Goal: Register for event/course

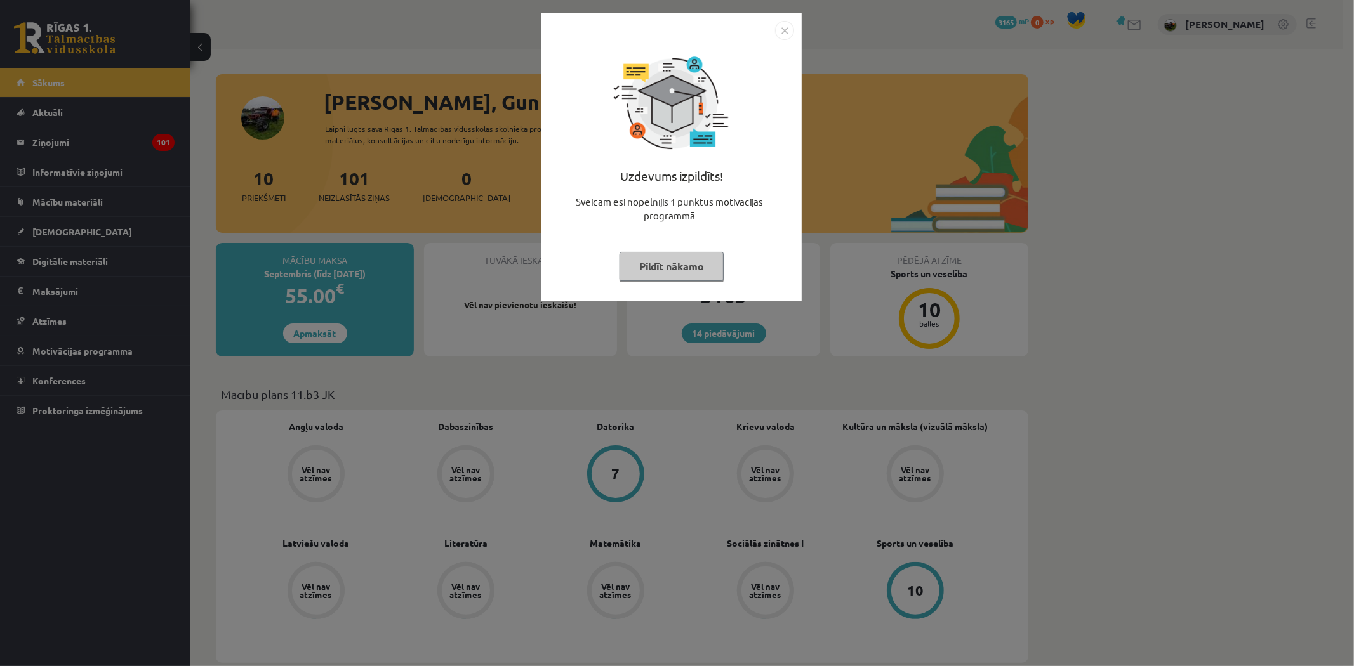
click at [782, 38] on img "Close" at bounding box center [784, 30] width 19 height 19
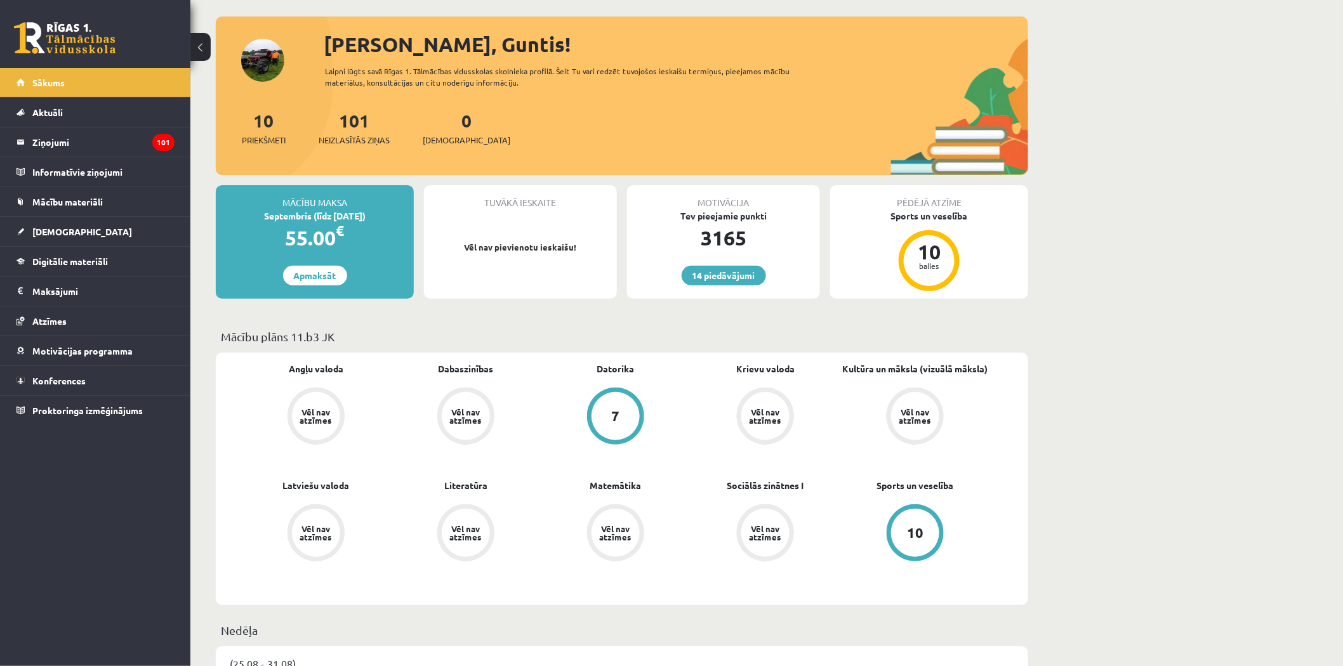
scroll to position [70, 0]
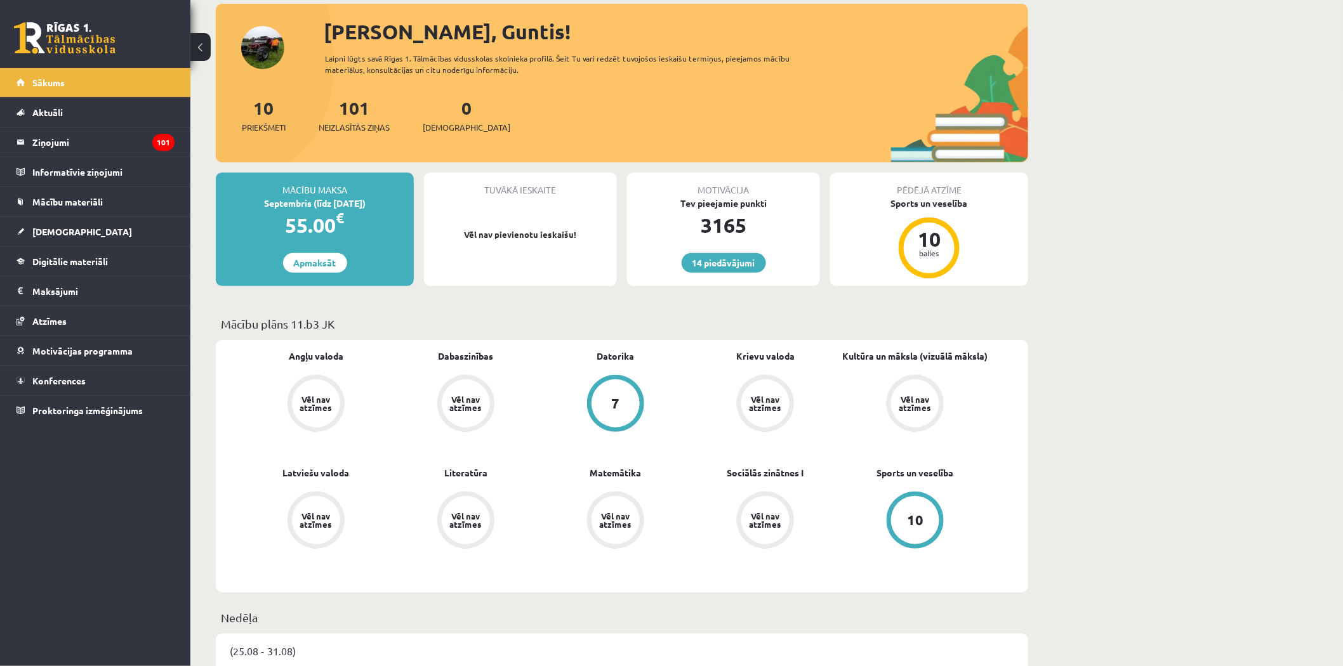
click at [260, 118] on div "10 Priekšmeti" at bounding box center [264, 114] width 44 height 39
click at [252, 105] on div "10 Priekšmeti" at bounding box center [264, 114] width 44 height 39
click at [256, 105] on link "10 Priekšmeti" at bounding box center [264, 114] width 44 height 37
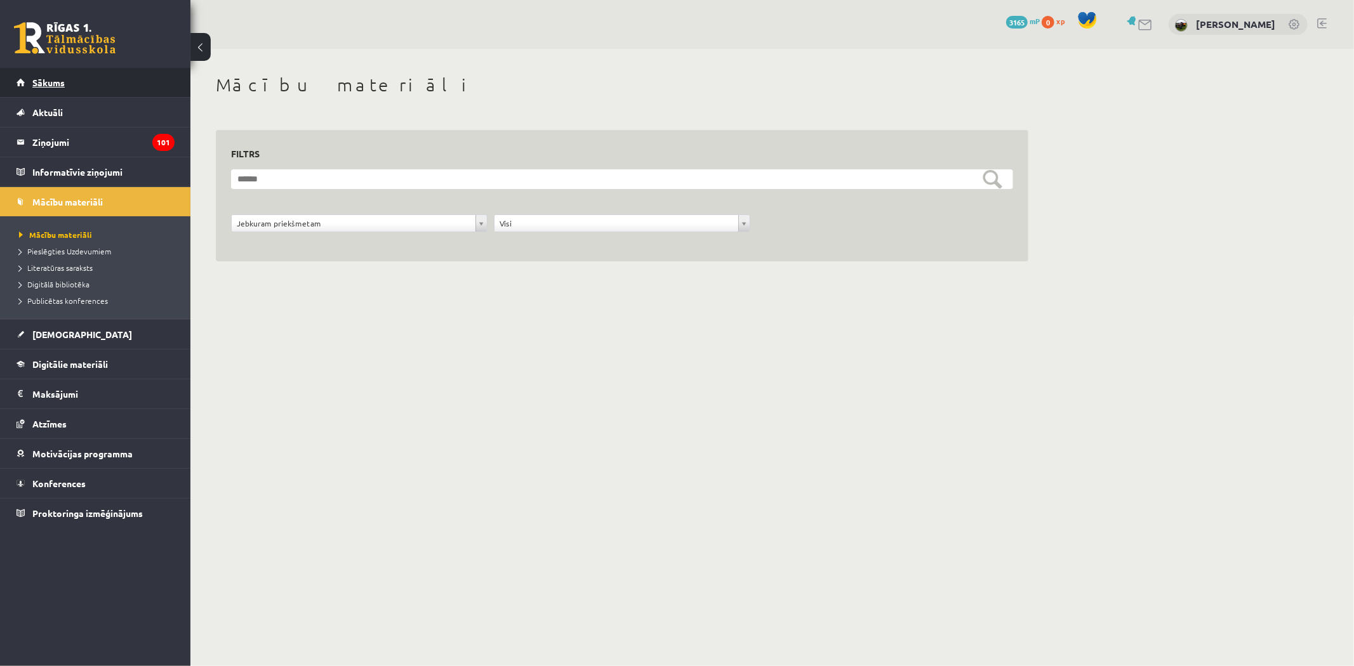
click at [84, 87] on link "Sākums" at bounding box center [96, 82] width 158 height 29
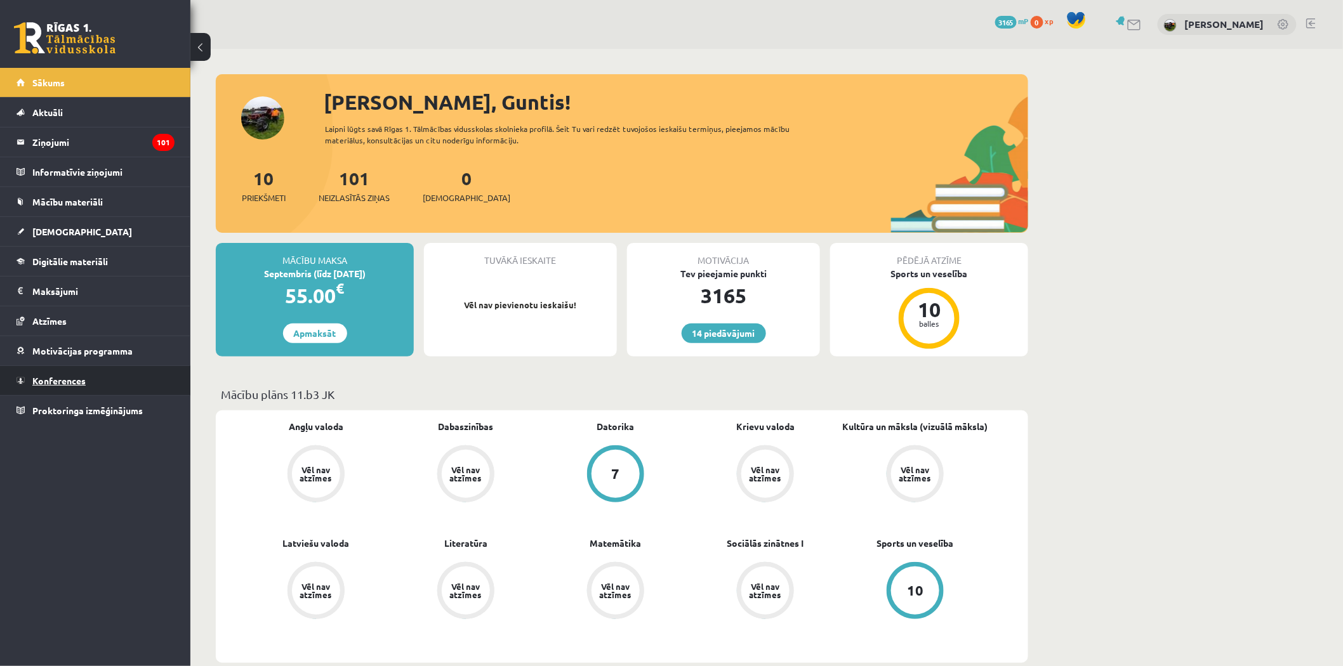
click at [103, 373] on link "Konferences" at bounding box center [96, 380] width 158 height 29
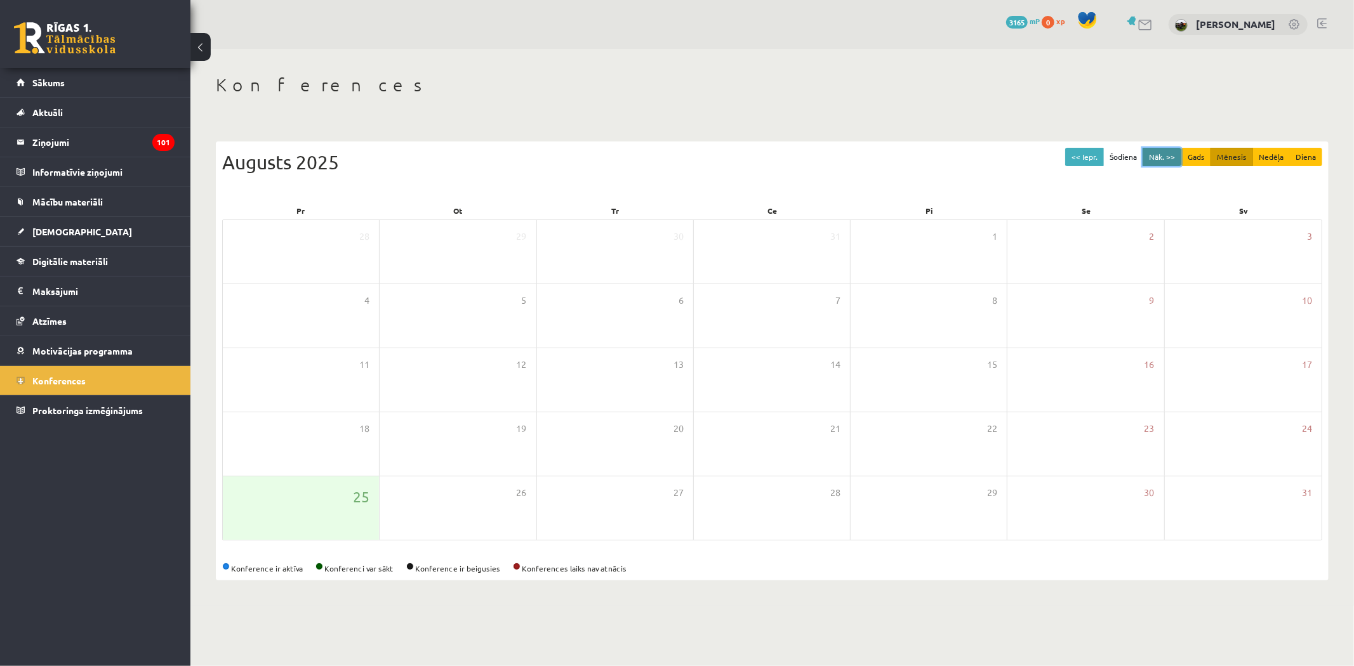
click at [1165, 155] on button "Nāk. >>" at bounding box center [1161, 157] width 39 height 18
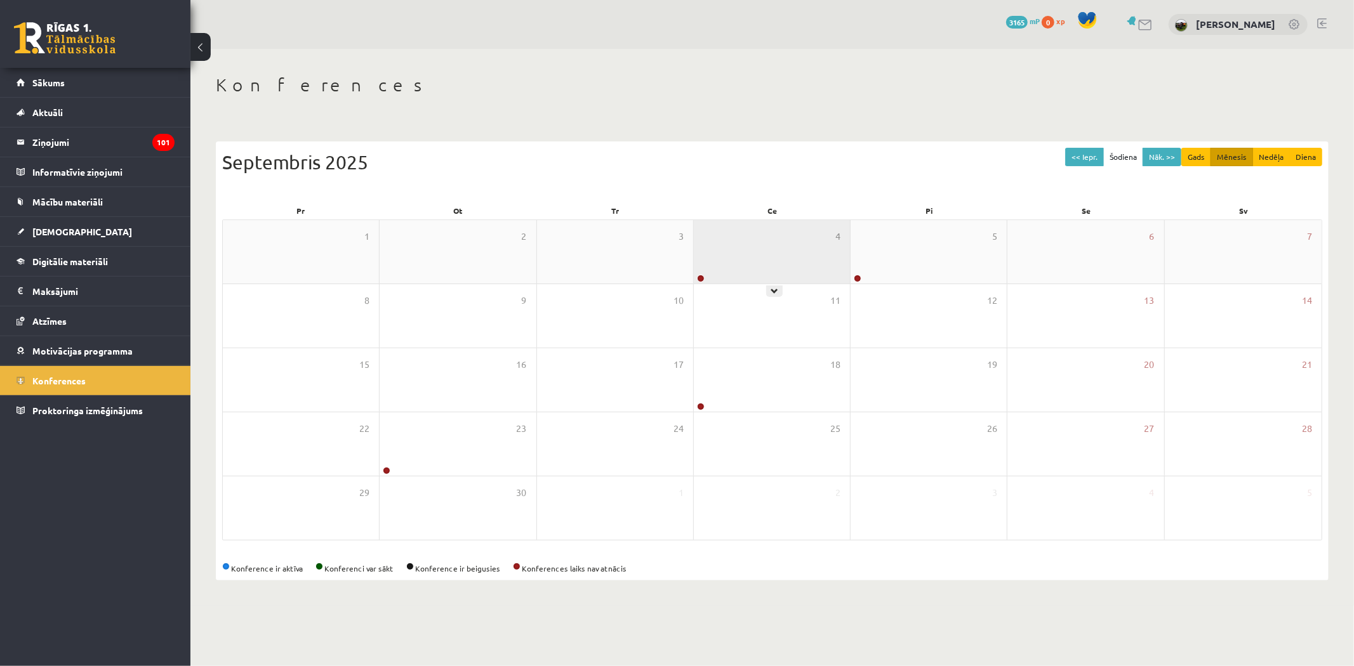
click at [713, 251] on div "4" at bounding box center [772, 251] width 156 height 63
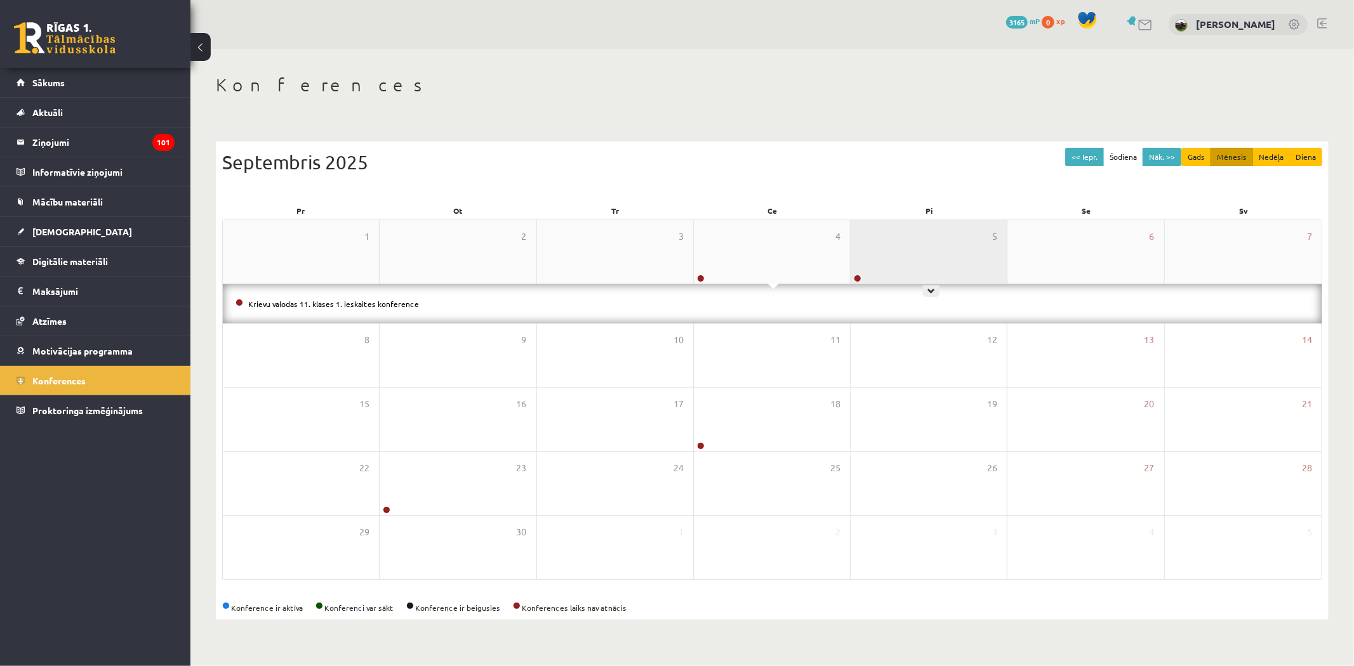
click at [910, 267] on div "5" at bounding box center [928, 251] width 156 height 63
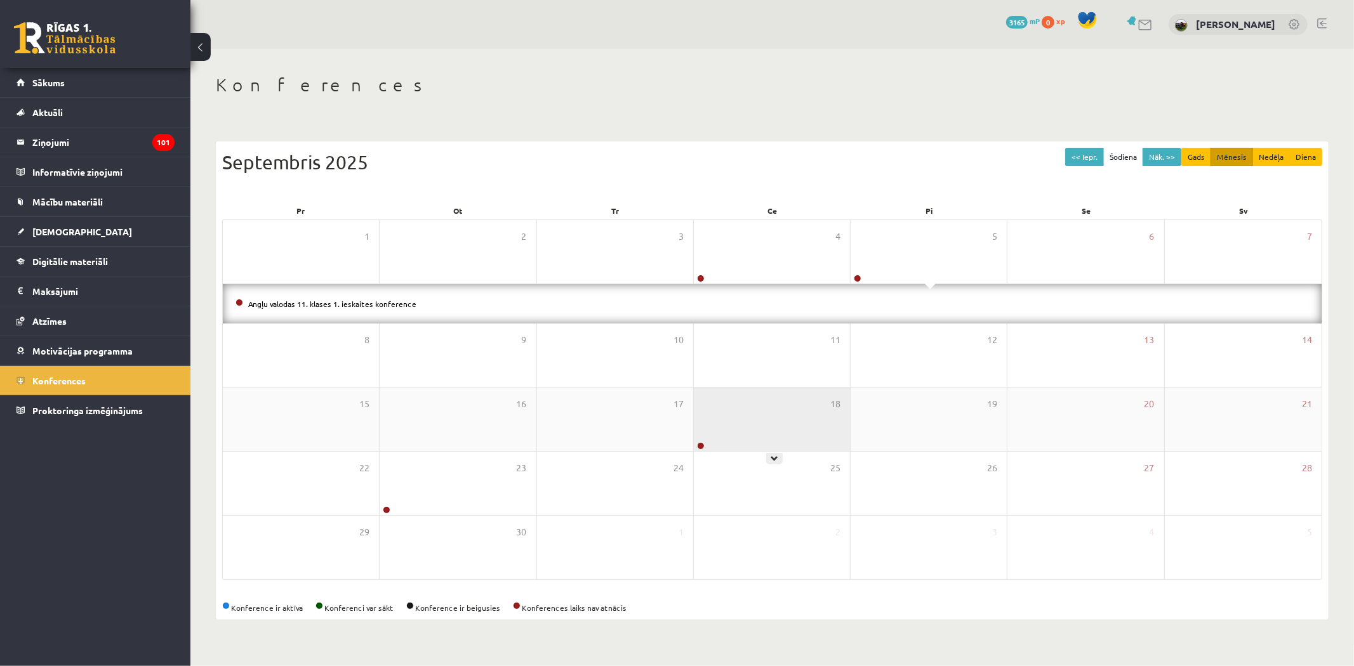
click at [727, 409] on div "18" at bounding box center [772, 419] width 156 height 63
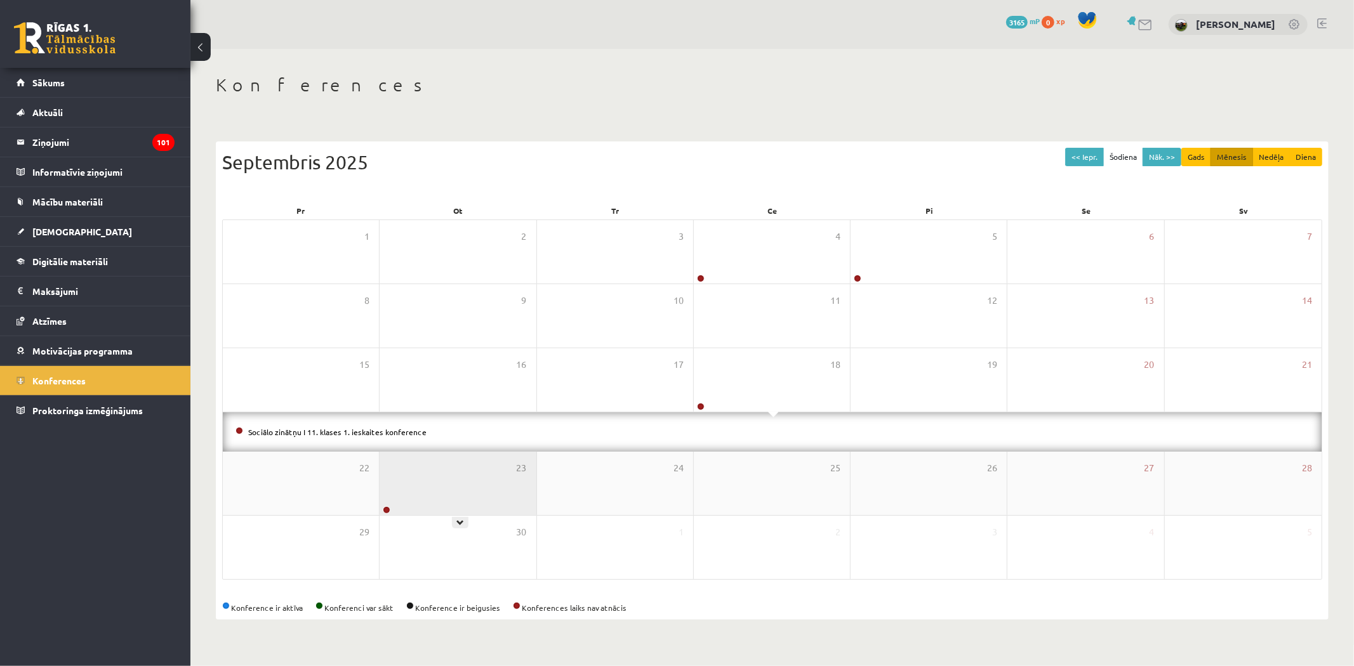
click at [473, 498] on div "23" at bounding box center [458, 483] width 156 height 63
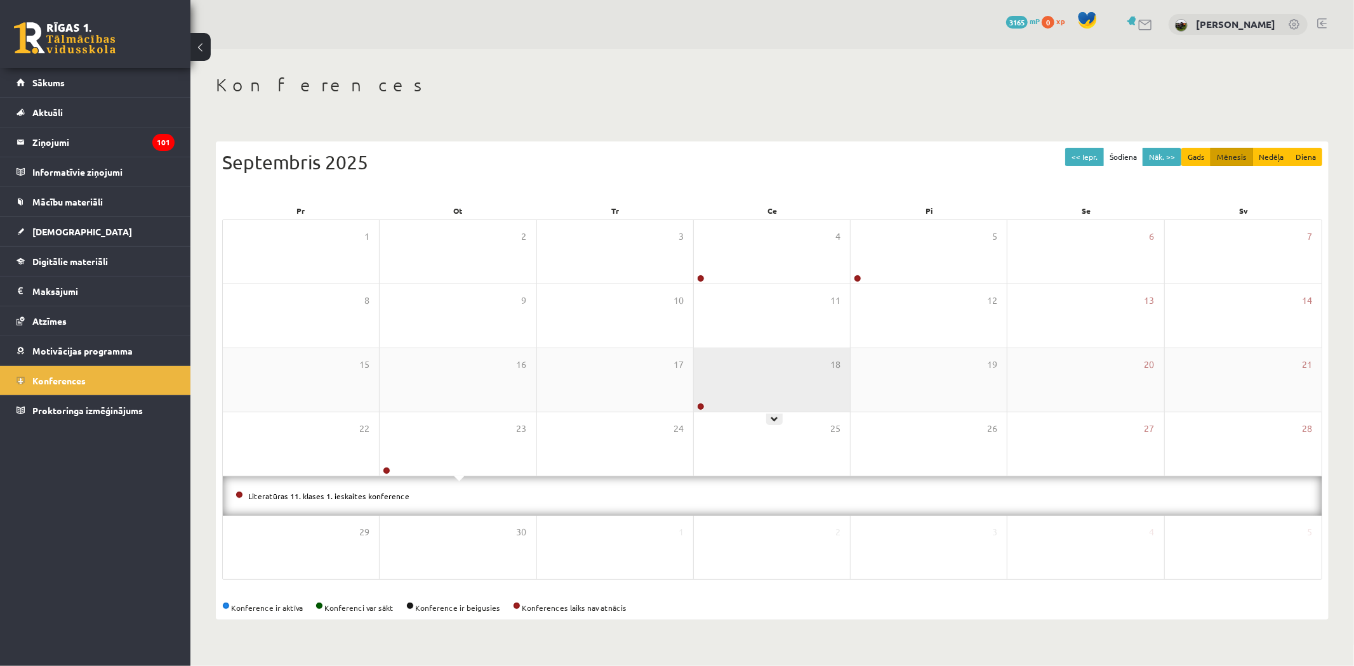
click at [802, 397] on div "18" at bounding box center [772, 379] width 156 height 63
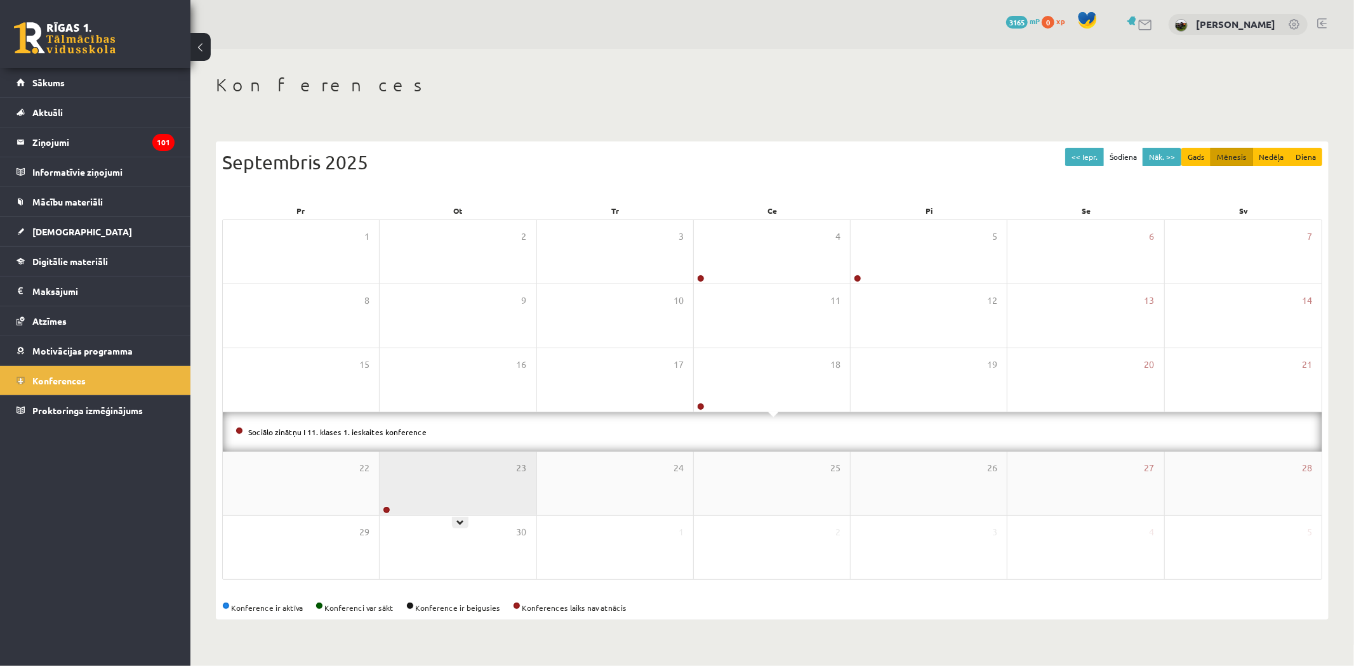
click at [445, 470] on div "23" at bounding box center [458, 483] width 156 height 63
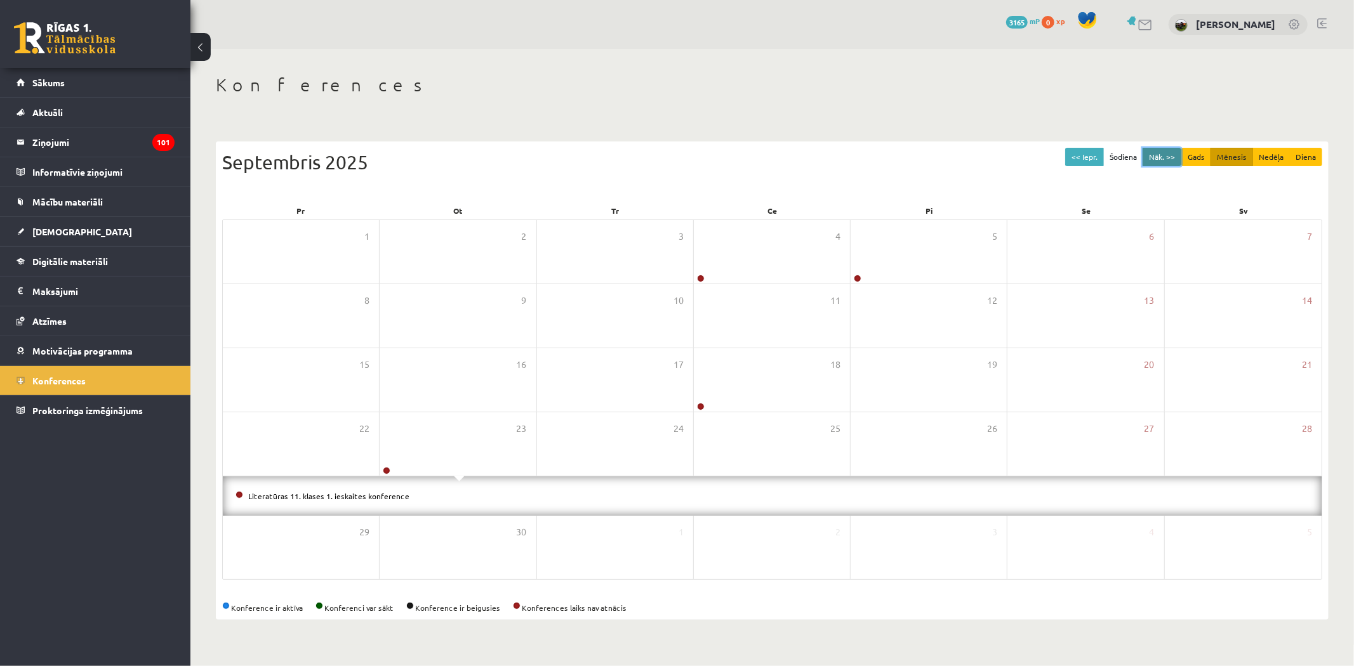
click at [1170, 149] on button "Nāk. >>" at bounding box center [1161, 157] width 39 height 18
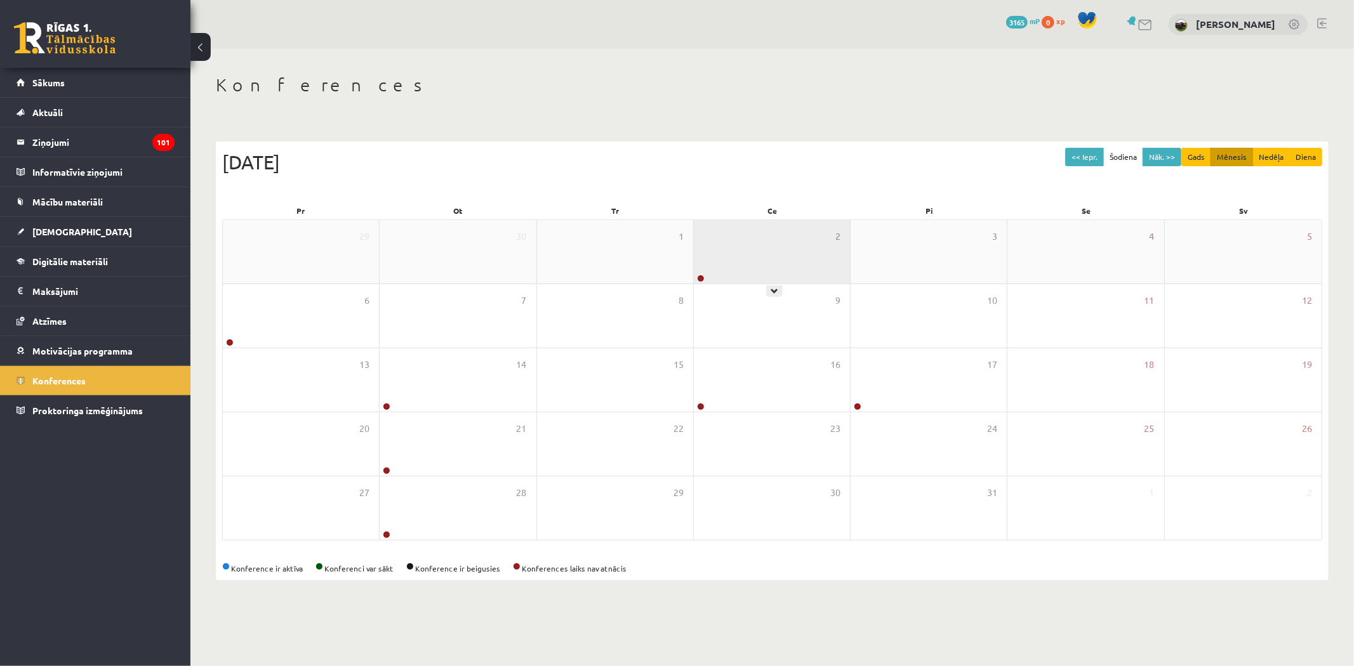
click at [783, 260] on div "2" at bounding box center [772, 251] width 156 height 63
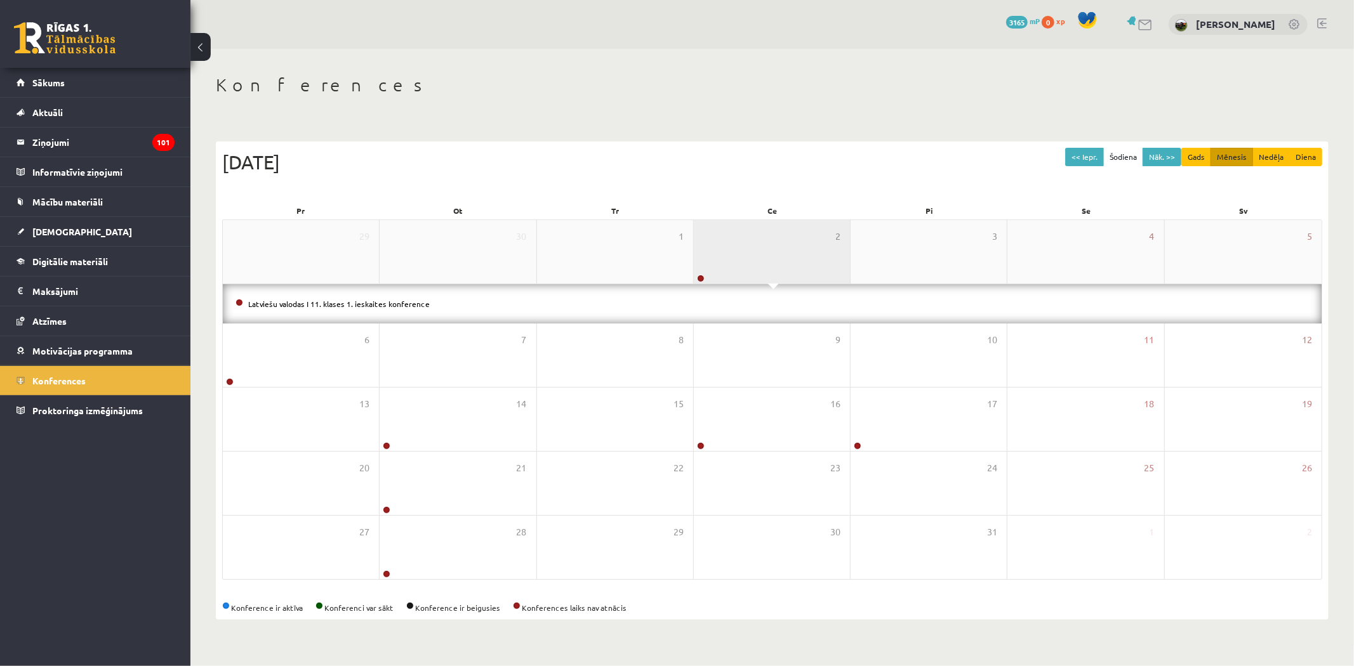
click at [784, 259] on div "2" at bounding box center [772, 251] width 156 height 63
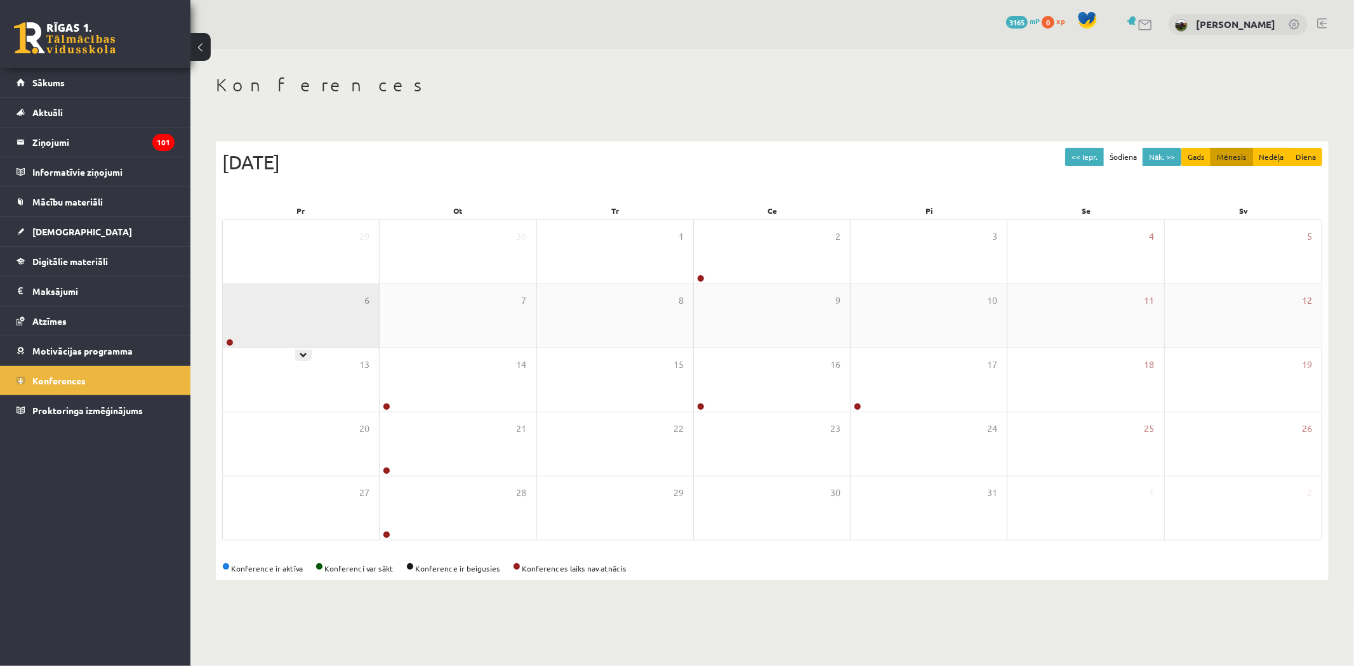
click at [339, 316] on div "6" at bounding box center [301, 315] width 156 height 63
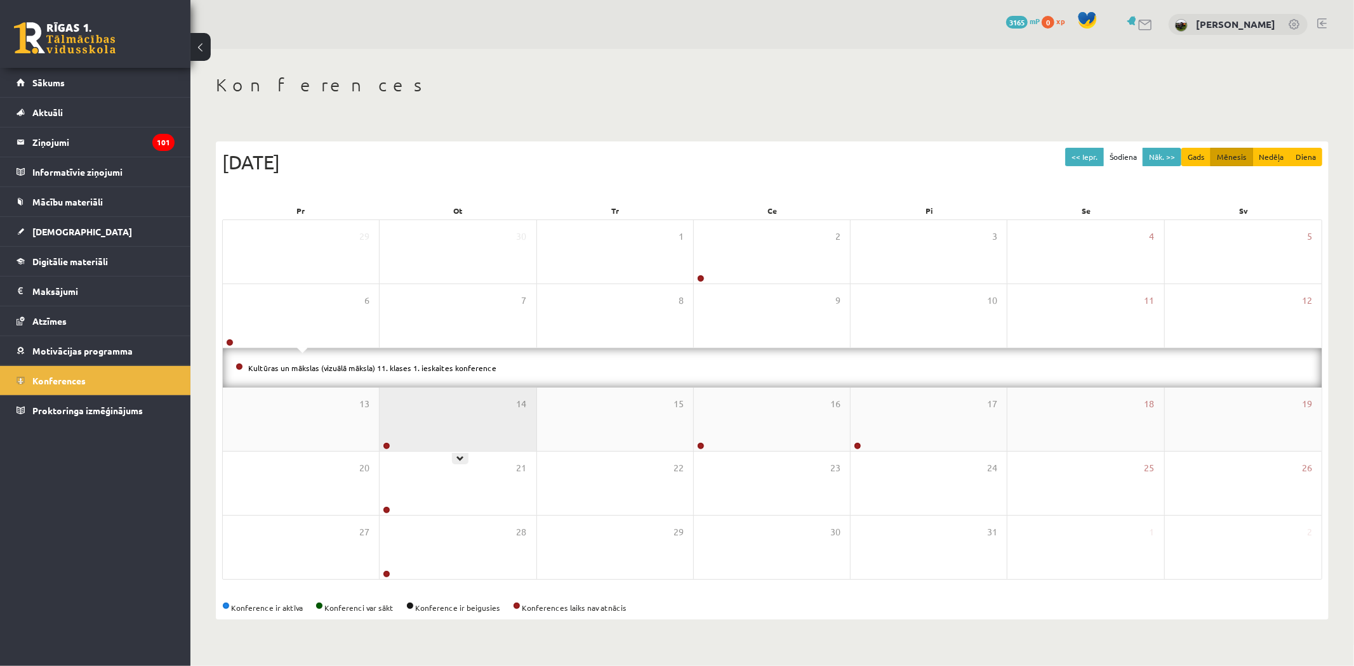
click at [465, 426] on div "14" at bounding box center [458, 419] width 156 height 63
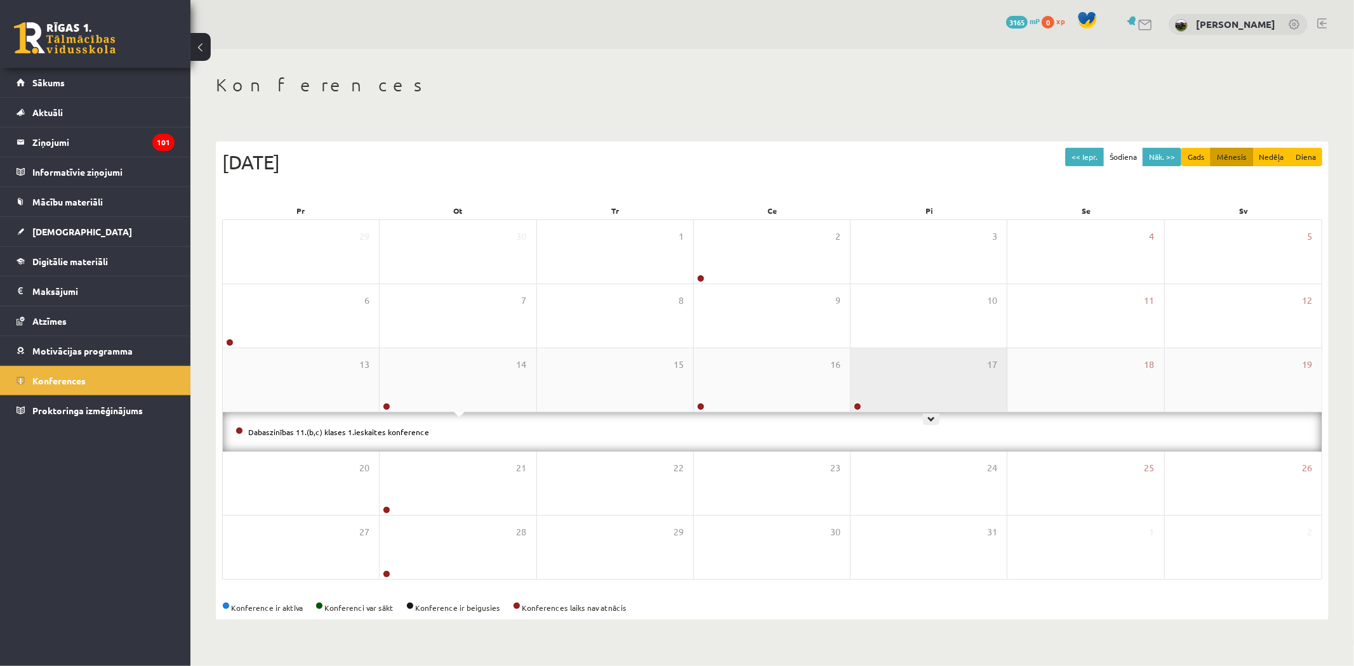
click at [880, 409] on div "17" at bounding box center [928, 379] width 156 height 63
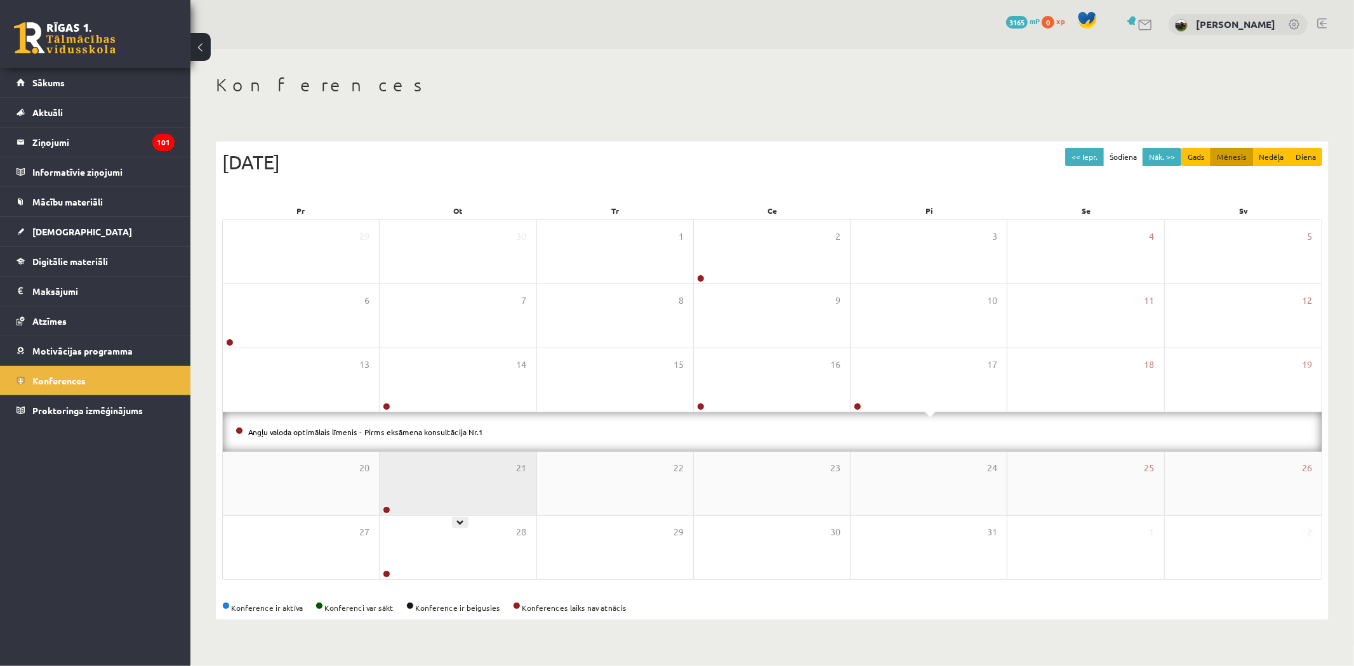
click at [442, 506] on div "21" at bounding box center [458, 483] width 156 height 63
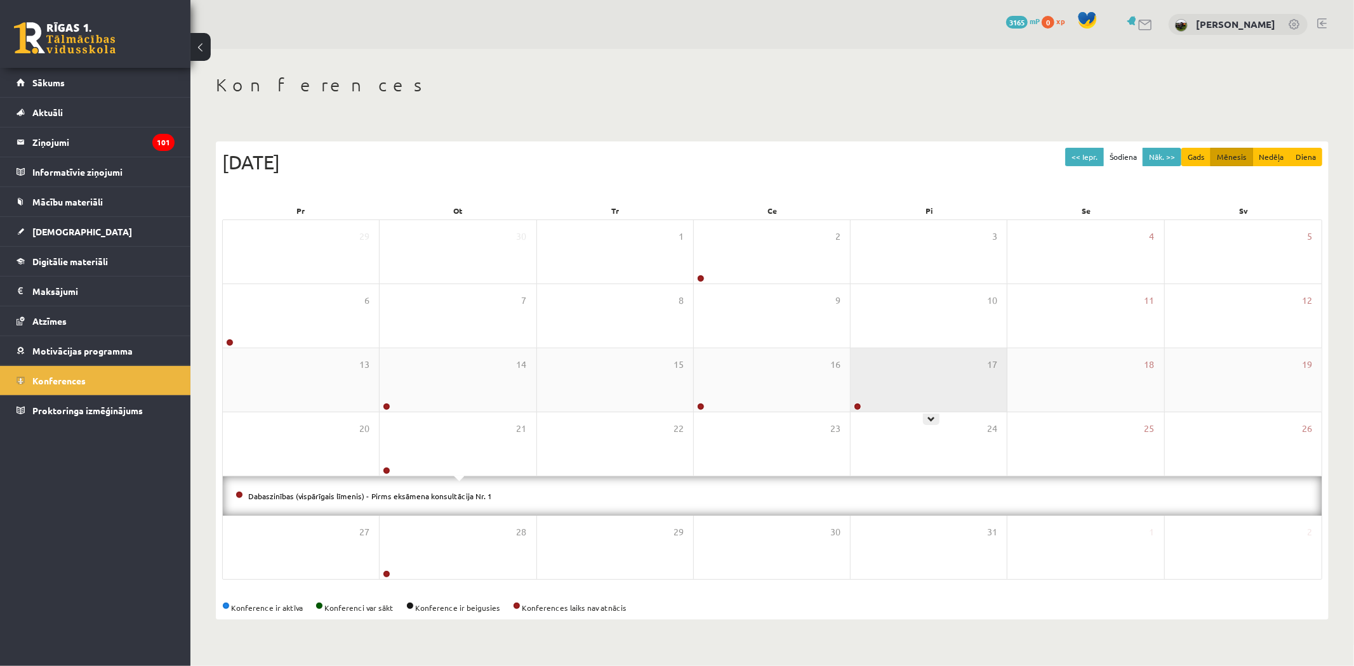
click at [916, 394] on div "17" at bounding box center [928, 379] width 156 height 63
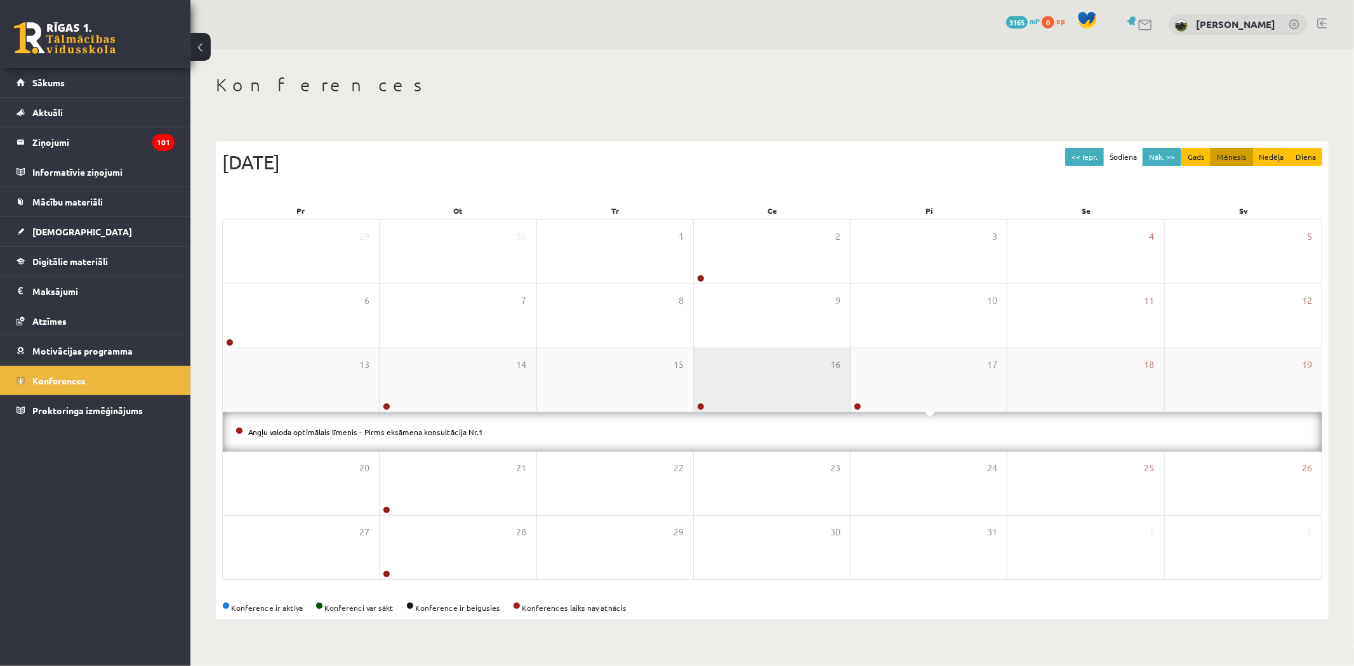
click at [763, 370] on div "16" at bounding box center [772, 379] width 156 height 63
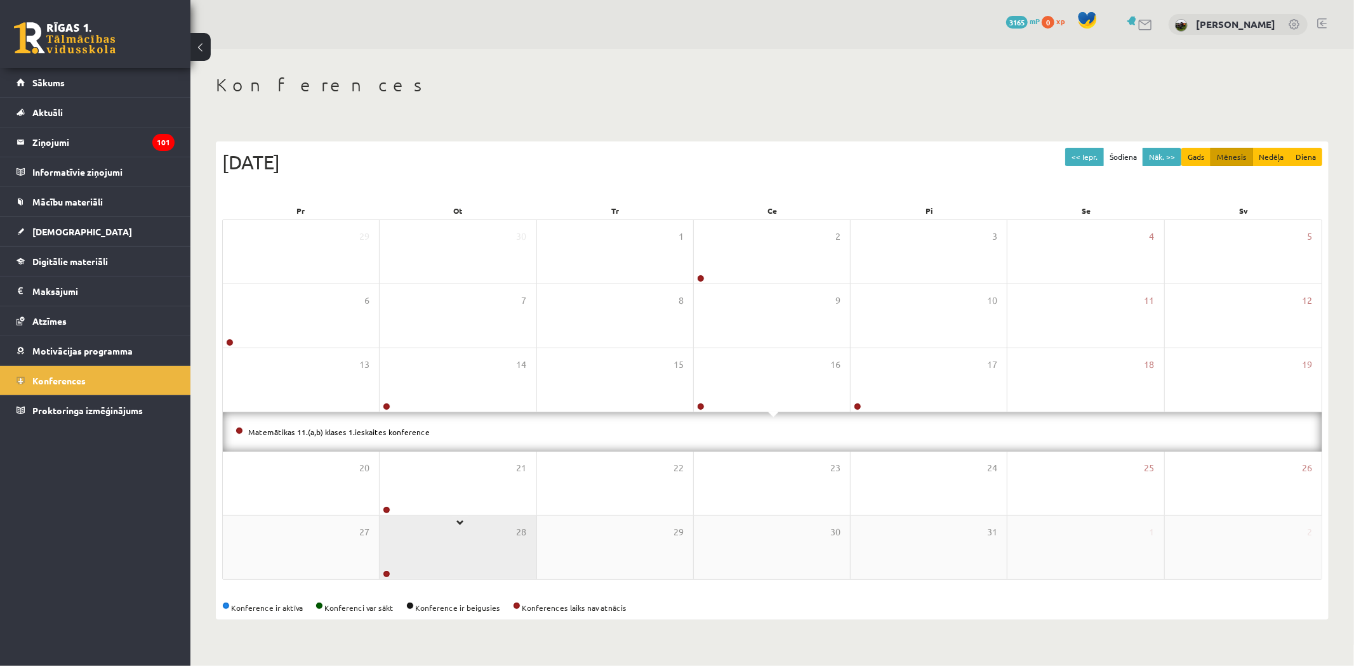
drag, startPoint x: 482, startPoint y: 493, endPoint x: 463, endPoint y: 503, distance: 21.6
click at [480, 493] on div "21" at bounding box center [458, 483] width 156 height 63
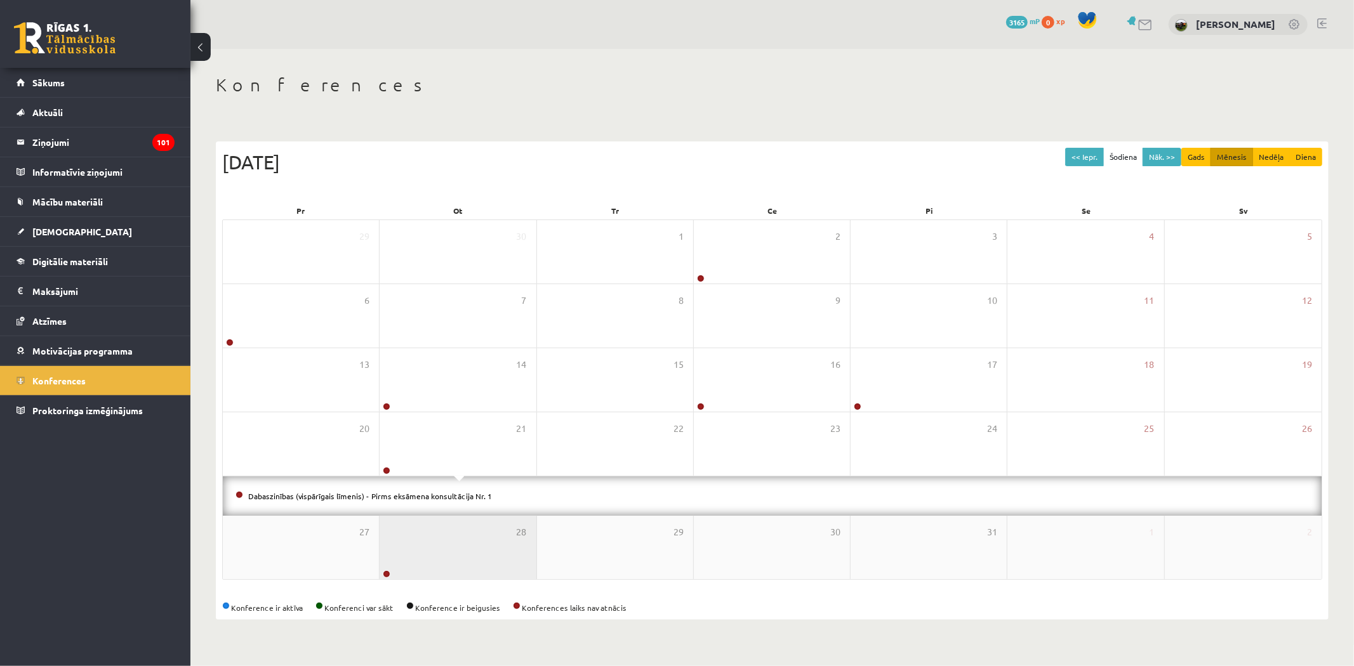
click at [445, 520] on div "28" at bounding box center [458, 547] width 156 height 63
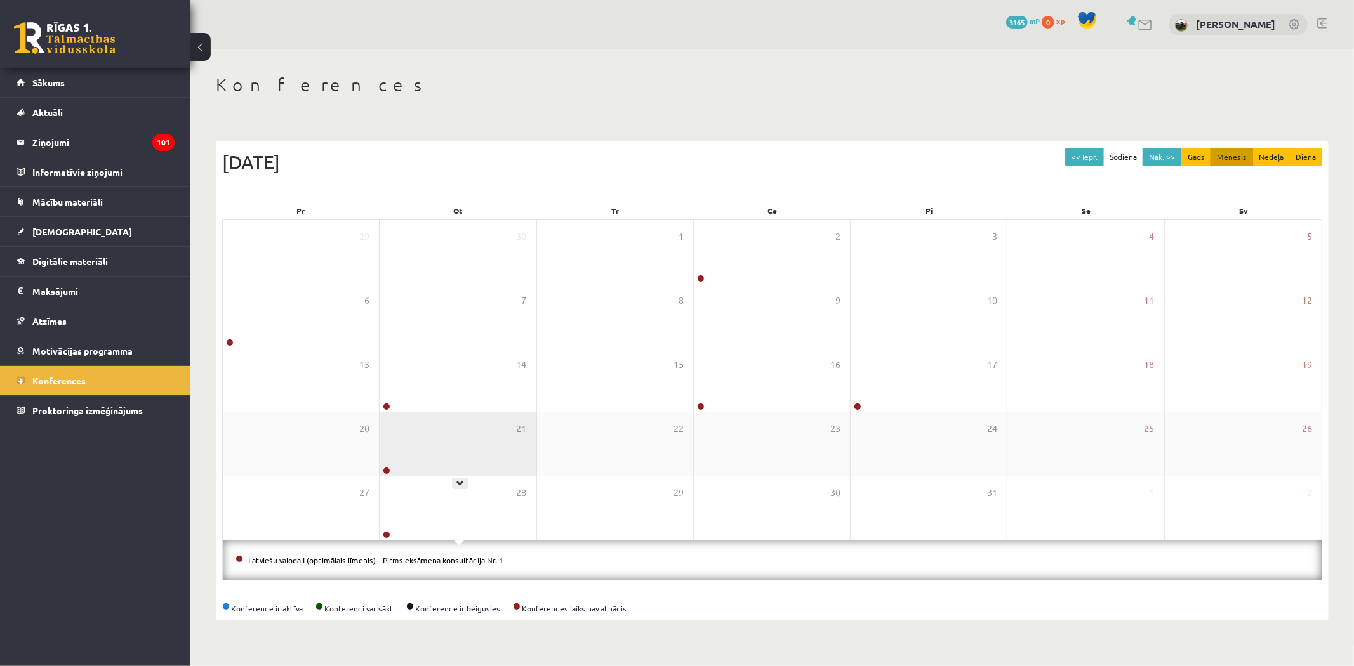
click at [495, 445] on div "21" at bounding box center [458, 444] width 156 height 63
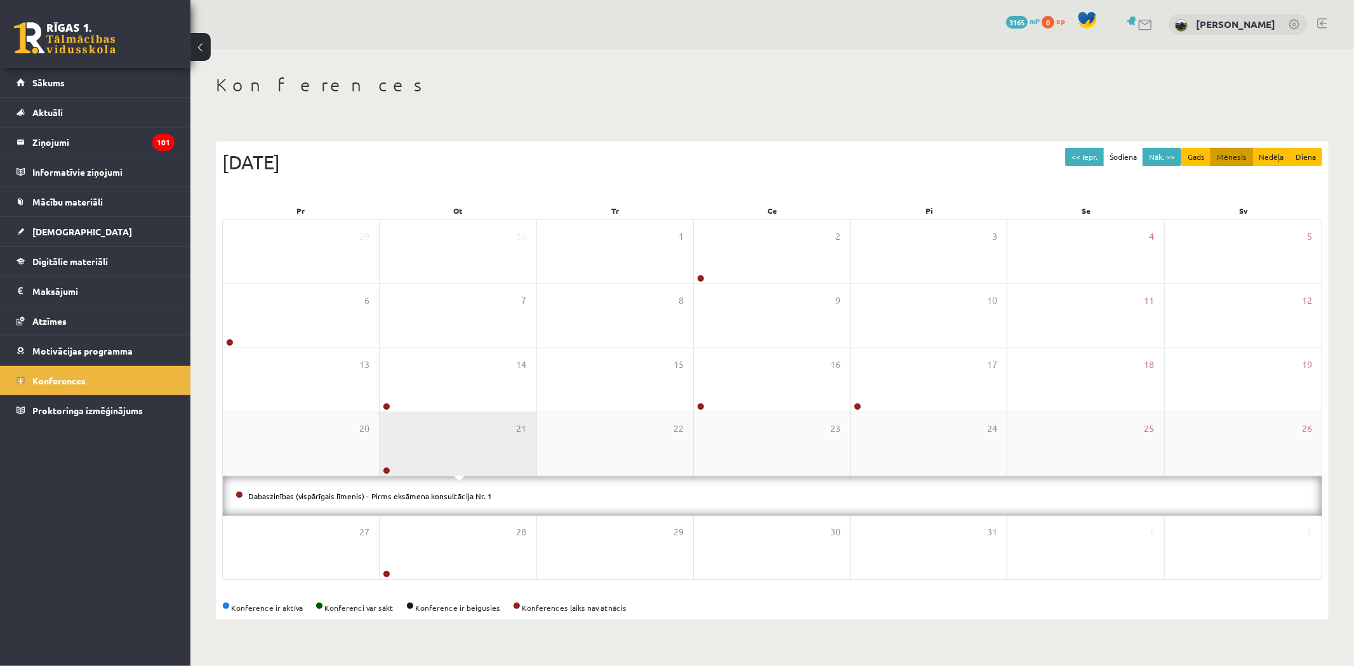
click at [487, 461] on div "21" at bounding box center [458, 444] width 156 height 63
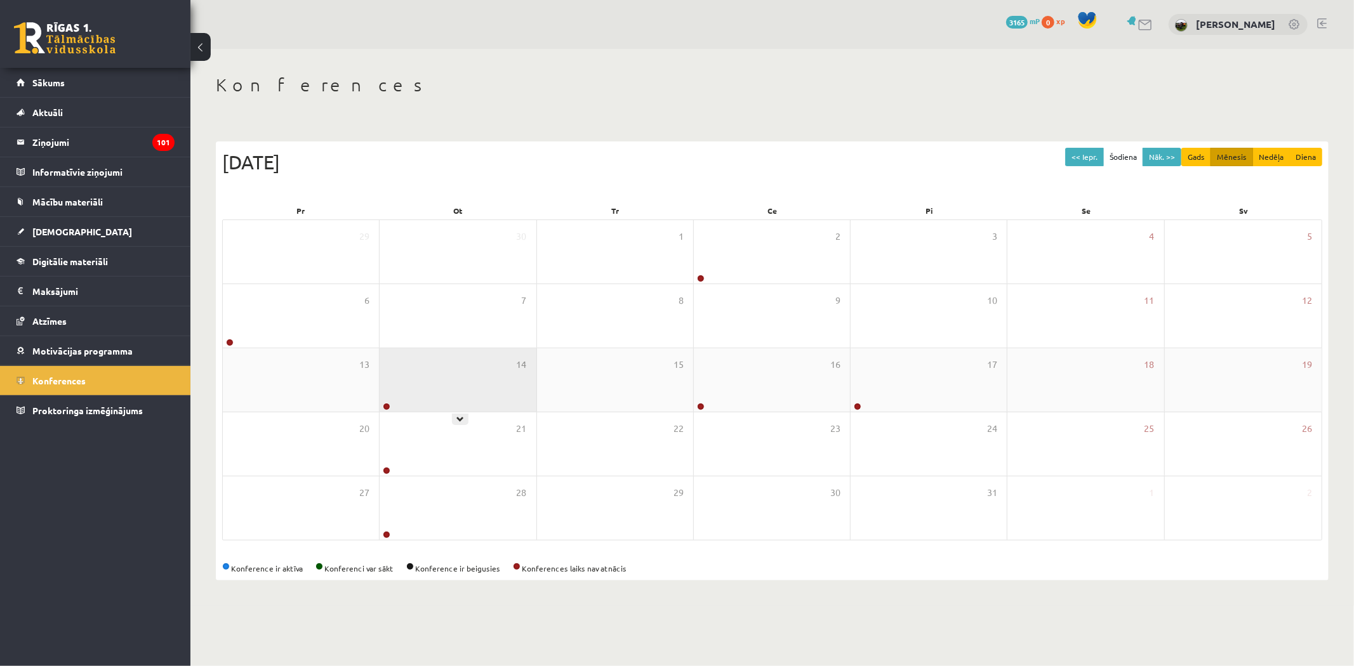
click at [454, 362] on div "14" at bounding box center [458, 379] width 156 height 63
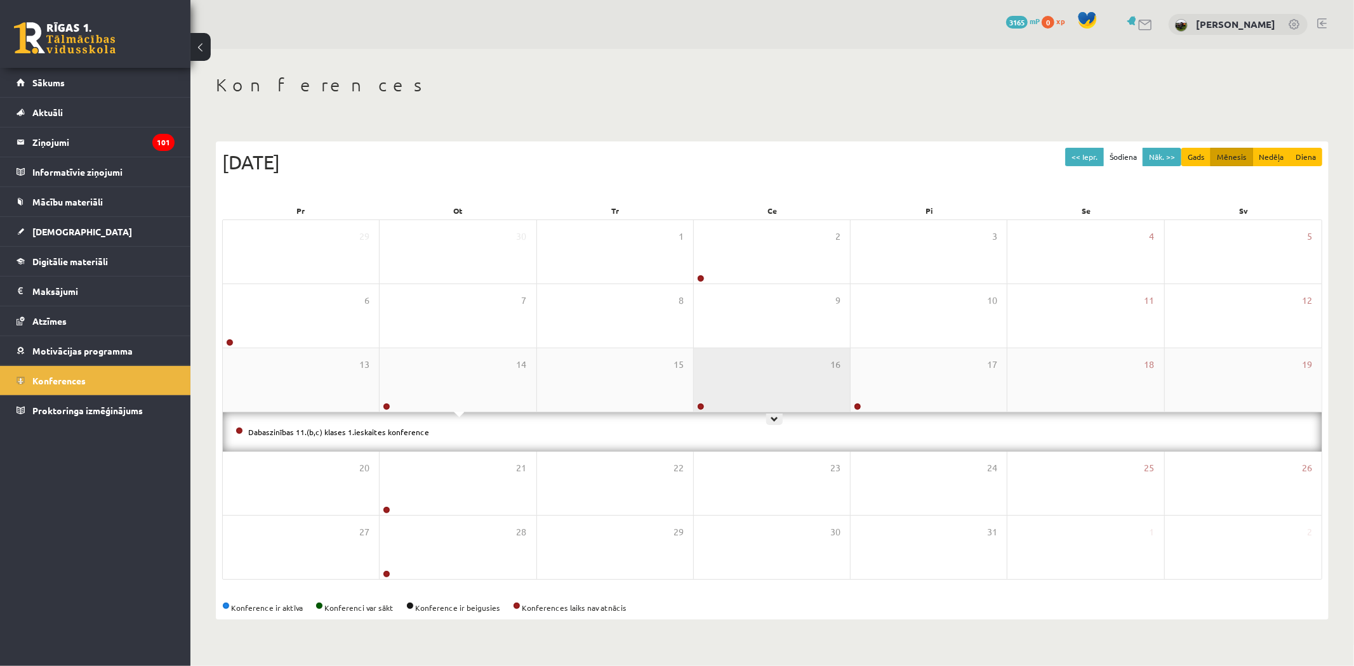
click at [726, 362] on div "16" at bounding box center [772, 379] width 156 height 63
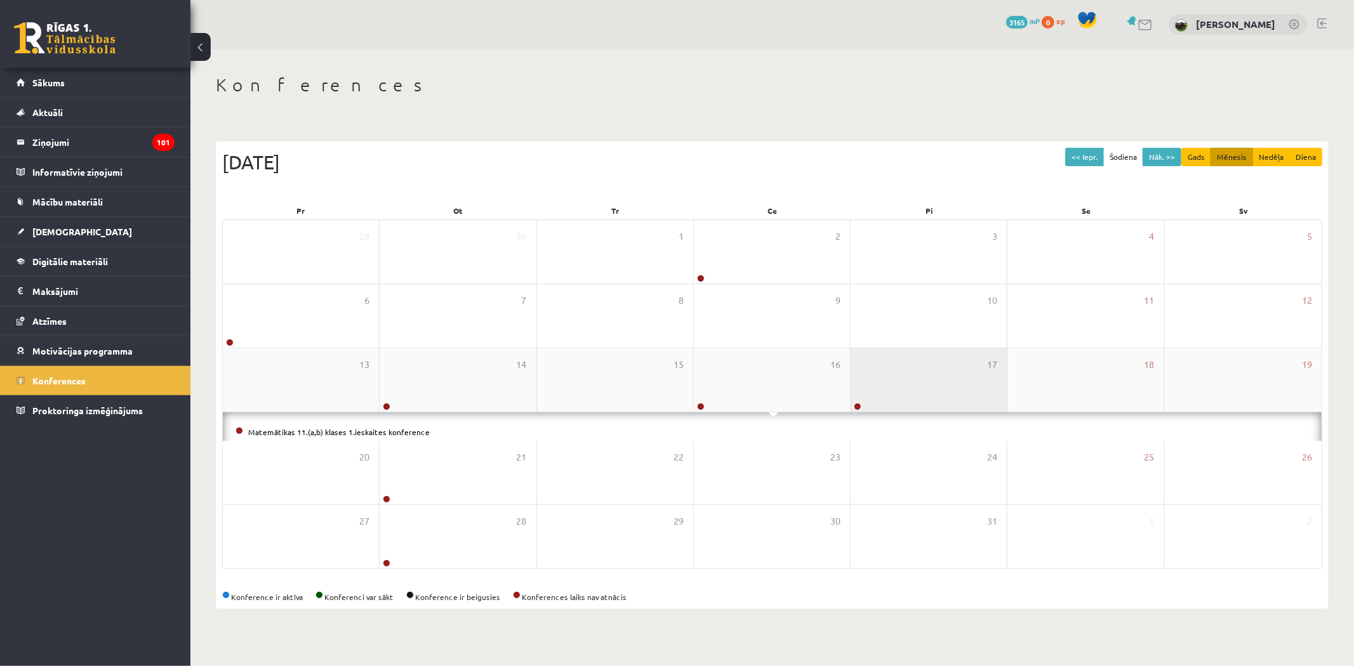
click at [936, 392] on div "17" at bounding box center [928, 379] width 156 height 63
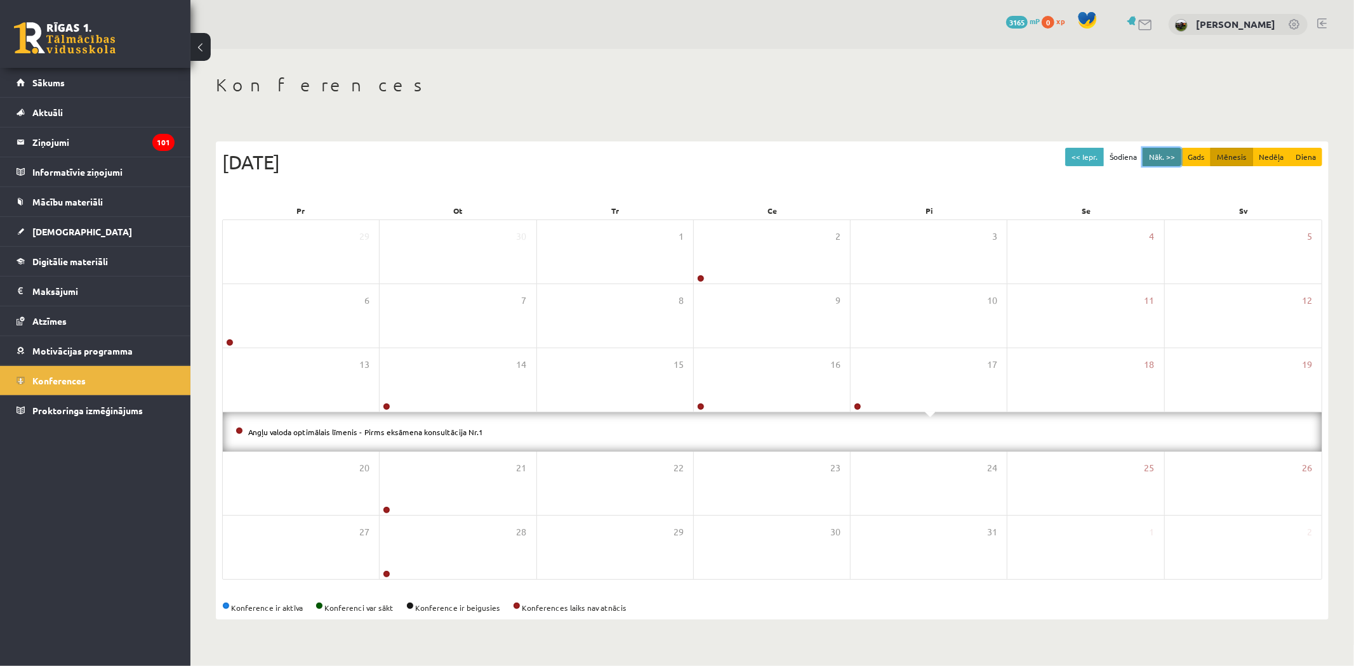
click at [1163, 155] on button "Nāk. >>" at bounding box center [1161, 157] width 39 height 18
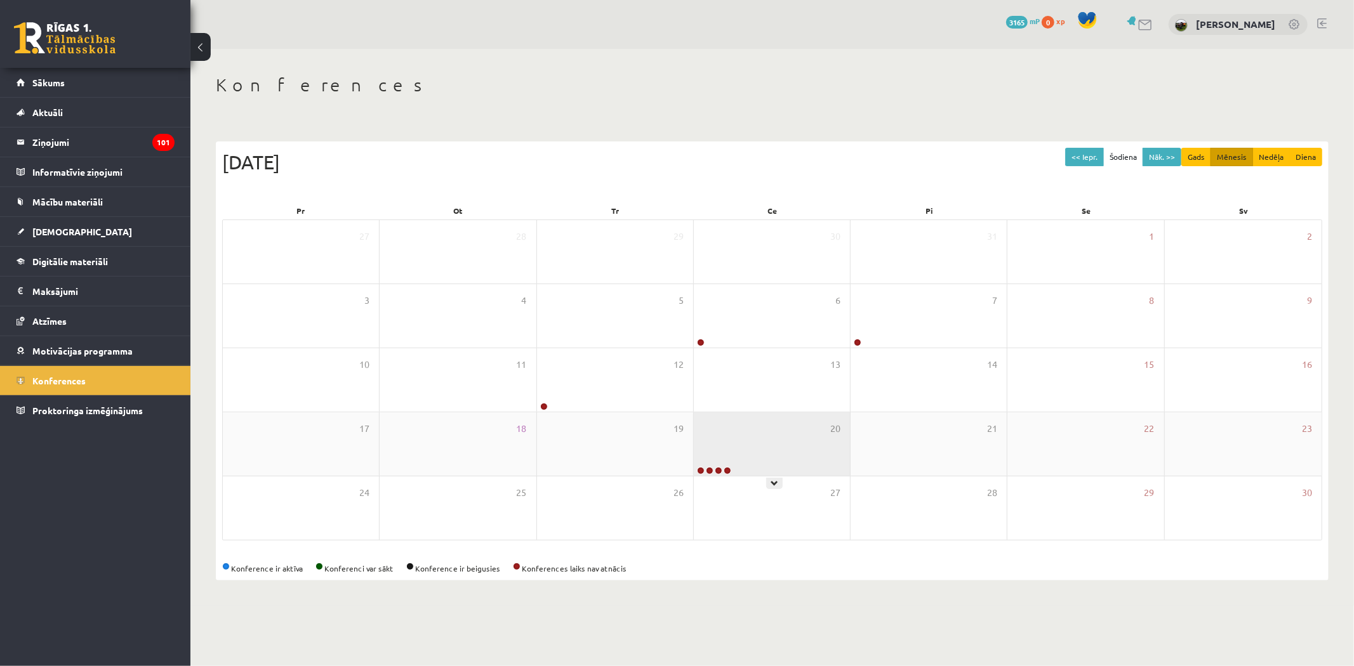
click at [757, 426] on div "20" at bounding box center [772, 444] width 156 height 63
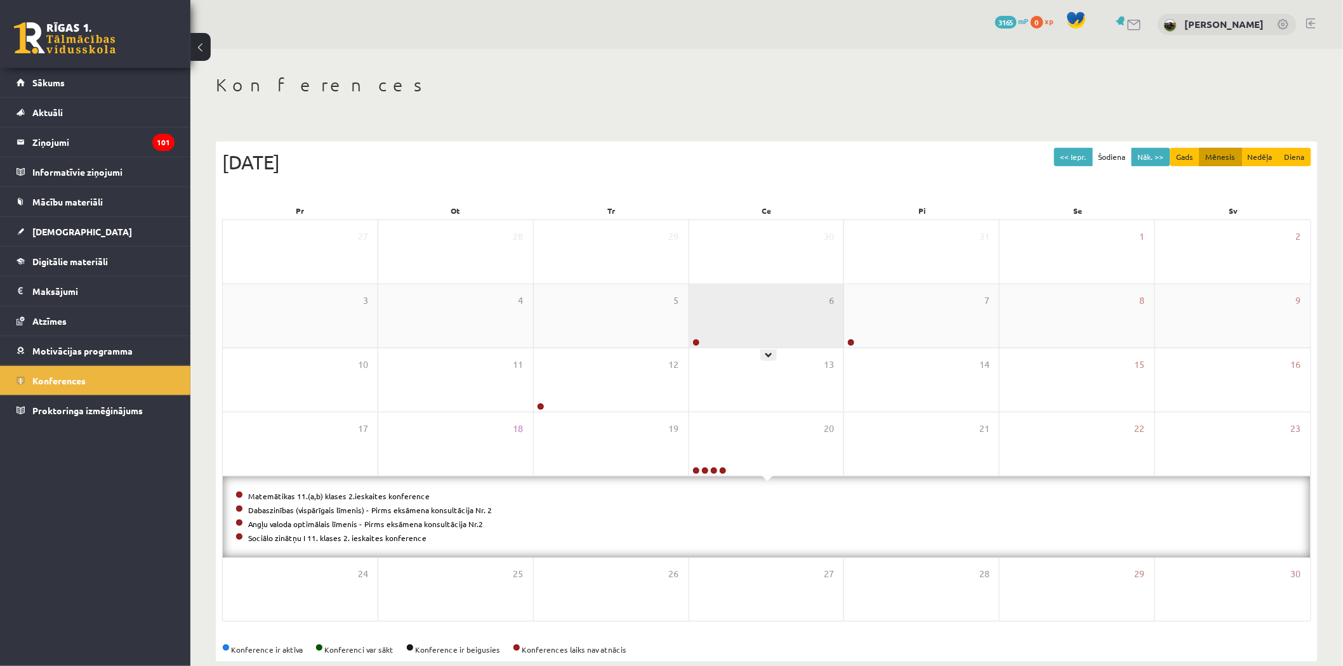
click at [770, 333] on div "6" at bounding box center [766, 315] width 155 height 63
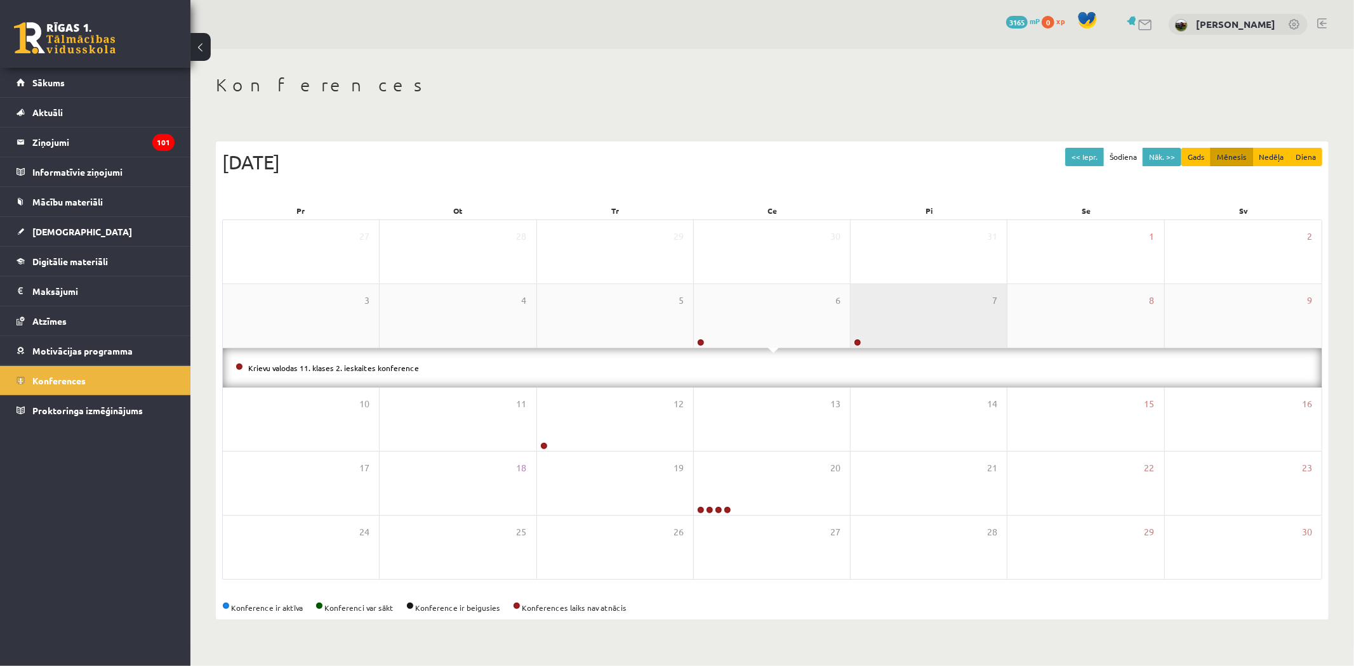
click at [880, 309] on div "7" at bounding box center [928, 315] width 156 height 63
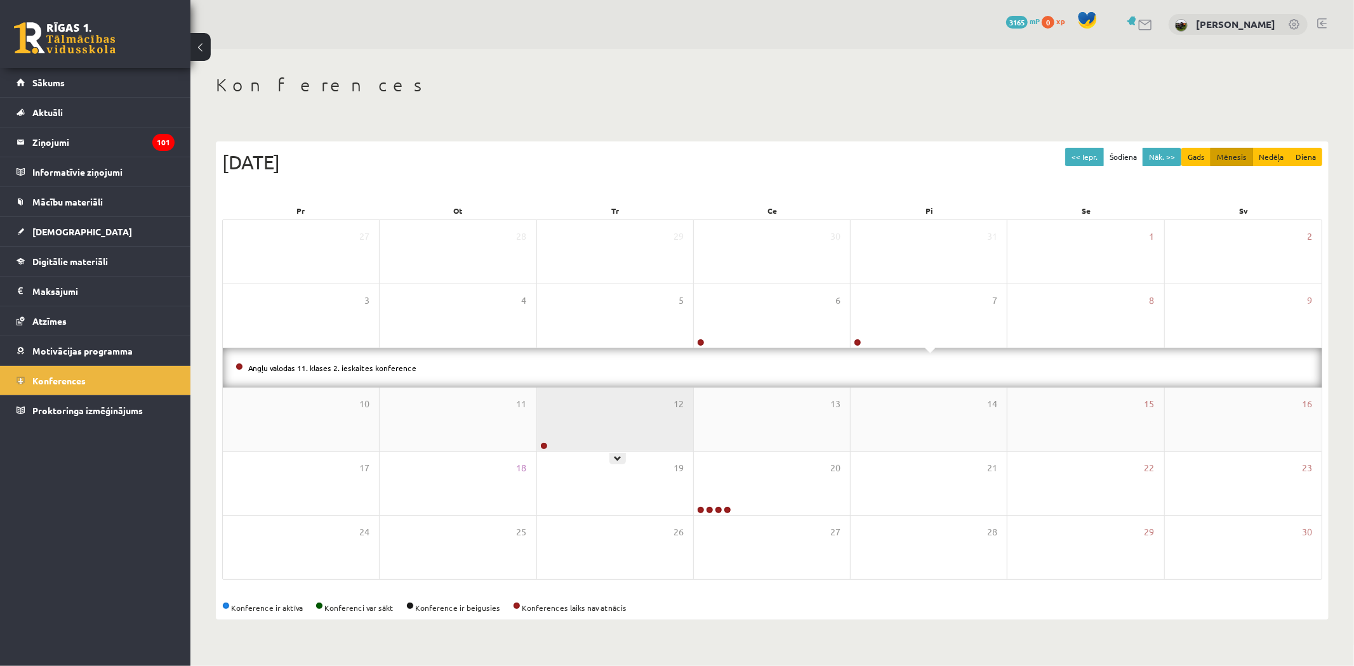
click at [623, 407] on div "12" at bounding box center [615, 419] width 156 height 63
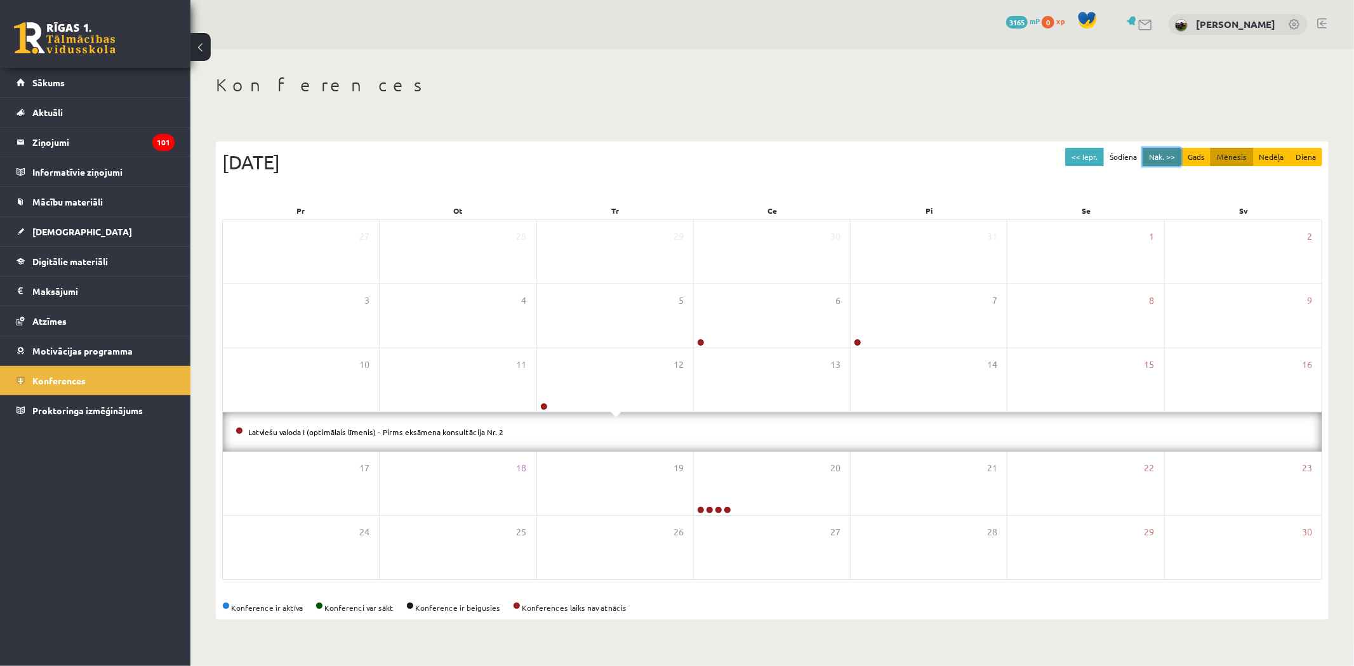
click at [1145, 159] on button "Nāk. >>" at bounding box center [1161, 157] width 39 height 18
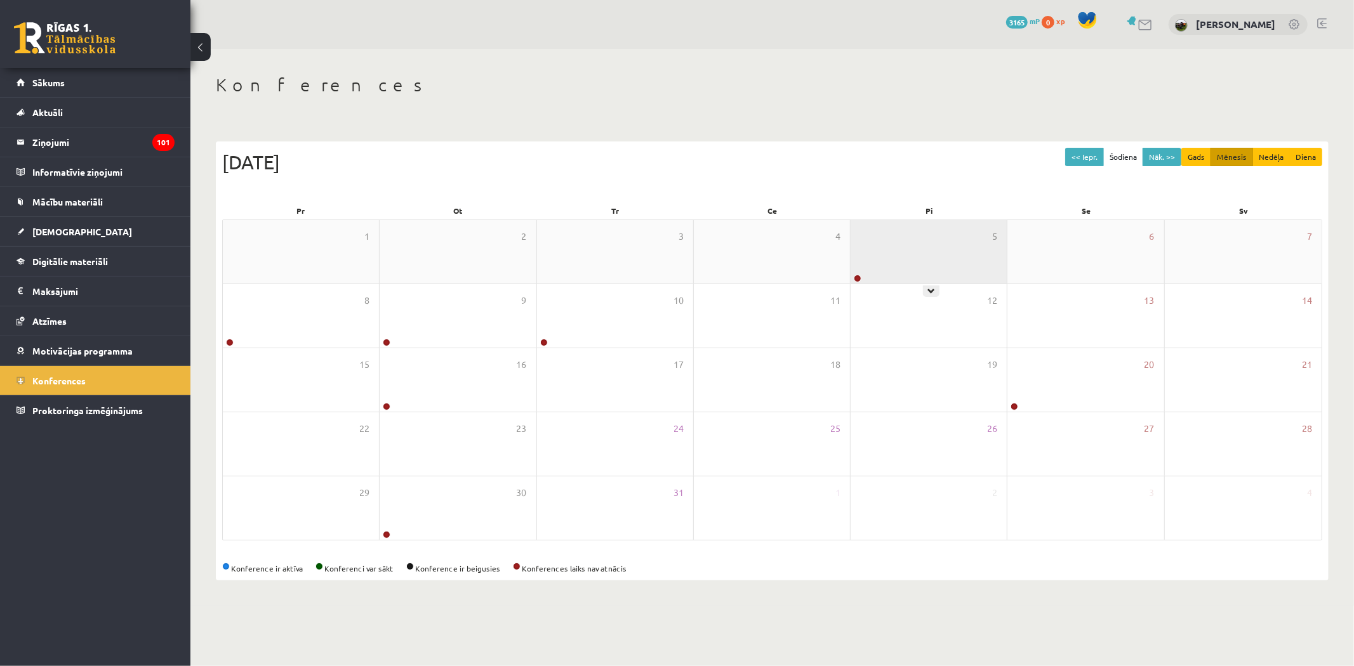
click at [916, 244] on div "5" at bounding box center [928, 251] width 156 height 63
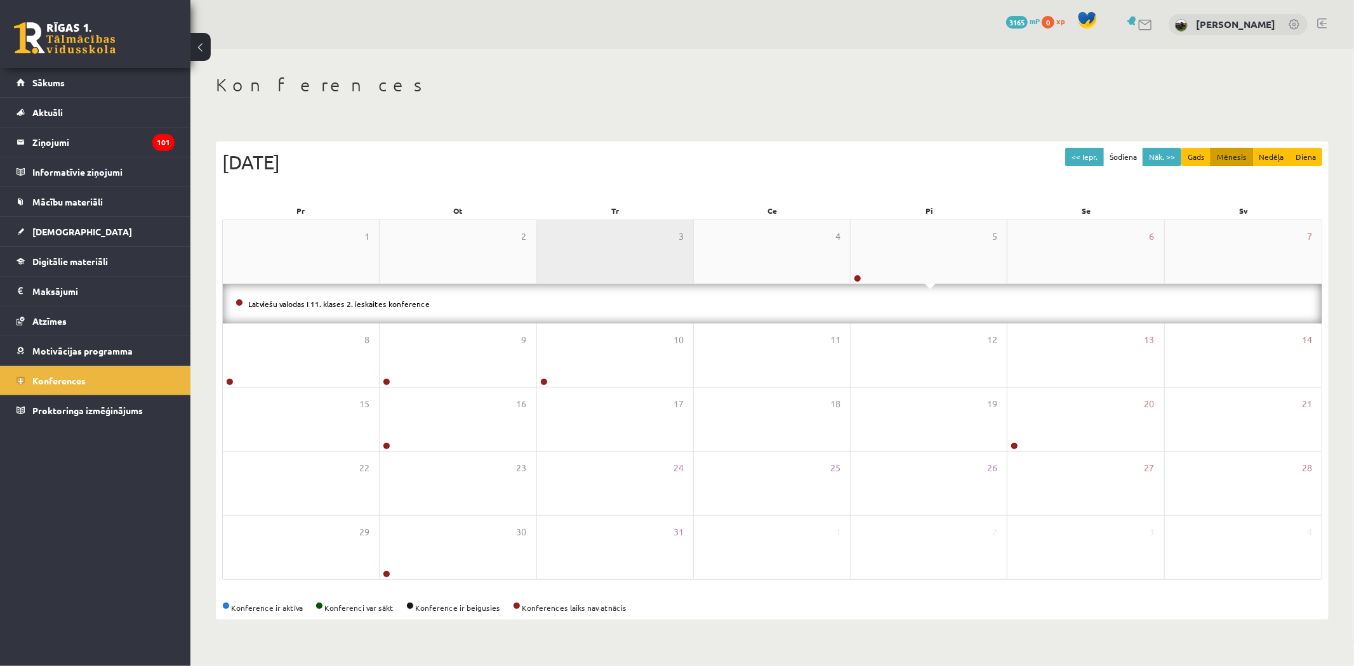
drag, startPoint x: 916, startPoint y: 244, endPoint x: 655, endPoint y: 275, distance: 263.3
click at [915, 245] on div "5" at bounding box center [928, 251] width 156 height 63
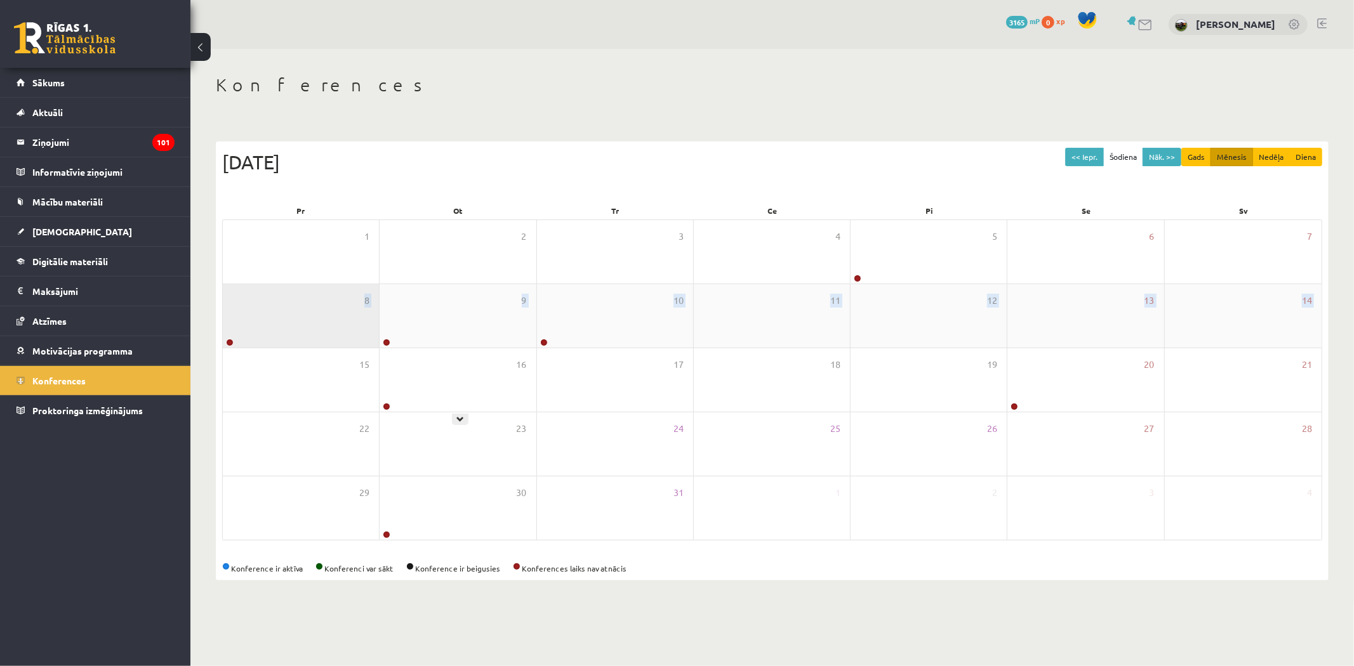
click at [333, 344] on div "1 2 3 4 5 6 7 Latviešu valodas I 11. klases 2. ieskaites konference 8 9 10 11 1…" at bounding box center [772, 380] width 1100 height 321
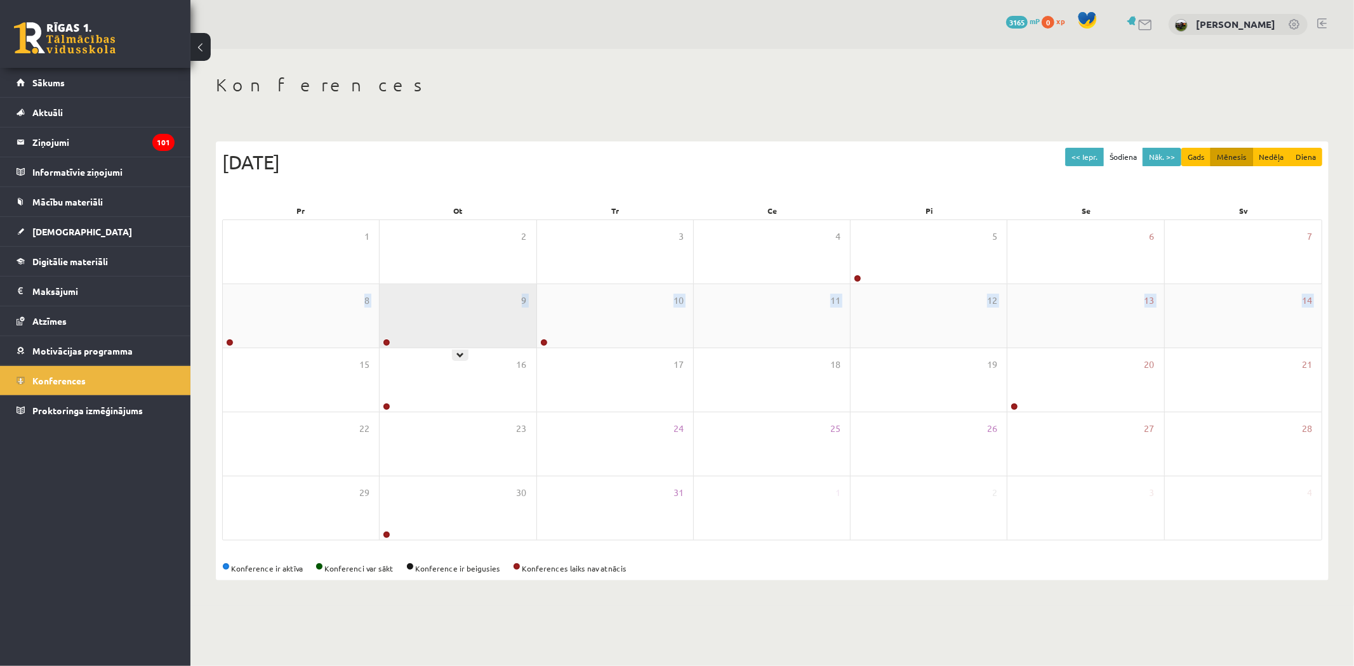
click at [390, 327] on div "9" at bounding box center [458, 315] width 156 height 63
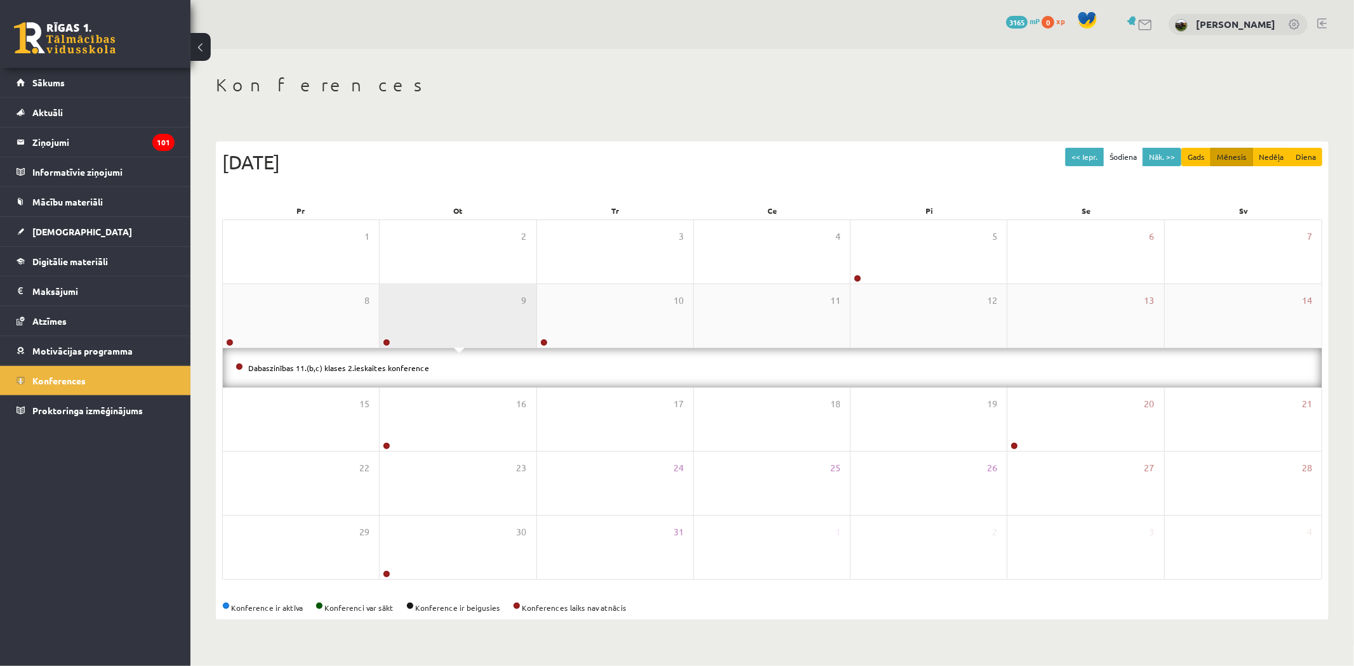
drag, startPoint x: 425, startPoint y: 324, endPoint x: 457, endPoint y: 324, distance: 31.7
click at [426, 324] on div "9" at bounding box center [458, 315] width 156 height 63
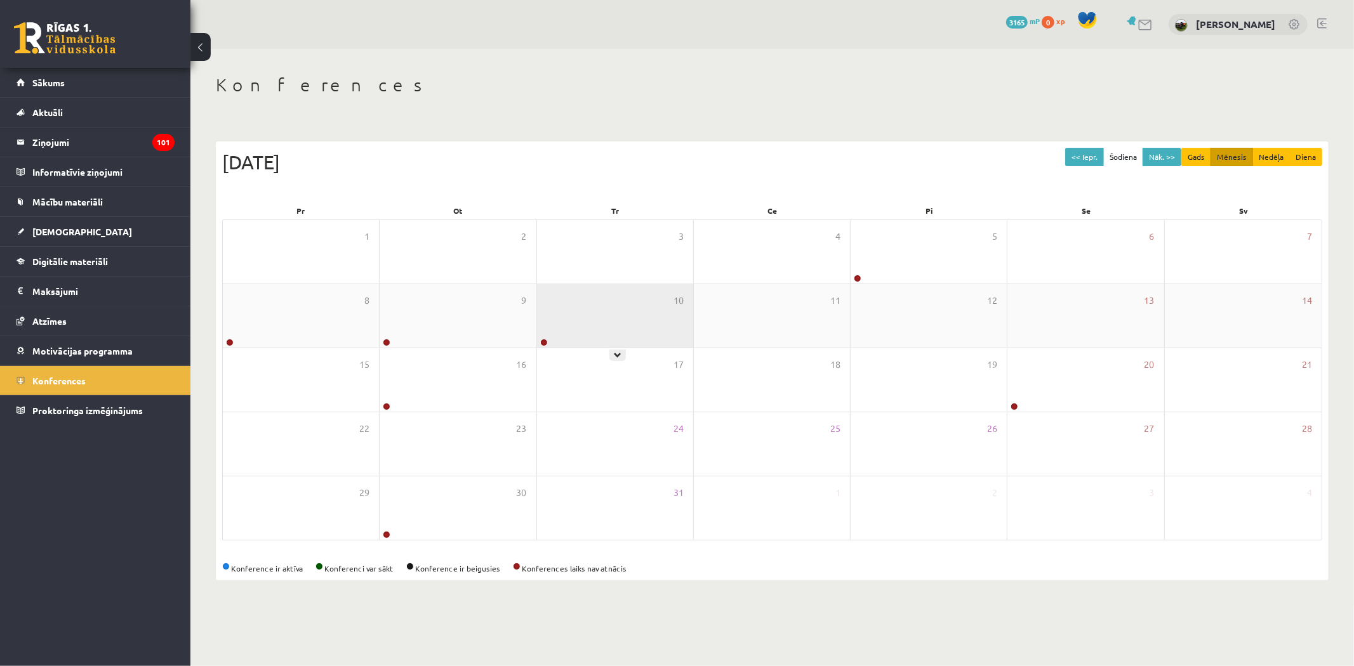
click at [661, 333] on div "10" at bounding box center [615, 315] width 156 height 63
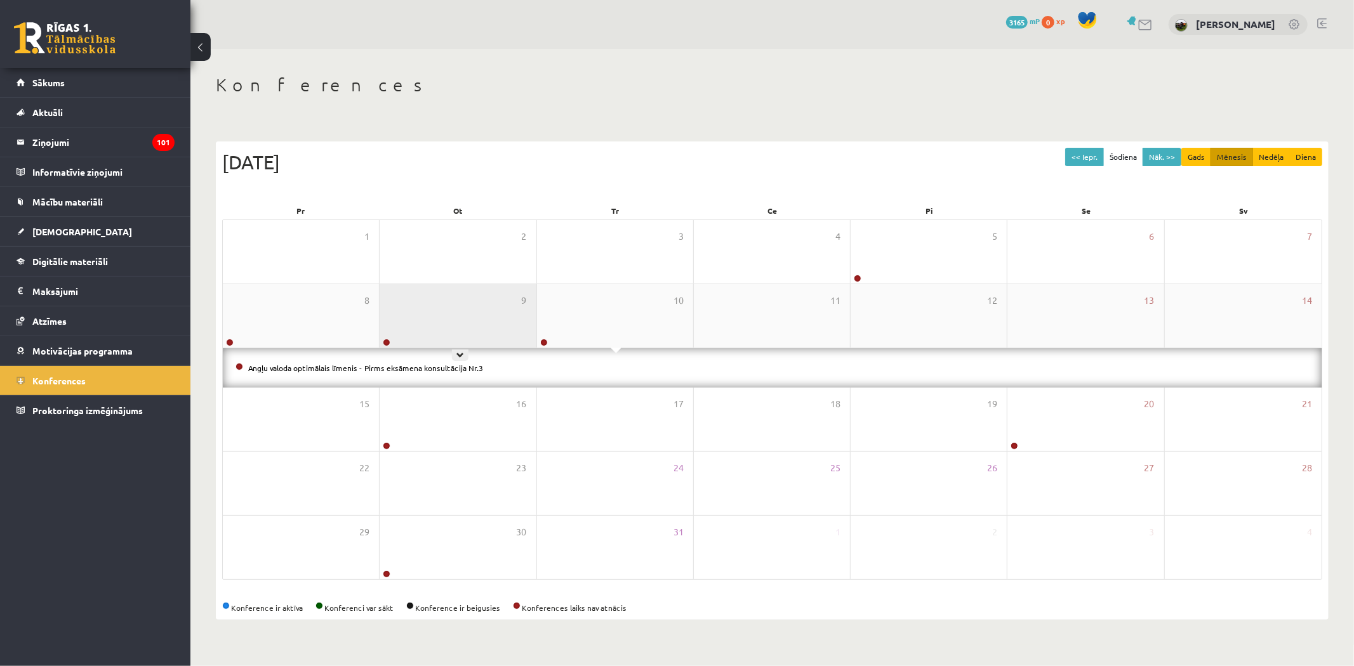
drag, startPoint x: 511, startPoint y: 314, endPoint x: 502, endPoint y: 330, distance: 18.7
click at [510, 316] on div "9" at bounding box center [458, 315] width 156 height 63
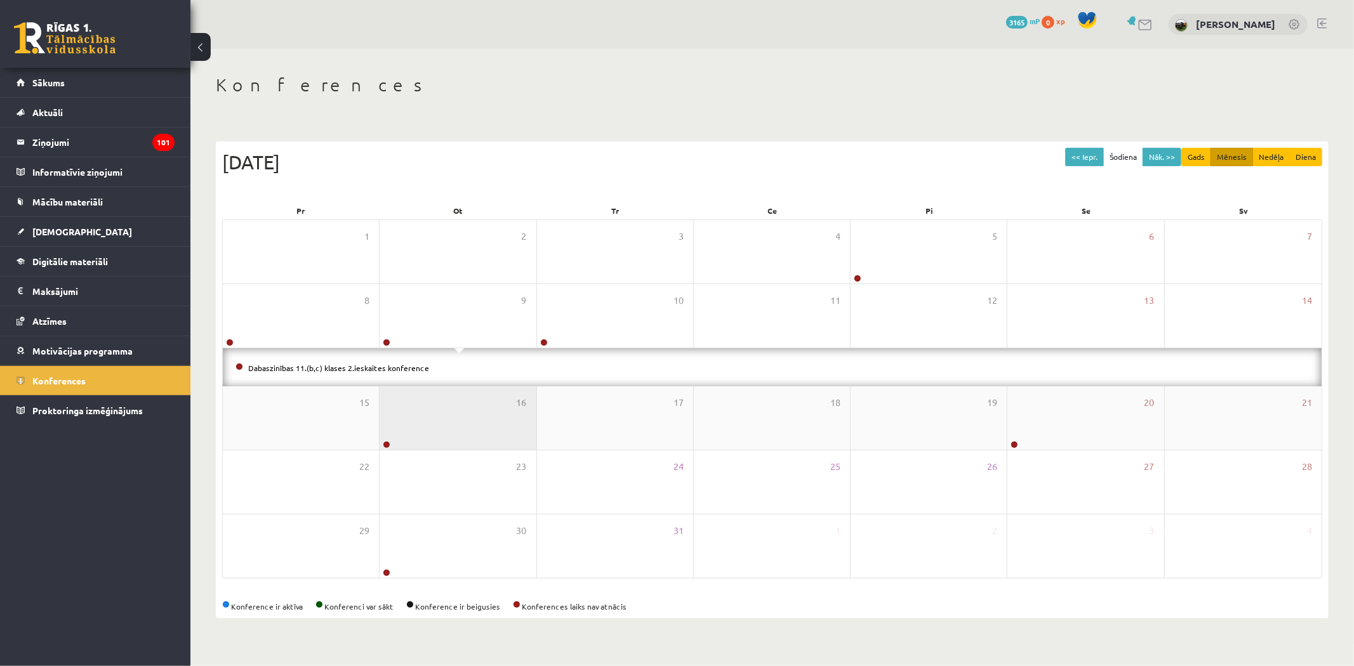
click at [430, 377] on div "1 2 3 4 5 6 7 8 9 10 11 12 13 14 Dabaszinības 11.(b,c) klases 2.ieskaites konfe…" at bounding box center [772, 400] width 1100 height 360
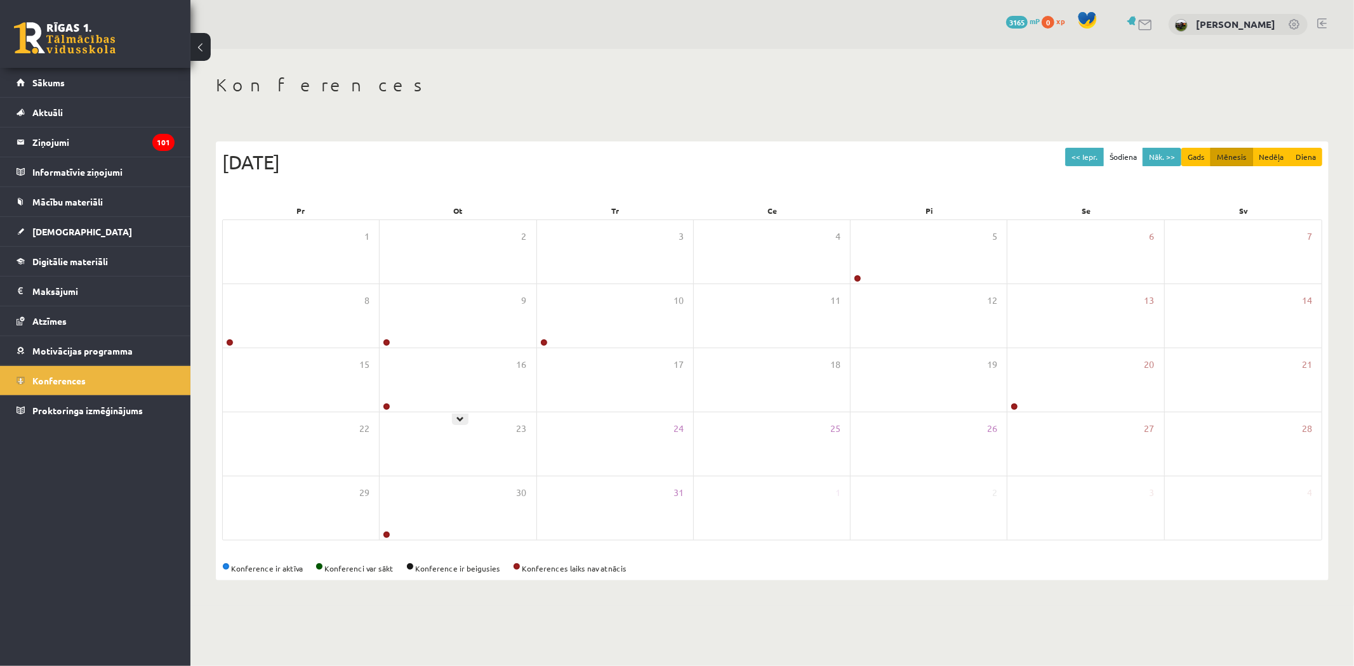
click at [430, 377] on div "16" at bounding box center [458, 379] width 156 height 63
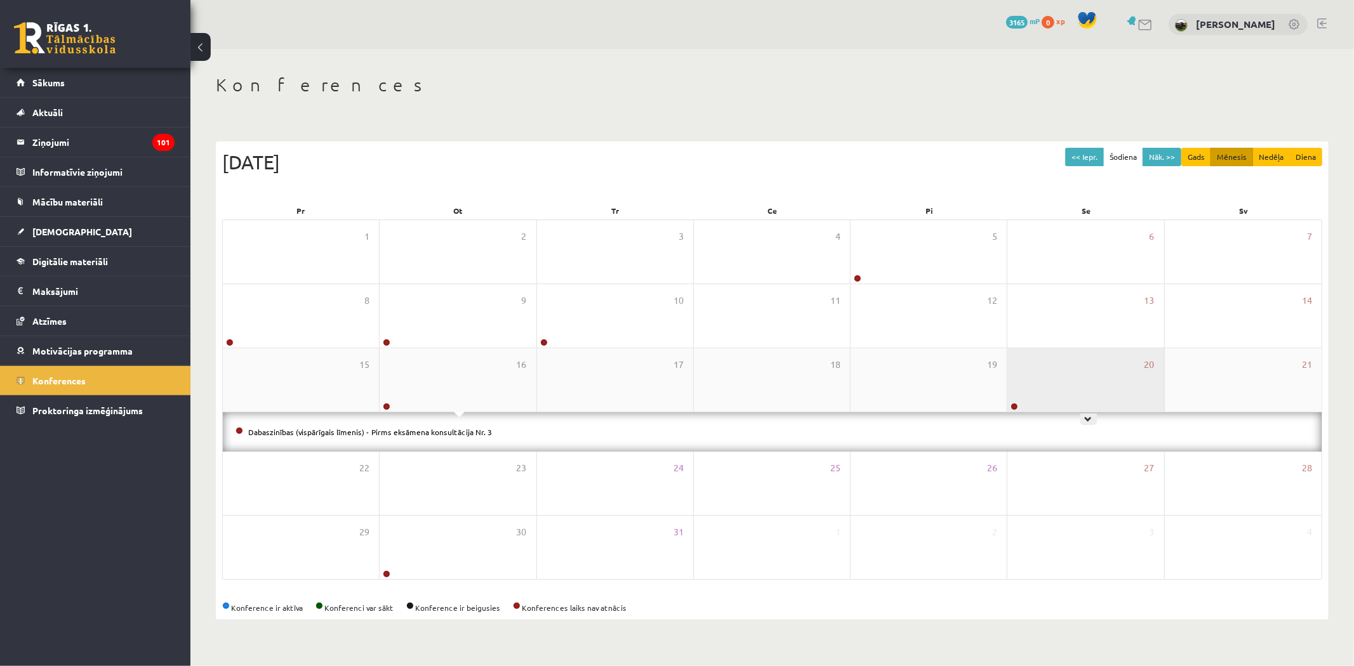
click at [1041, 376] on div "20" at bounding box center [1085, 379] width 156 height 63
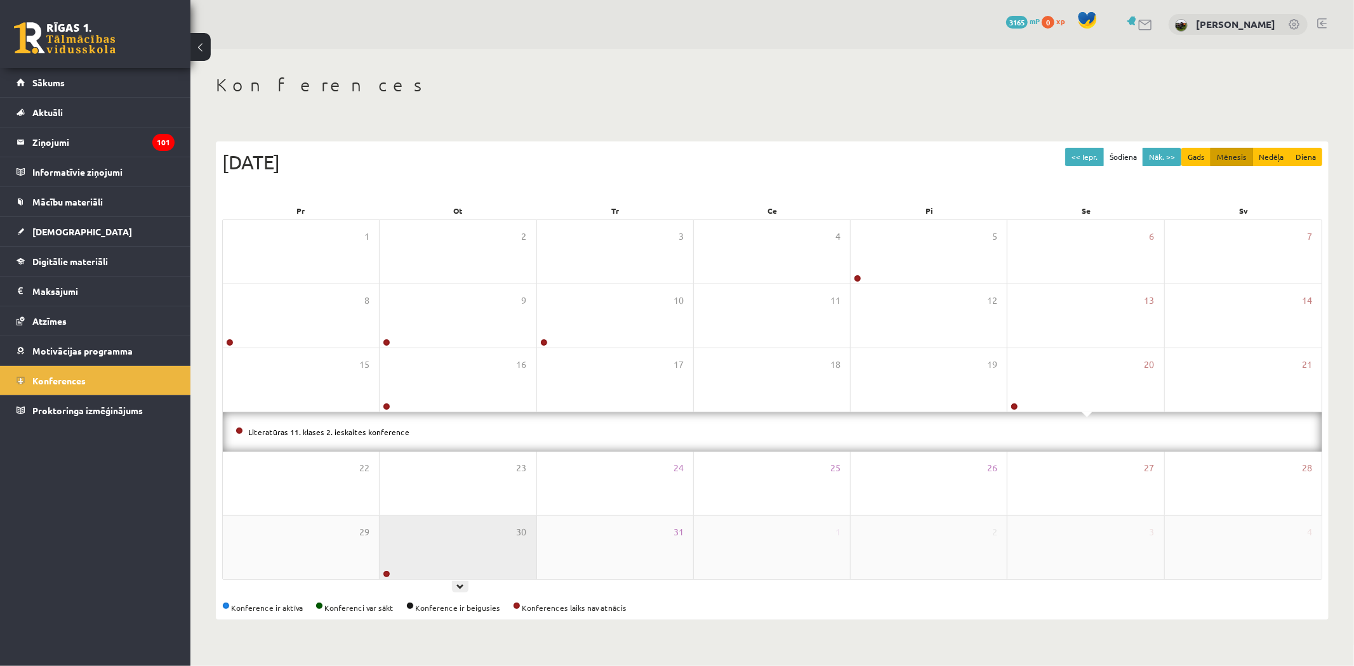
click at [451, 535] on div "30" at bounding box center [458, 547] width 156 height 63
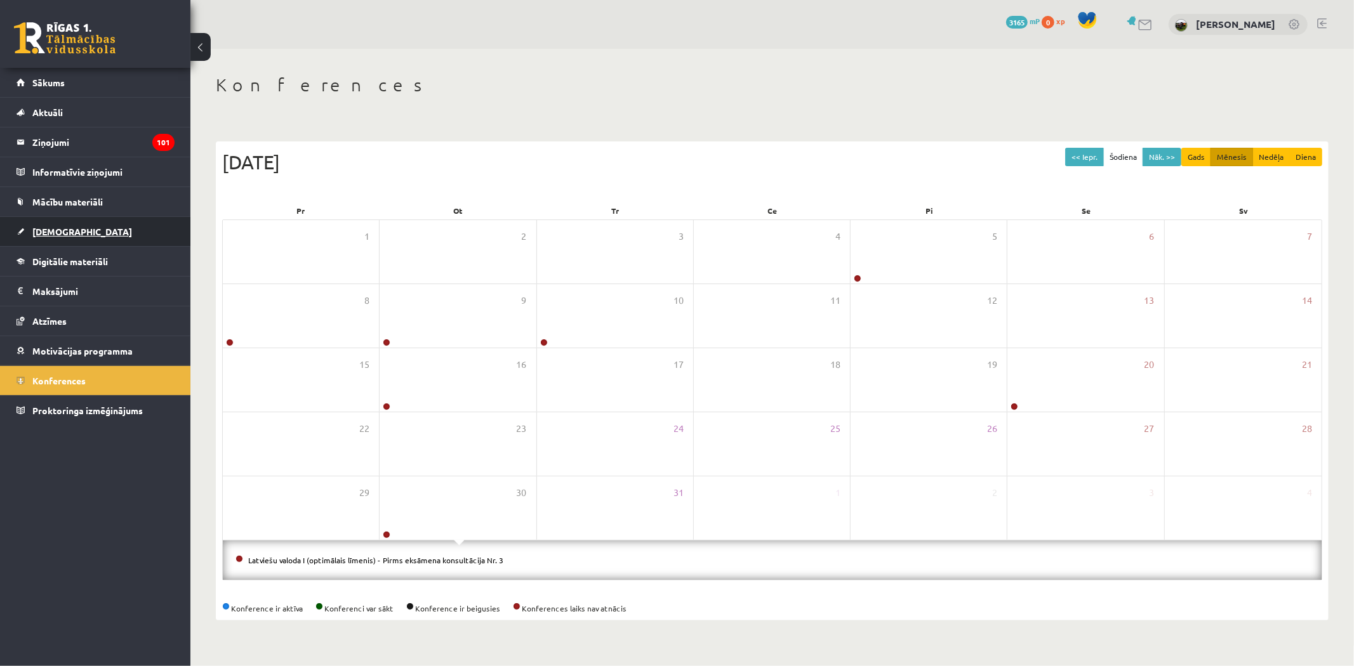
click at [79, 230] on link "[DEMOGRAPHIC_DATA]" at bounding box center [96, 231] width 158 height 29
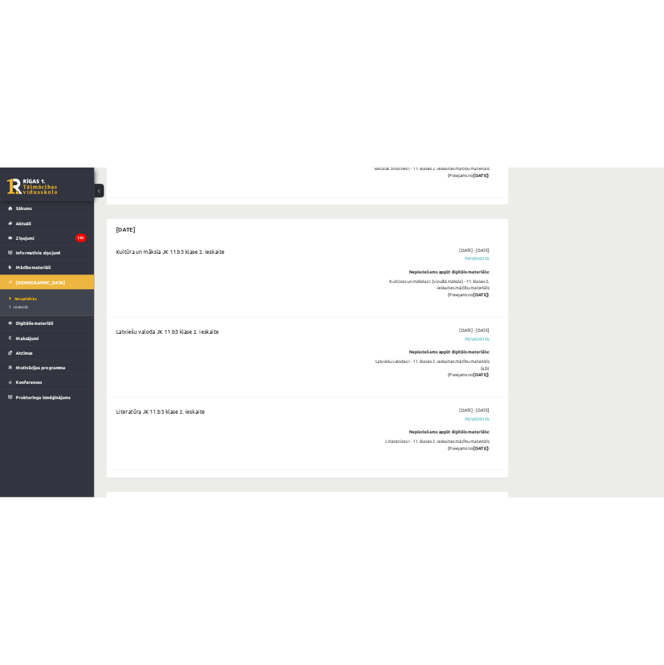
scroll to position [5263, 0]
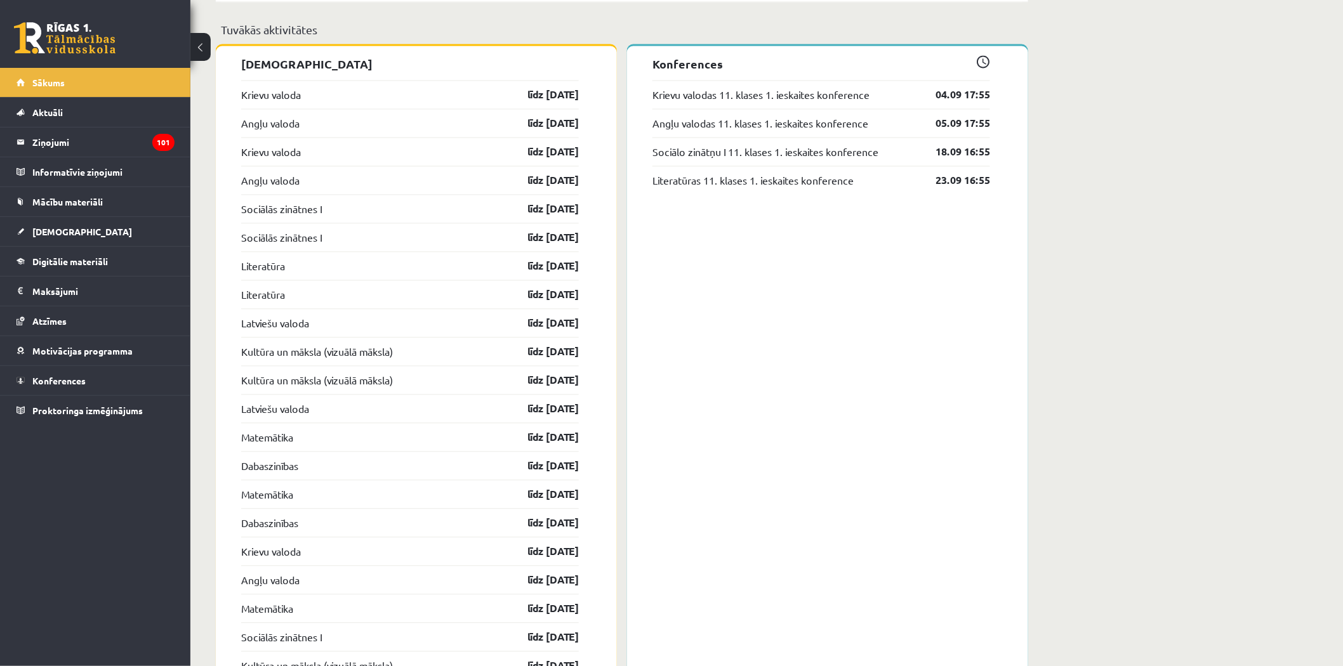
scroll to position [984, 0]
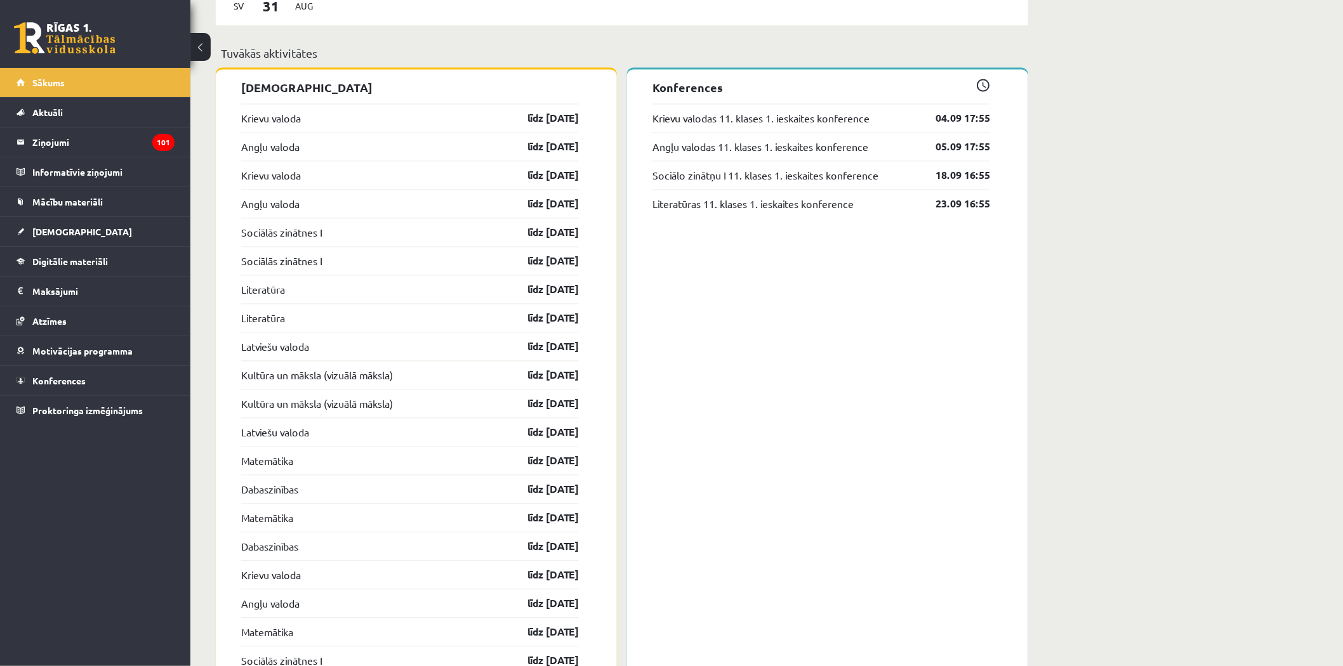
click at [331, 112] on div "Krievu valoda līdz 15.09.25" at bounding box center [410, 118] width 338 height 29
click at [265, 152] on link "Angļu valoda" at bounding box center [270, 147] width 58 height 15
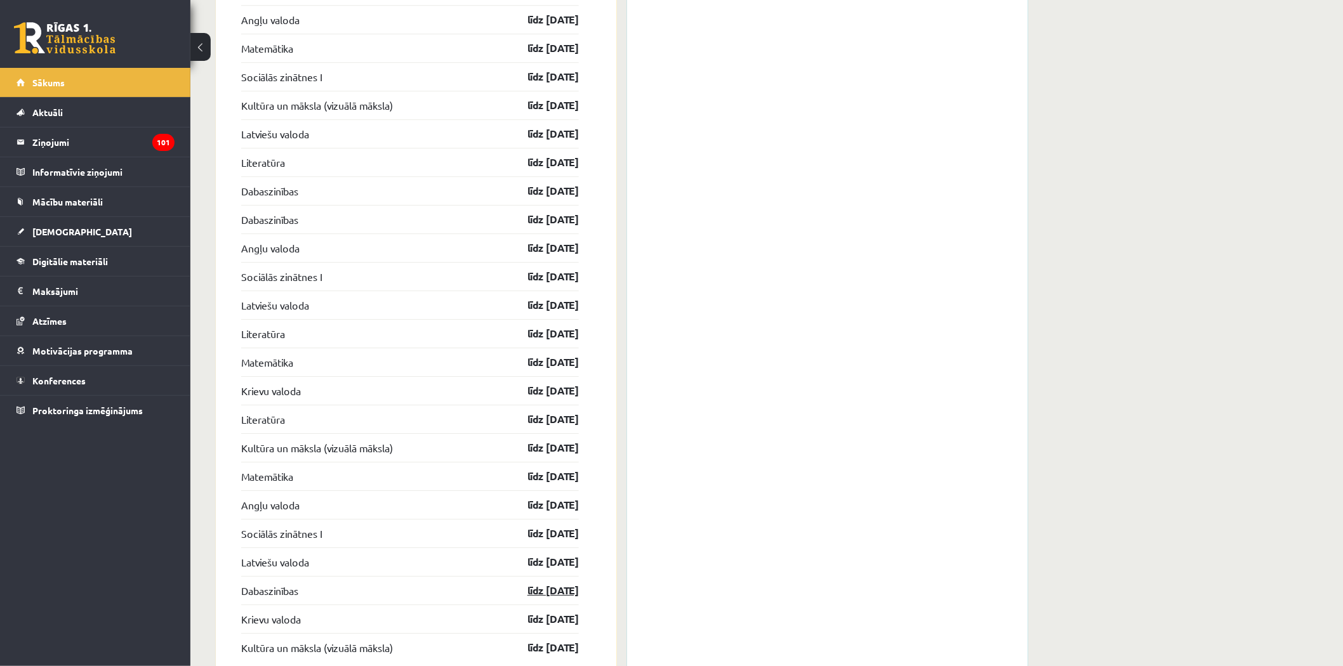
scroll to position [1618, 0]
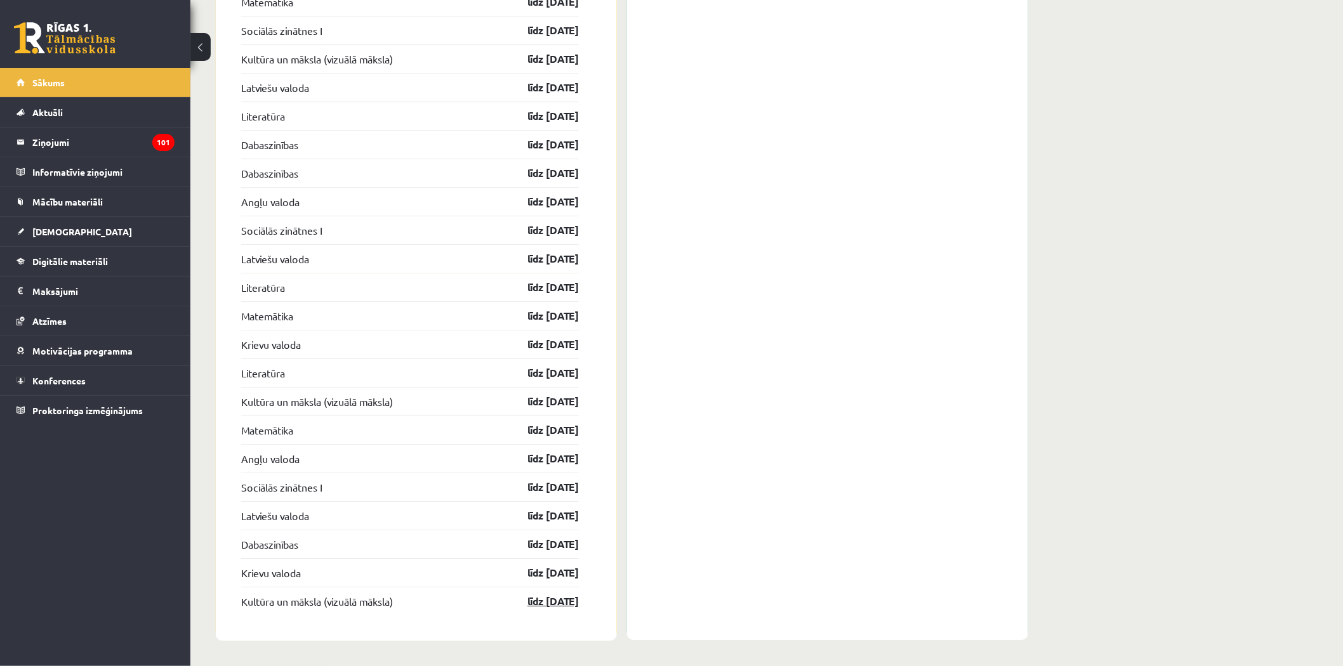
click at [539, 605] on link "līdz 15.05.26" at bounding box center [542, 601] width 74 height 15
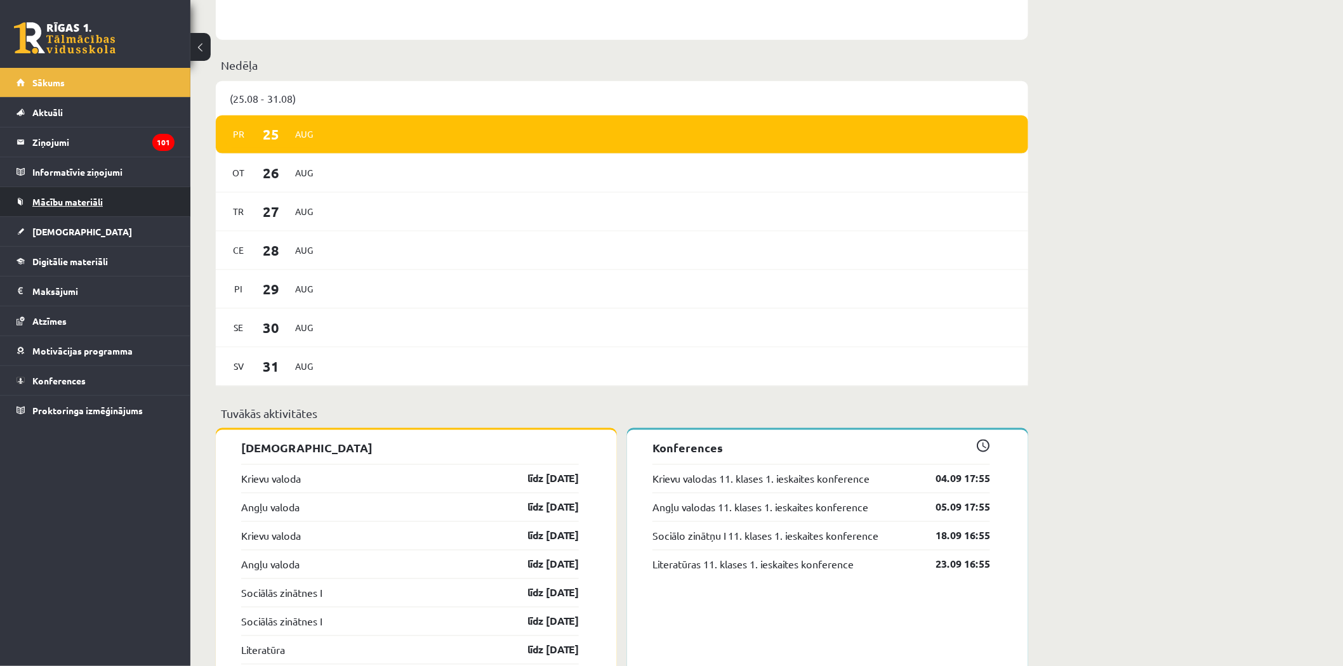
scroll to position [564, 0]
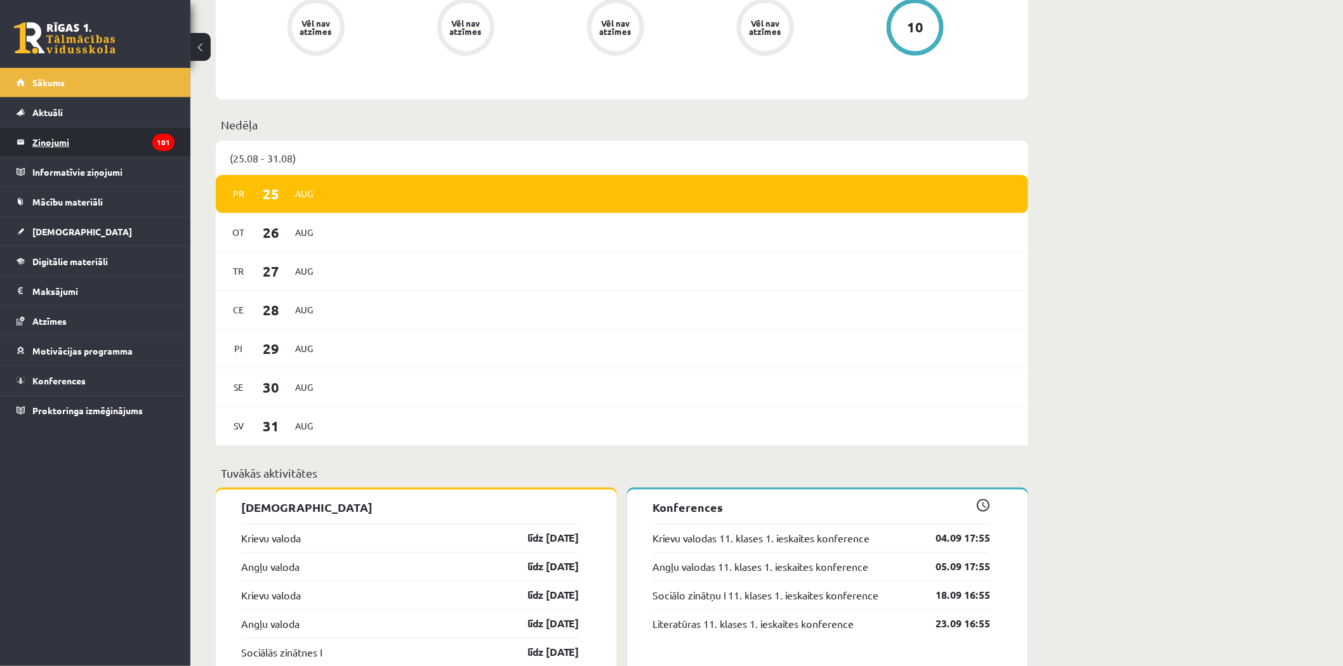
click at [142, 146] on legend "Ziņojumi 101" at bounding box center [103, 142] width 142 height 29
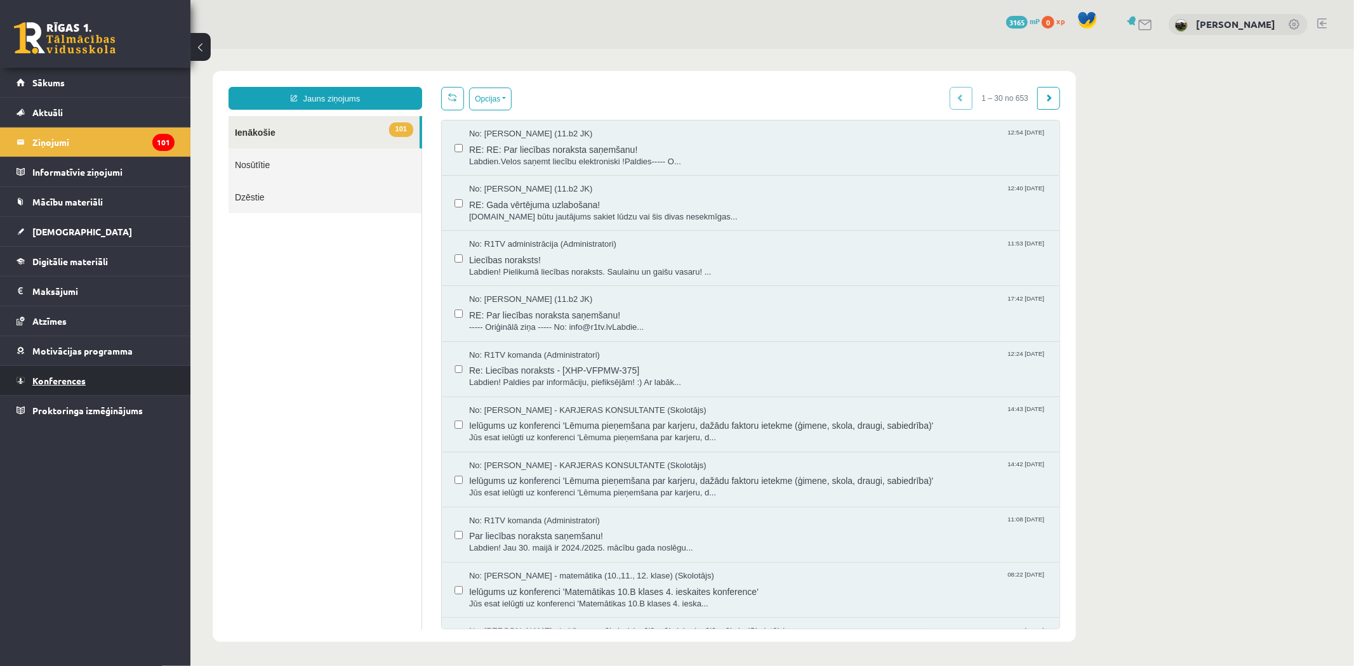
click at [134, 371] on link "Konferences" at bounding box center [96, 380] width 158 height 29
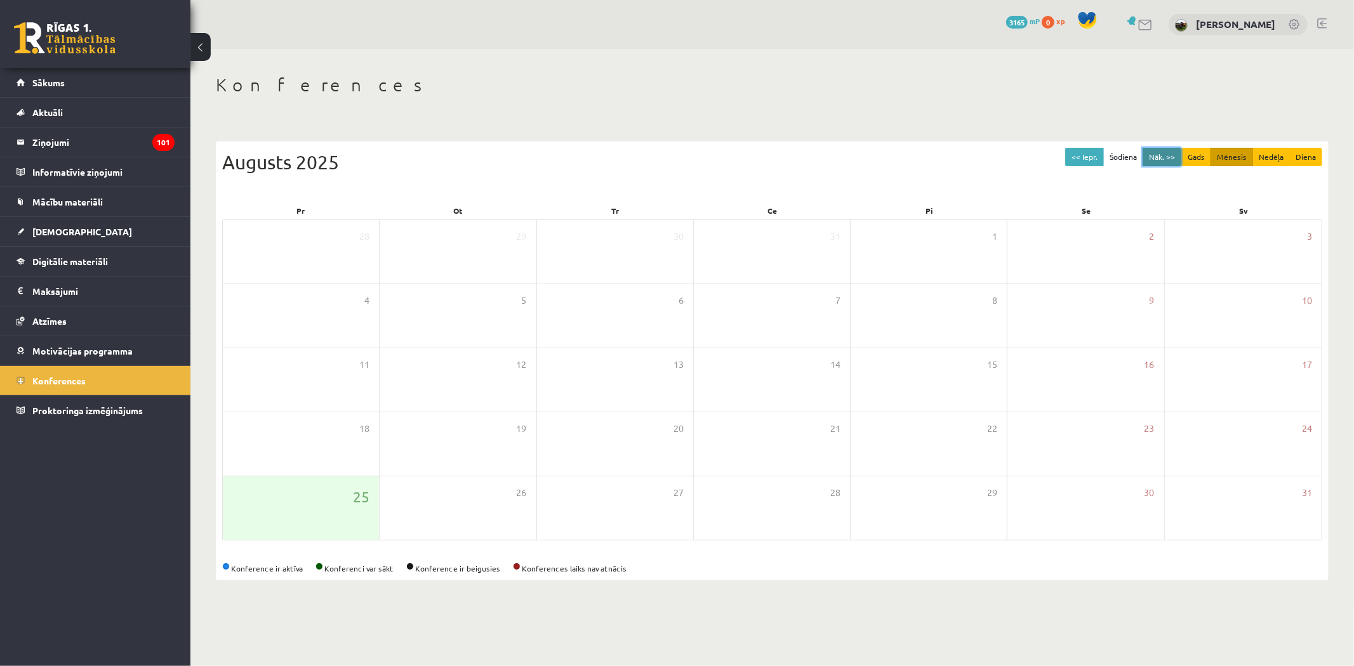
click at [1177, 159] on button "Nāk. >>" at bounding box center [1161, 157] width 39 height 18
click at [1177, 157] on button "Nāk. >>" at bounding box center [1161, 157] width 39 height 18
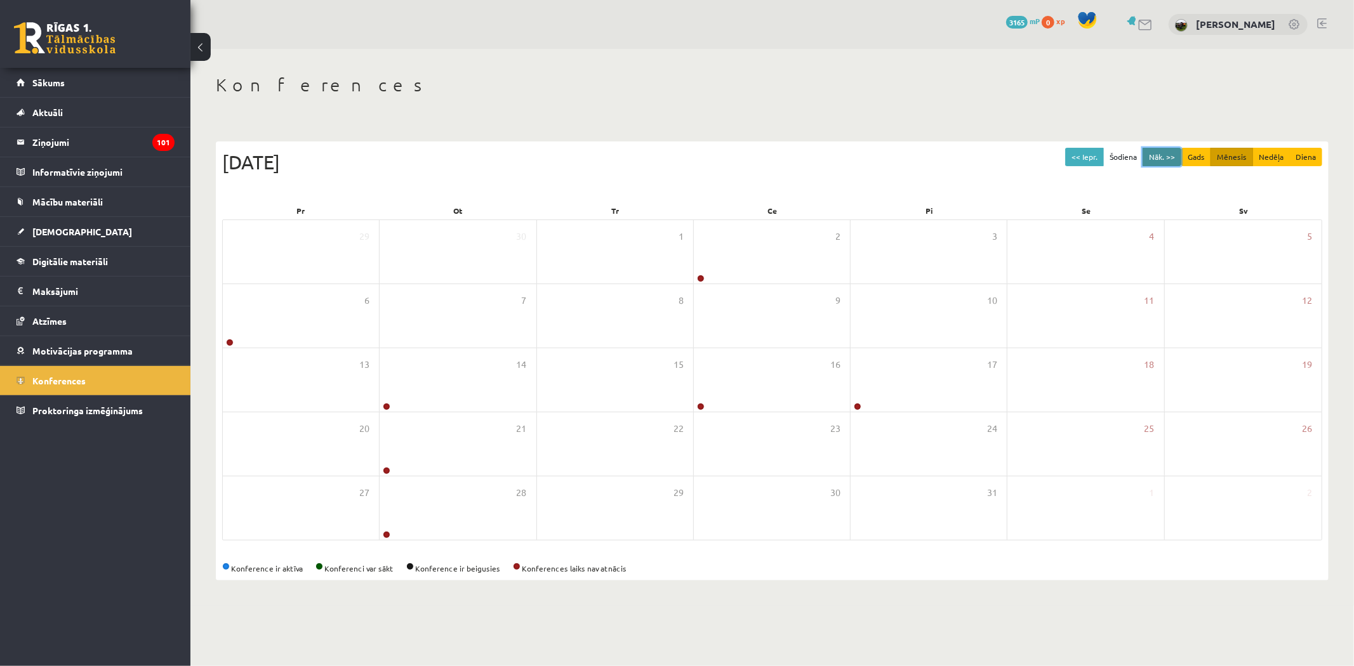
click at [1177, 155] on button "Nāk. >>" at bounding box center [1161, 157] width 39 height 18
click at [1140, 142] on div "<< Iepr. Šodiena Nāk. >> Gads Mēnesis Nedēļa Diena Novembris 2025 Pr Ot Tr Ce P…" at bounding box center [772, 361] width 1113 height 439
click at [1160, 137] on div "<< Iepr. Šodiena Nāk. >> Gads Mēnesis Nedēļa Diena Novembris 2025 Pr Ot Tr Ce P…" at bounding box center [772, 355] width 1113 height 452
click at [1160, 153] on button "Nāk. >>" at bounding box center [1161, 157] width 39 height 18
click at [1151, 161] on button "Nāk. >>" at bounding box center [1161, 157] width 39 height 18
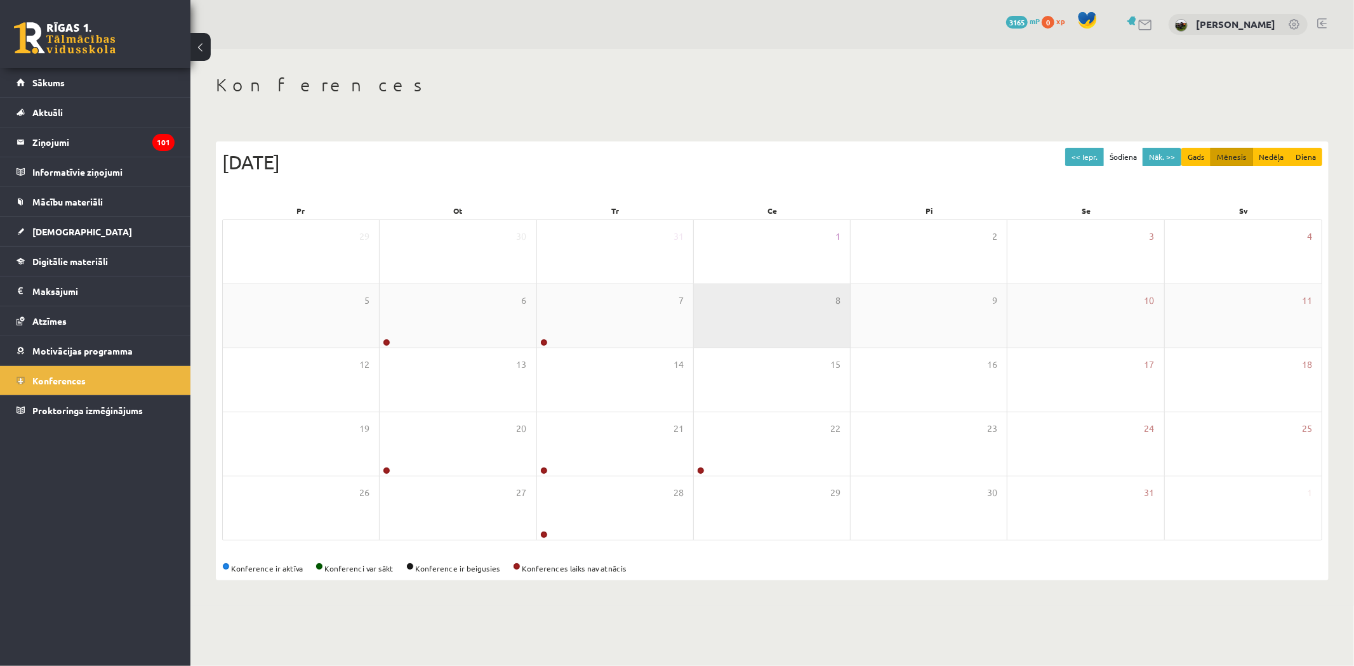
click at [721, 315] on div "8" at bounding box center [772, 315] width 156 height 63
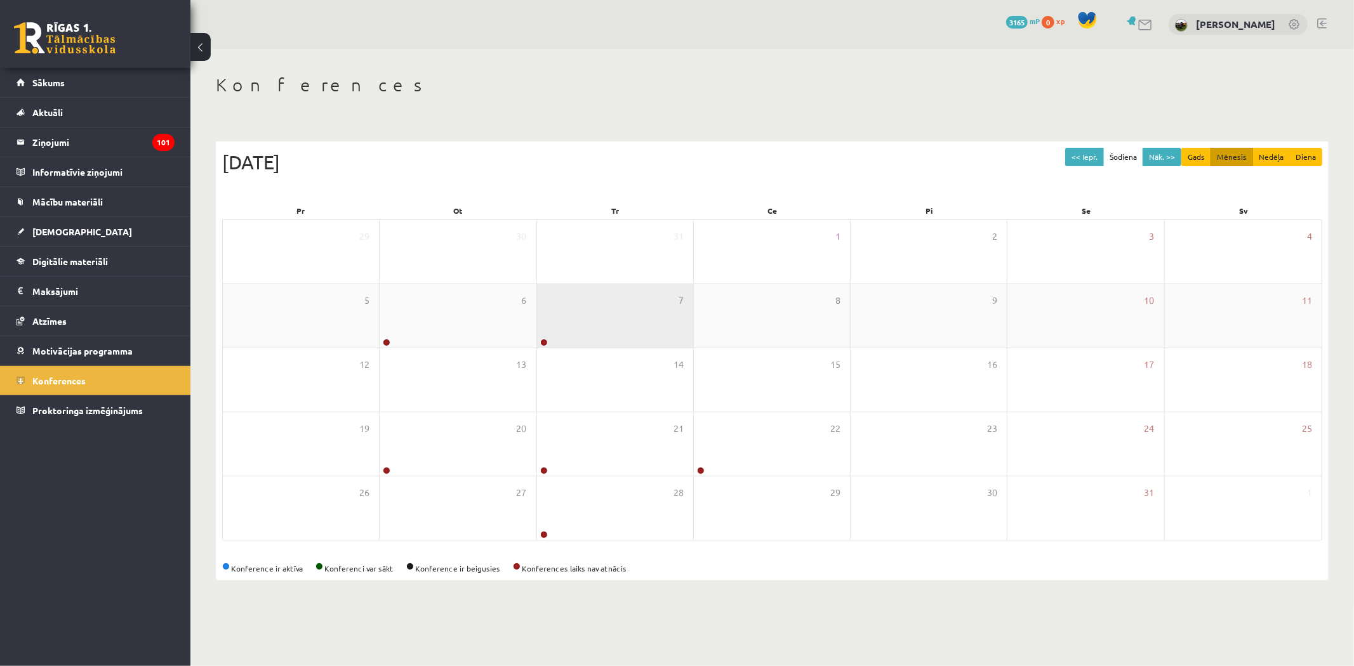
click at [655, 315] on div "7" at bounding box center [615, 315] width 156 height 63
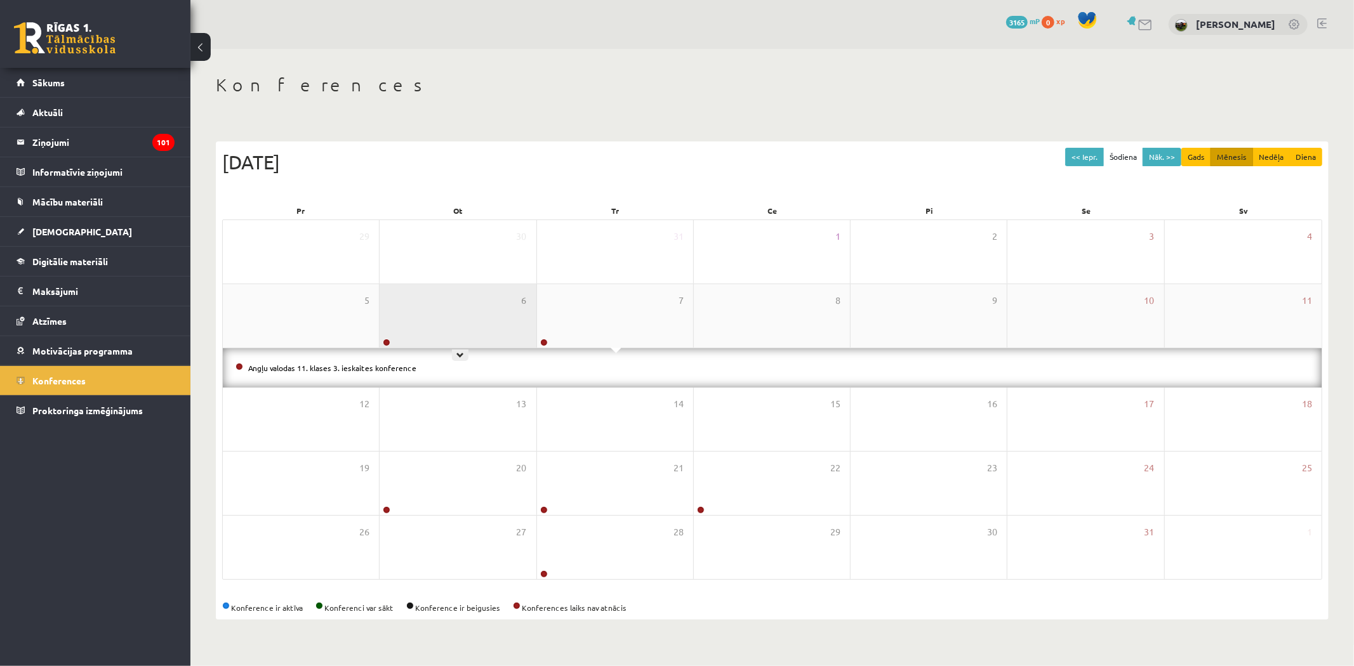
click at [476, 321] on div "6" at bounding box center [458, 315] width 156 height 63
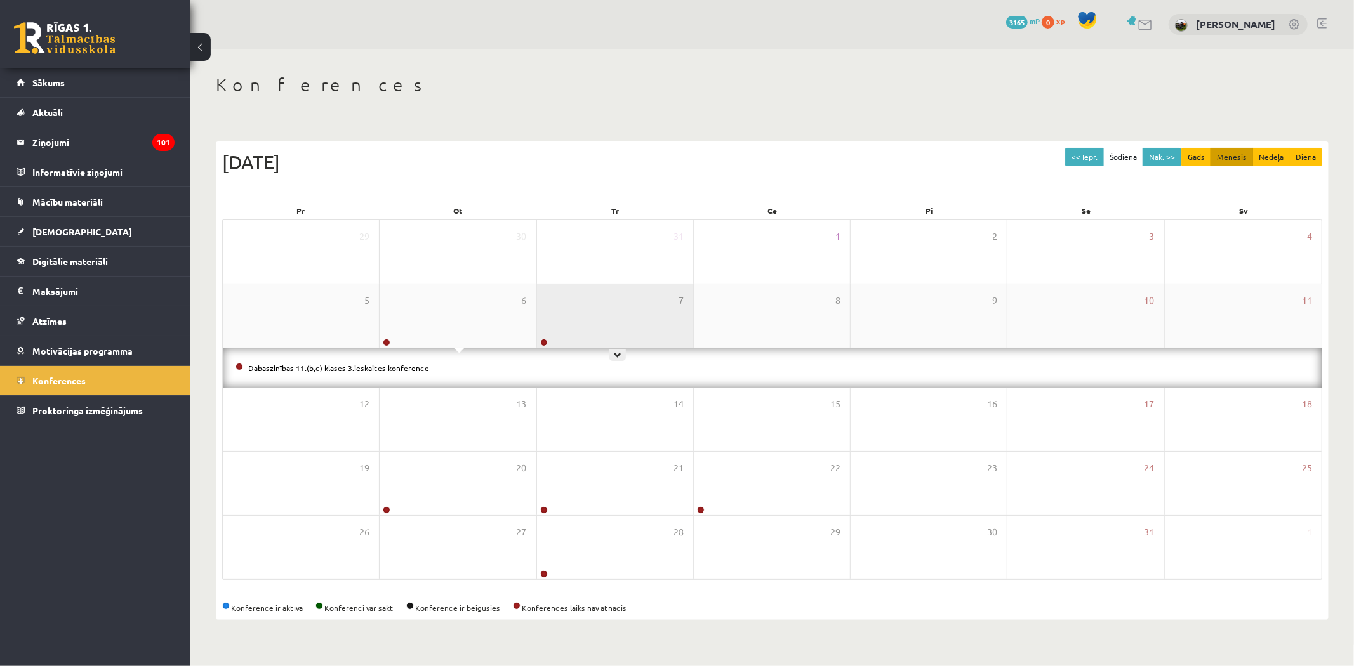
click at [628, 320] on div "7" at bounding box center [615, 315] width 156 height 63
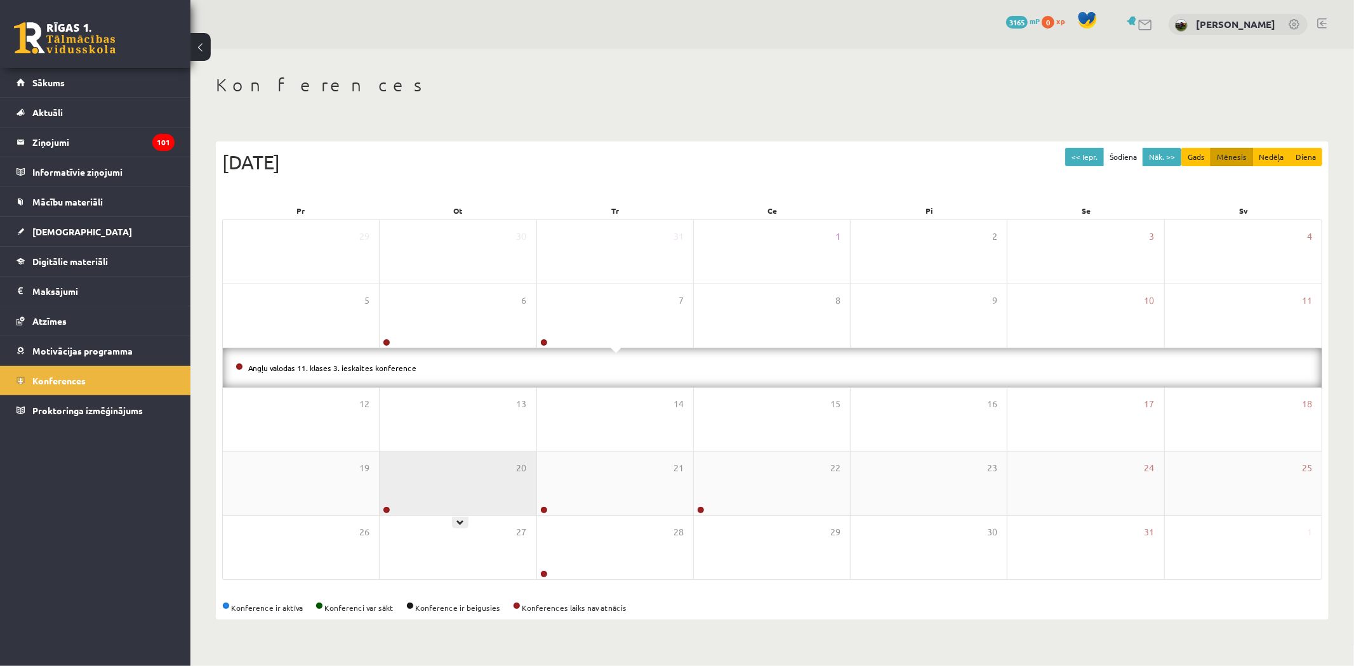
drag, startPoint x: 470, startPoint y: 465, endPoint x: 512, endPoint y: 461, distance: 42.1
click at [472, 465] on div "20" at bounding box center [458, 483] width 156 height 63
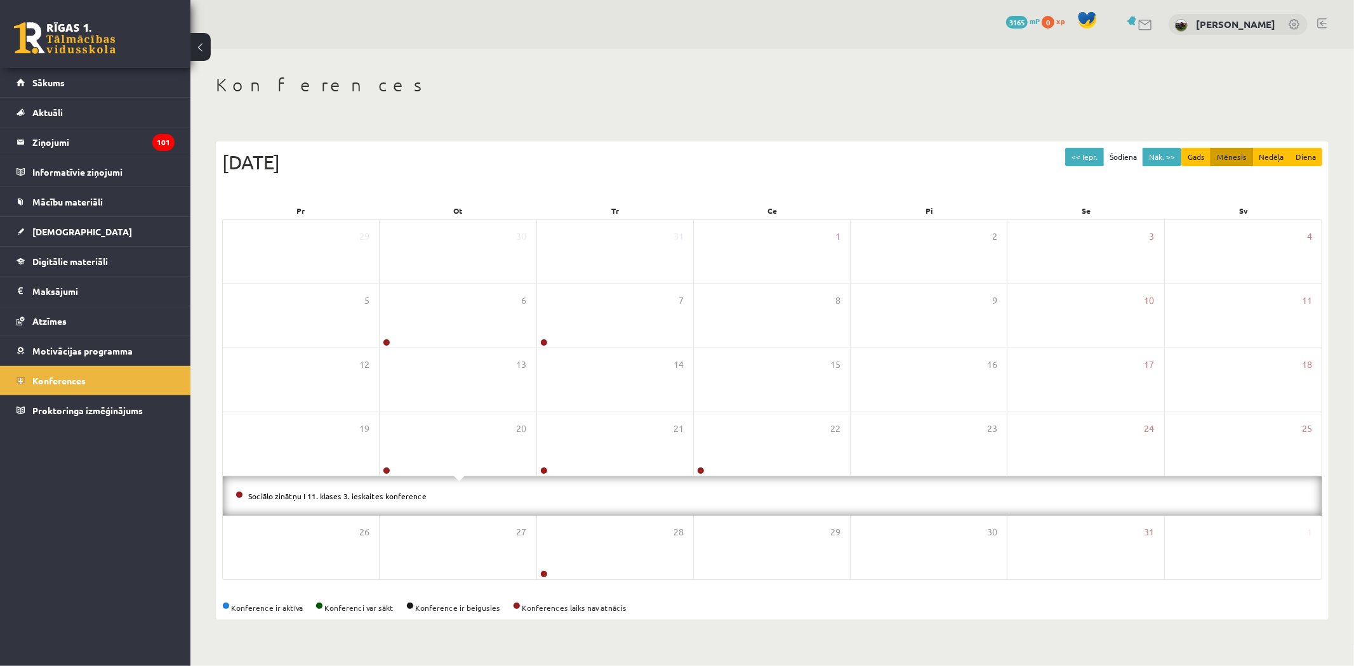
click at [625, 489] on div "Sociālo zinātņu I 11. klases 3. ieskaites konference" at bounding box center [772, 496] width 1099 height 39
click at [574, 418] on div "21" at bounding box center [615, 444] width 156 height 63
click at [744, 442] on div "22" at bounding box center [772, 444] width 156 height 63
drag, startPoint x: 592, startPoint y: 538, endPoint x: 604, endPoint y: 541, distance: 13.1
click at [595, 540] on div "28" at bounding box center [615, 547] width 156 height 63
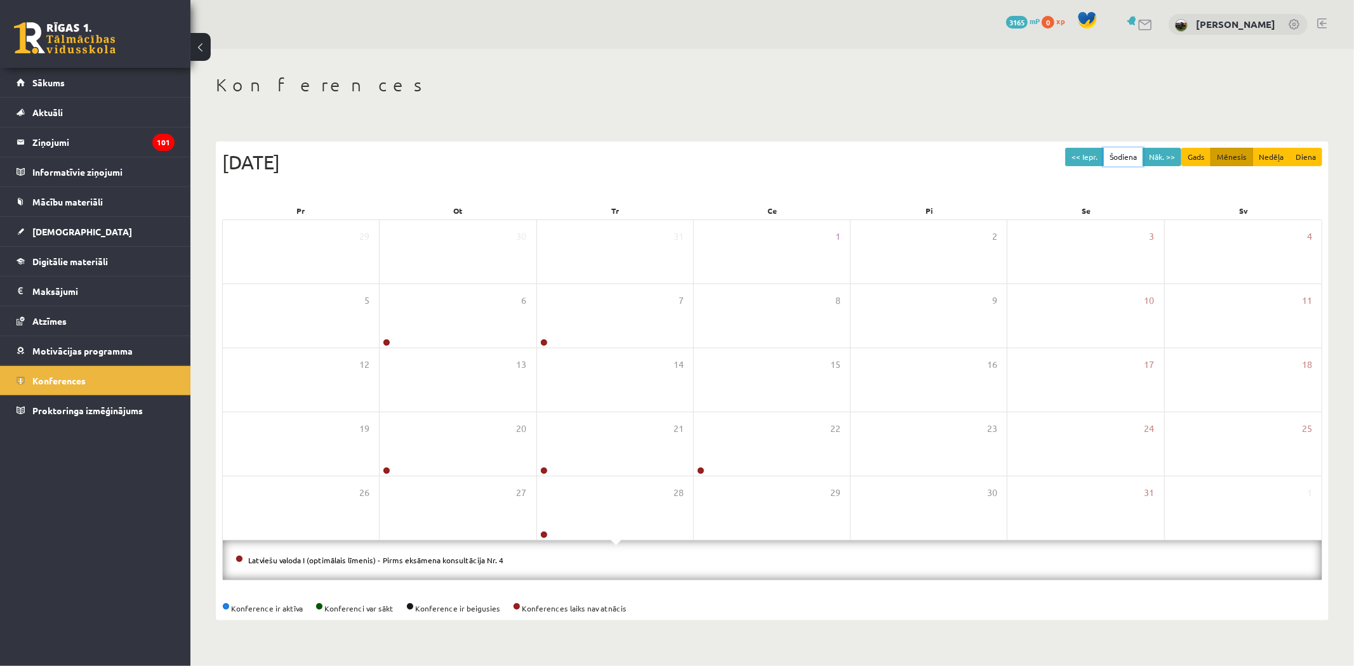
click at [1143, 159] on button "Šodiena" at bounding box center [1123, 157] width 40 height 18
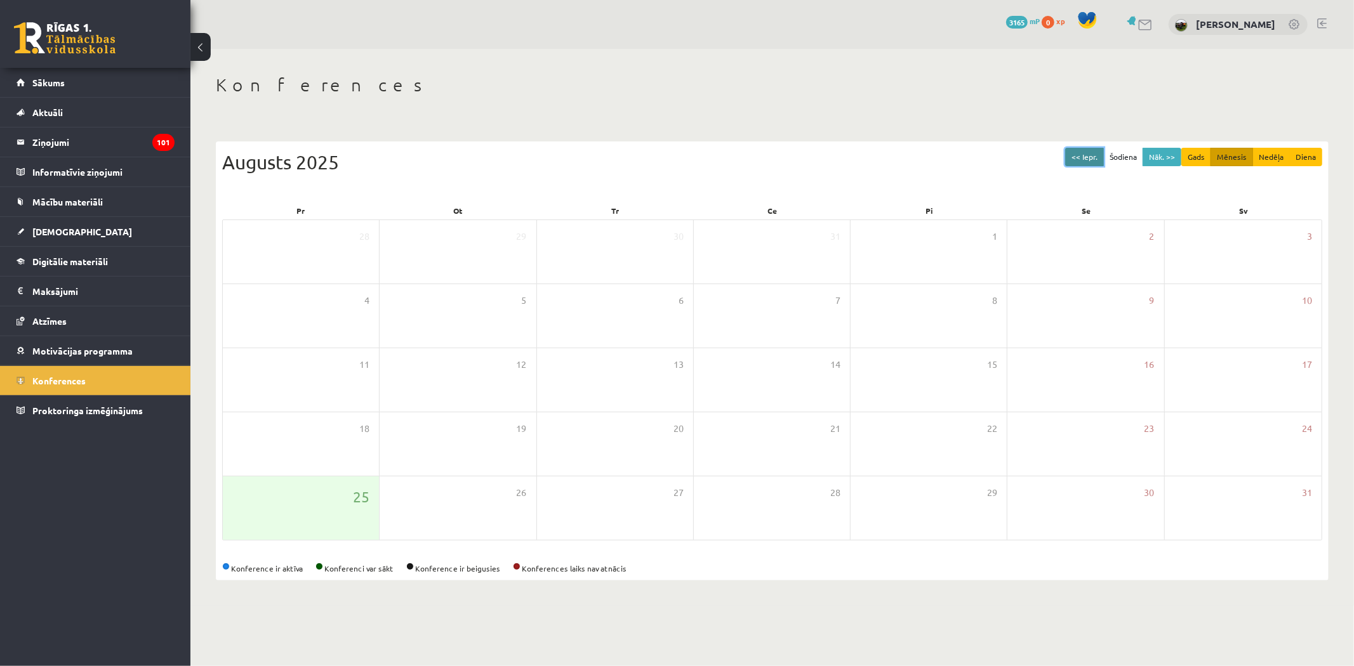
click at [1088, 157] on button "<< Iepr." at bounding box center [1084, 157] width 39 height 18
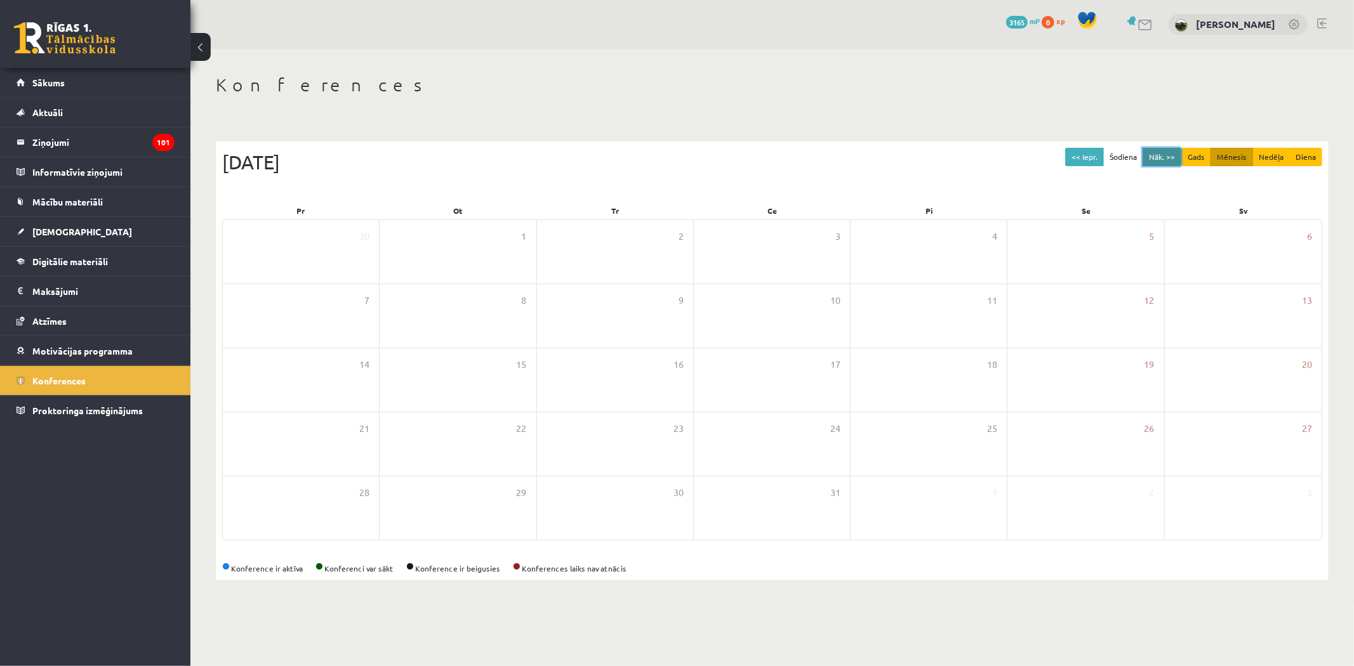
click at [1167, 157] on button "Nāk. >>" at bounding box center [1161, 157] width 39 height 18
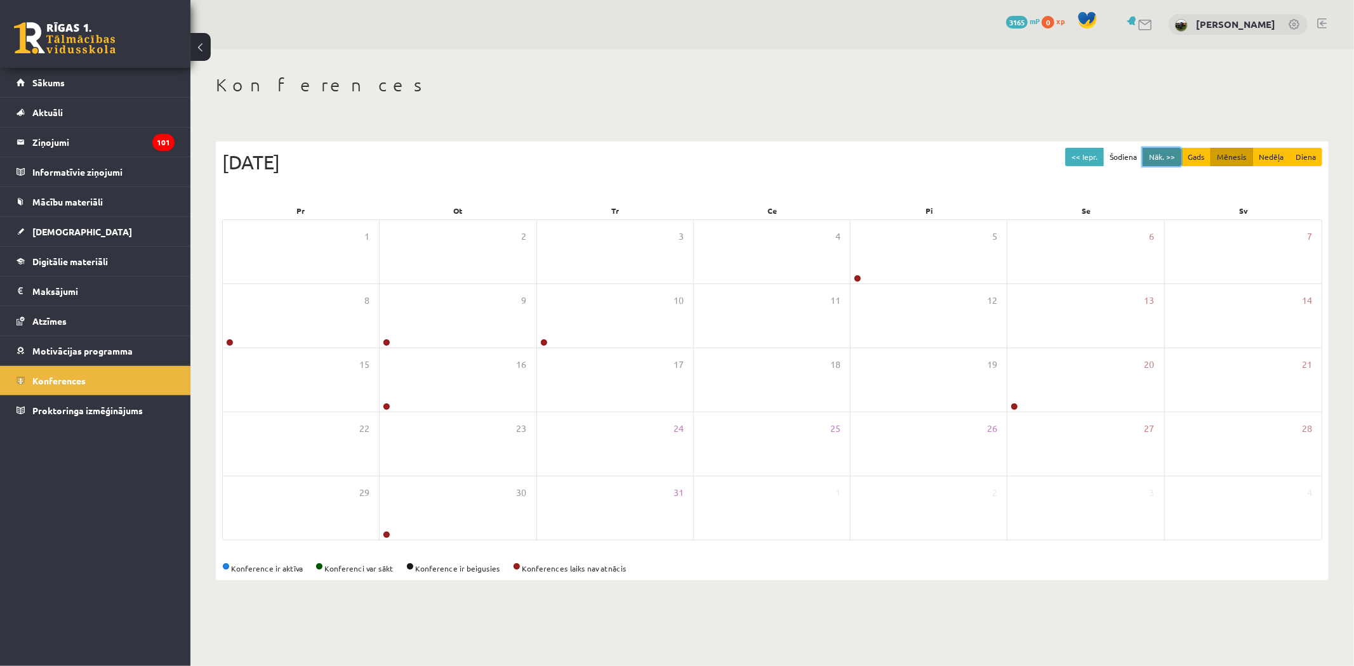
click at [1167, 157] on button "Nāk. >>" at bounding box center [1161, 157] width 39 height 18
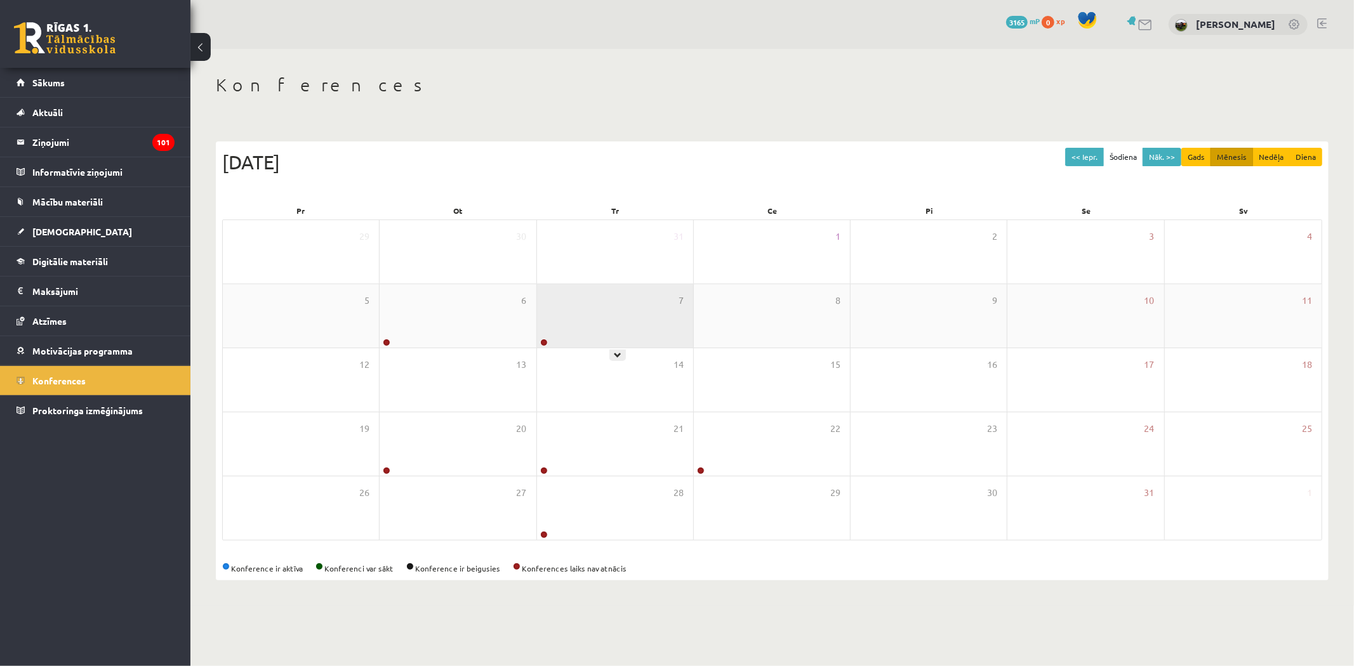
click at [637, 333] on div "7" at bounding box center [615, 315] width 156 height 63
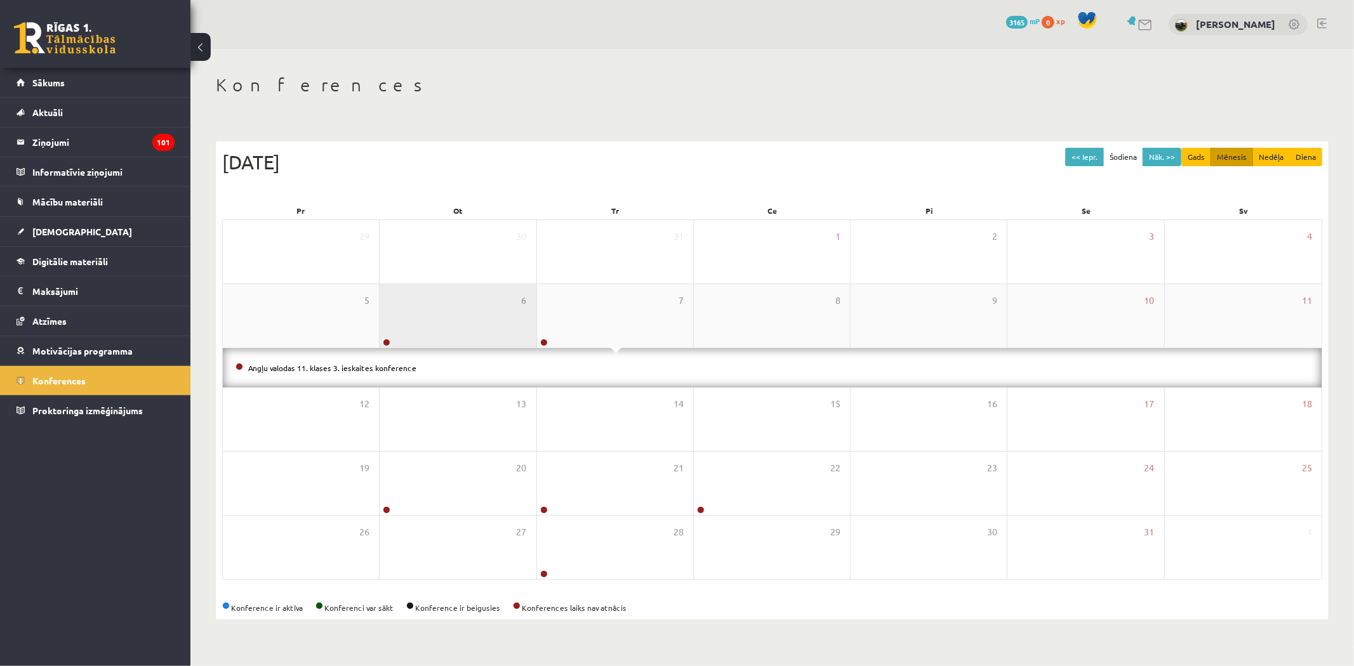
click at [443, 334] on div "6" at bounding box center [458, 315] width 156 height 63
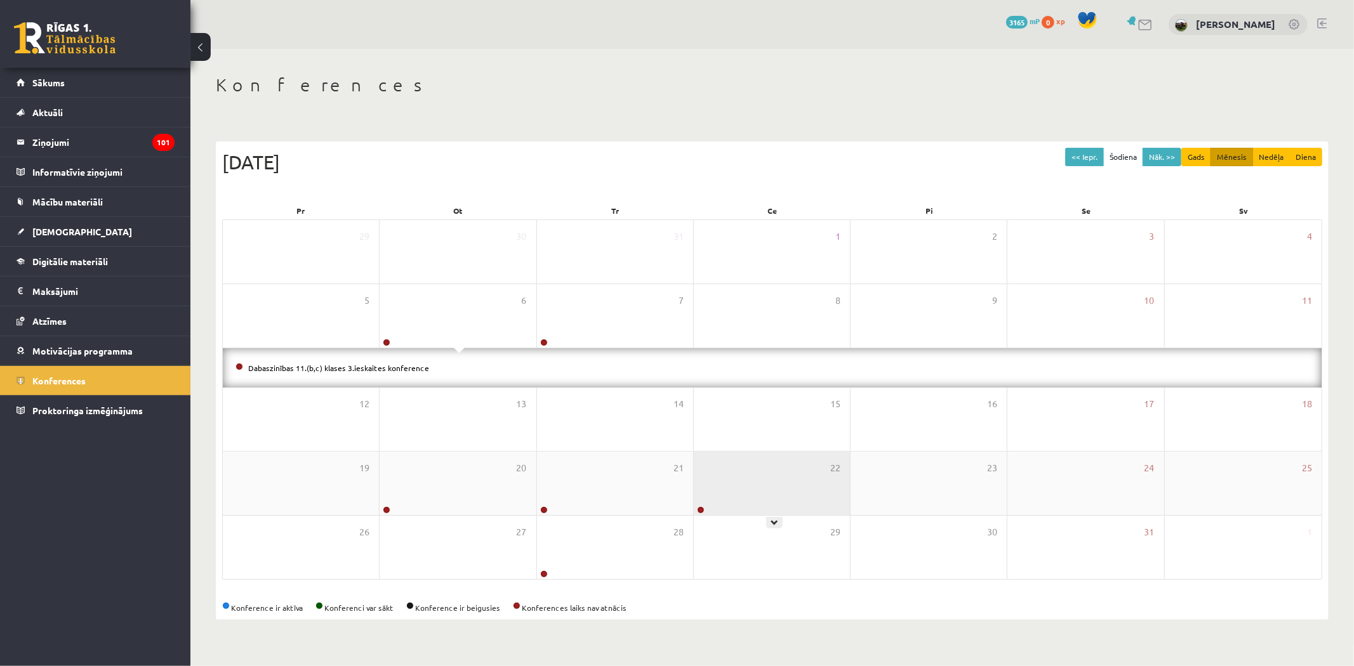
click at [769, 464] on div "22" at bounding box center [772, 483] width 156 height 63
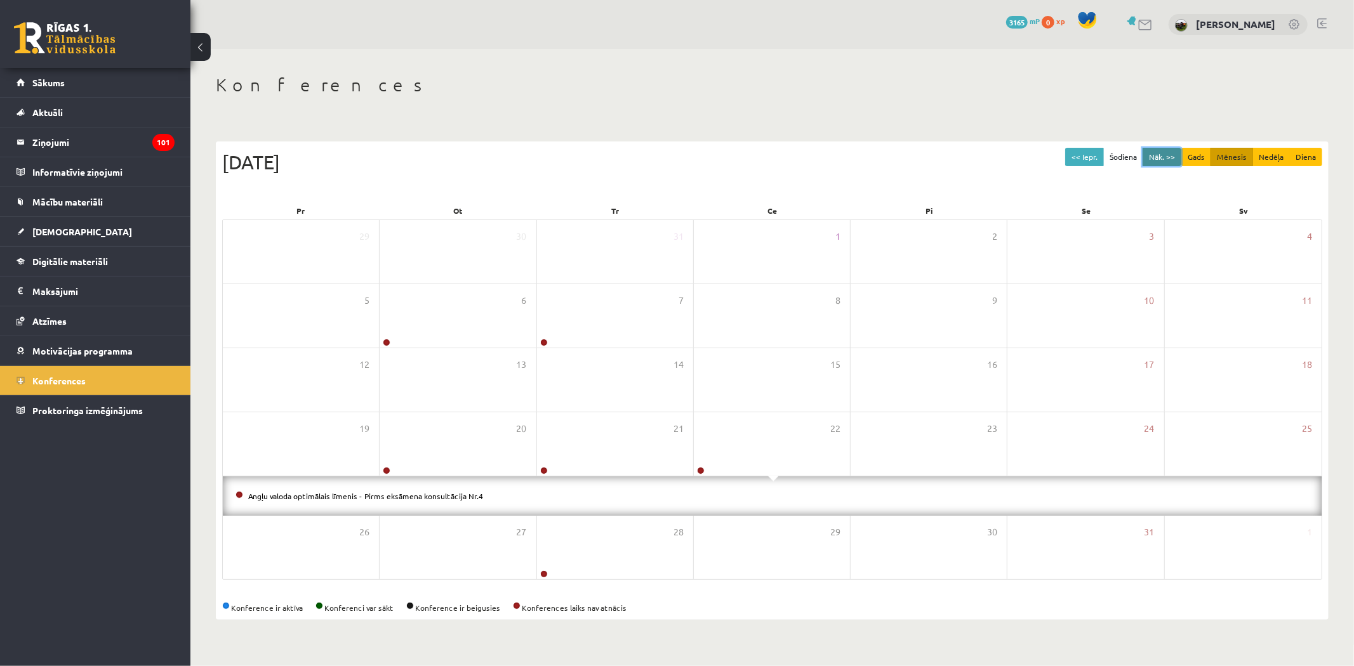
click at [1174, 163] on button "Nāk. >>" at bounding box center [1161, 157] width 39 height 18
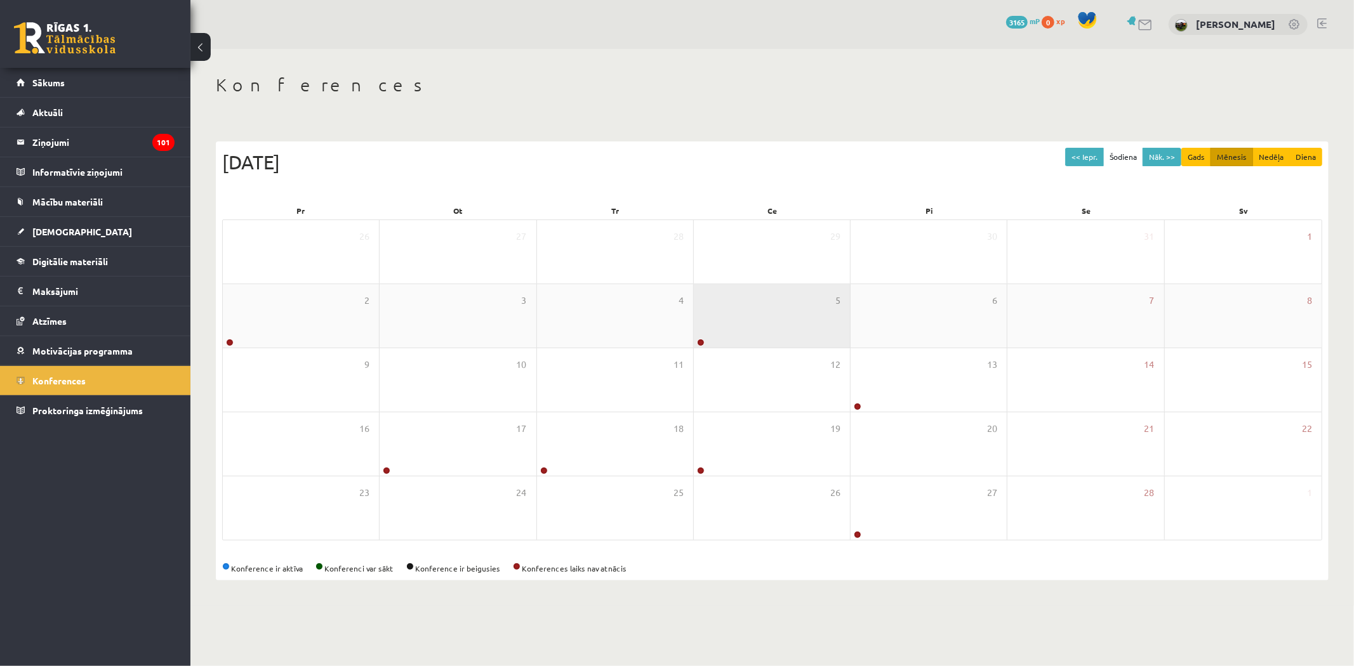
click at [756, 303] on div "5" at bounding box center [772, 315] width 156 height 63
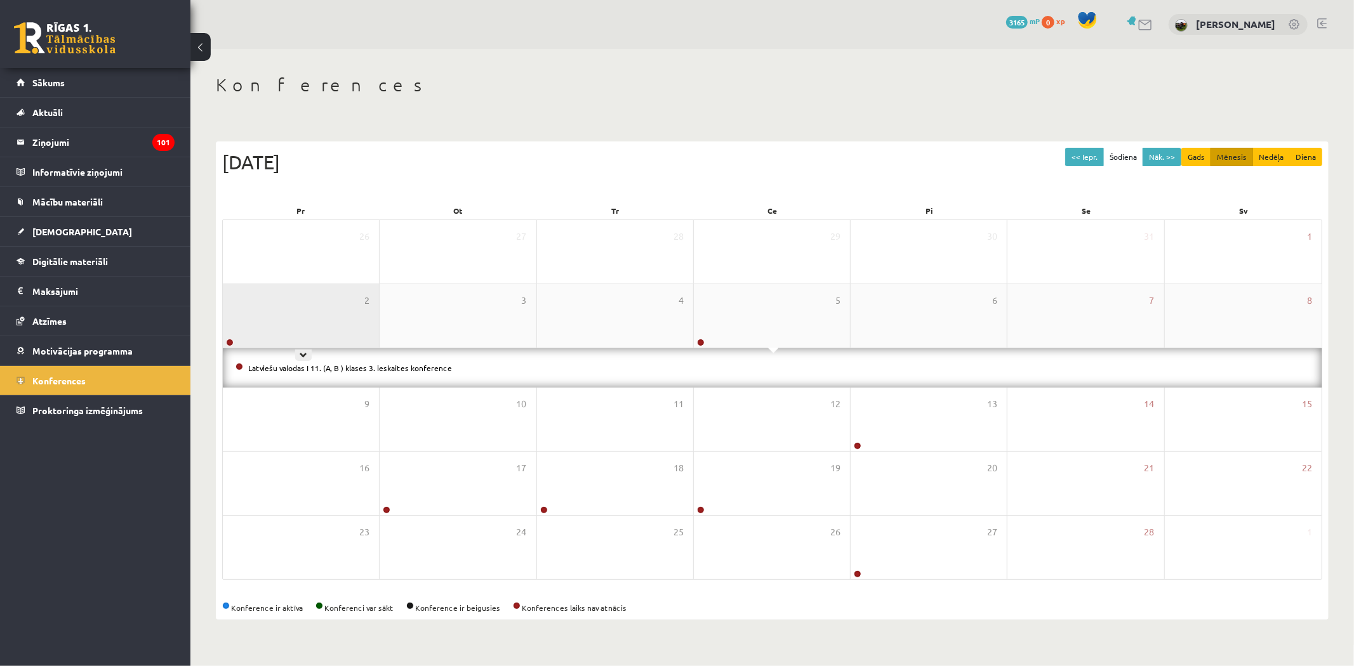
drag, startPoint x: 274, startPoint y: 318, endPoint x: 286, endPoint y: 329, distance: 15.7
click at [273, 332] on div "2" at bounding box center [301, 315] width 156 height 63
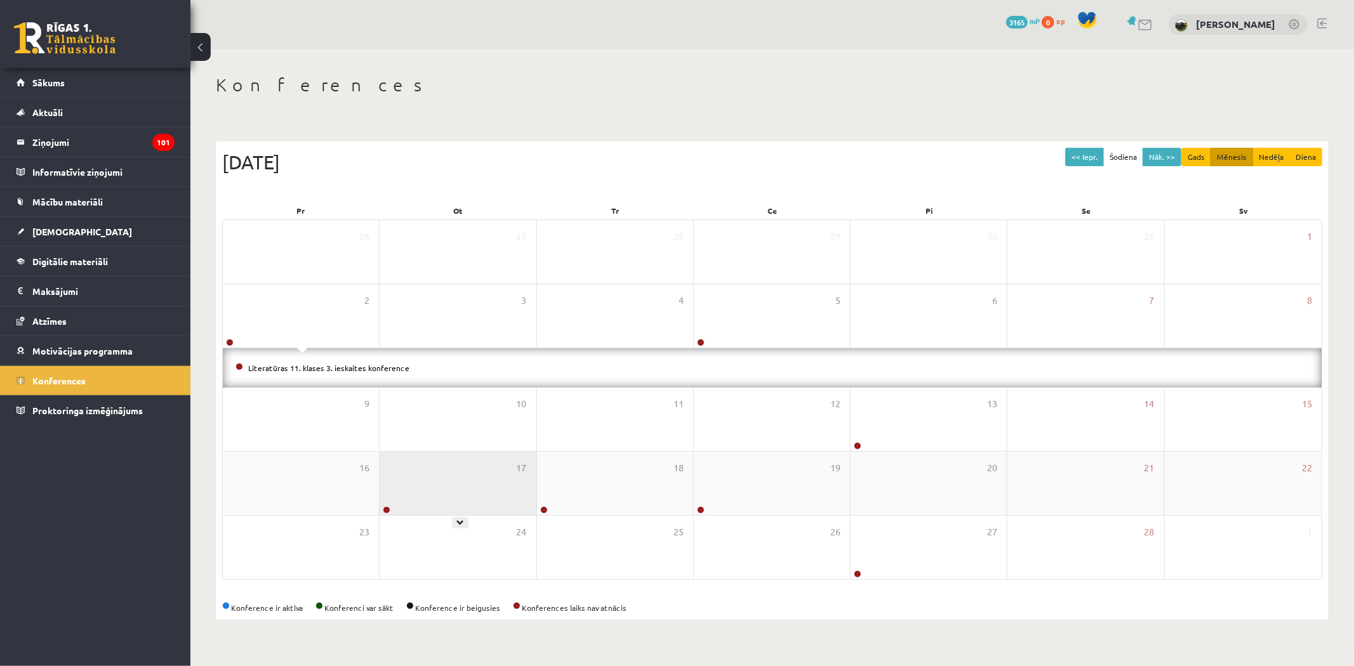
click at [481, 482] on div "17" at bounding box center [458, 483] width 156 height 63
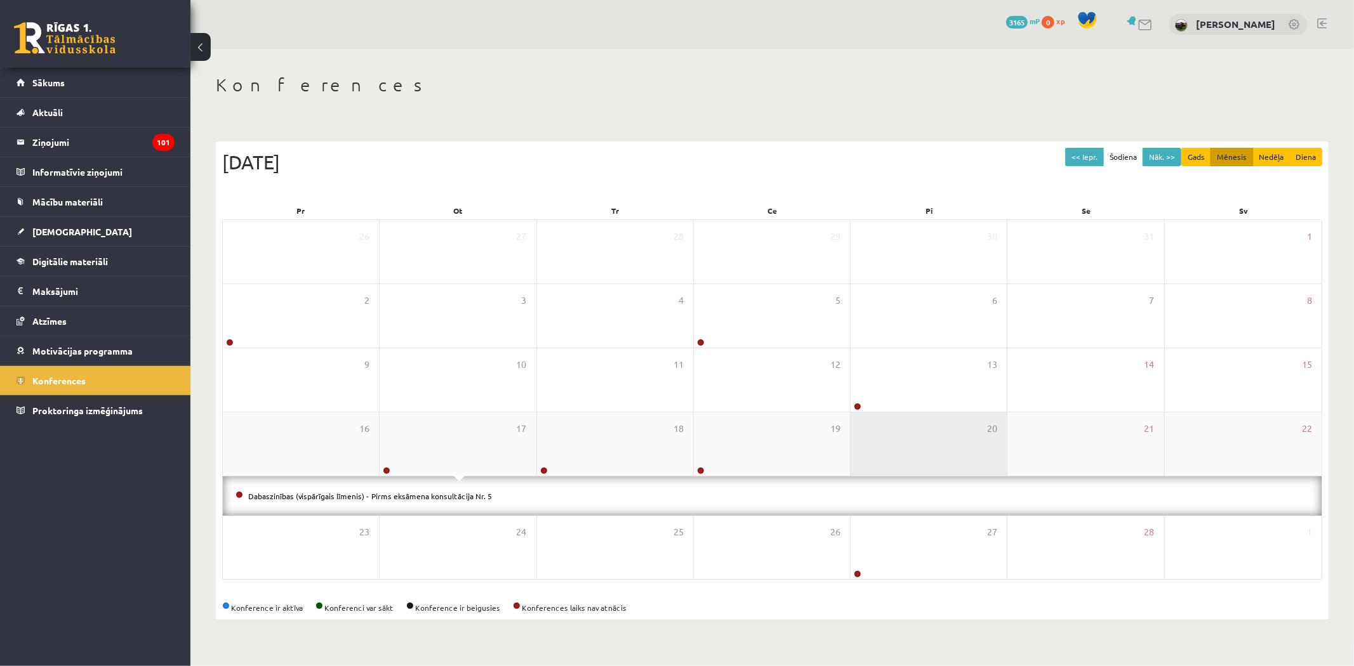
click at [887, 475] on div "20" at bounding box center [928, 444] width 156 height 63
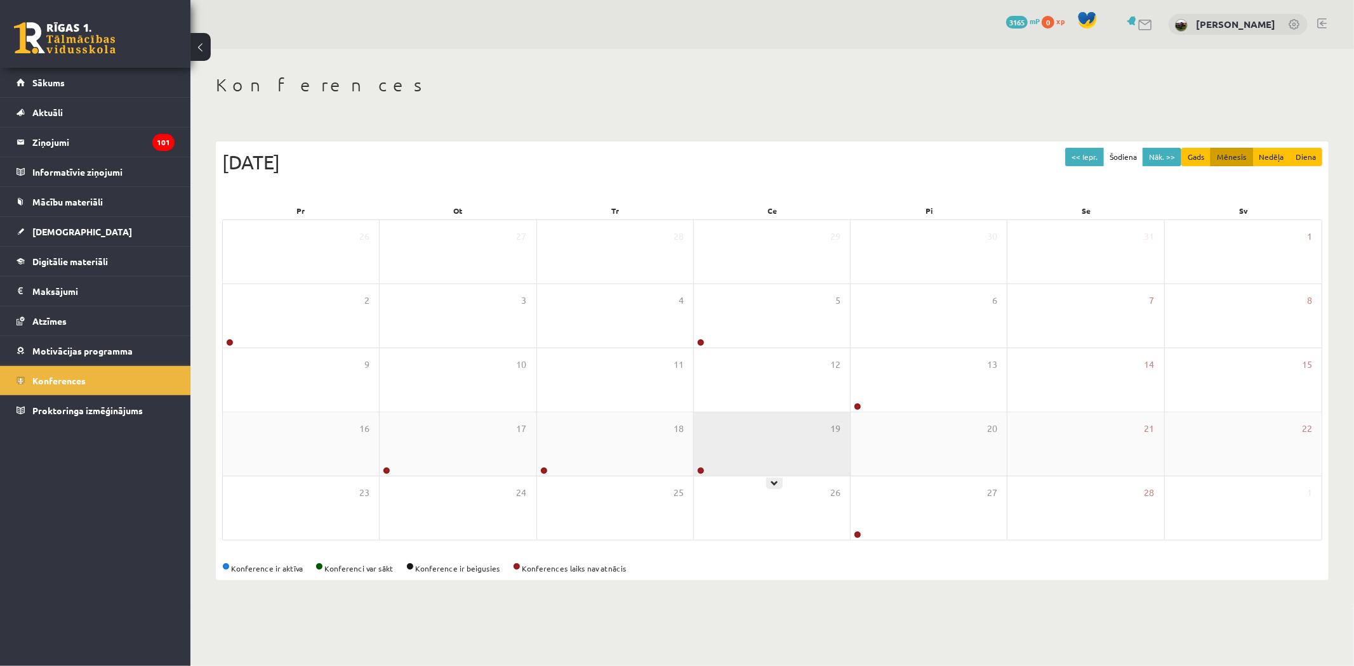
click at [731, 452] on div "19" at bounding box center [772, 444] width 156 height 63
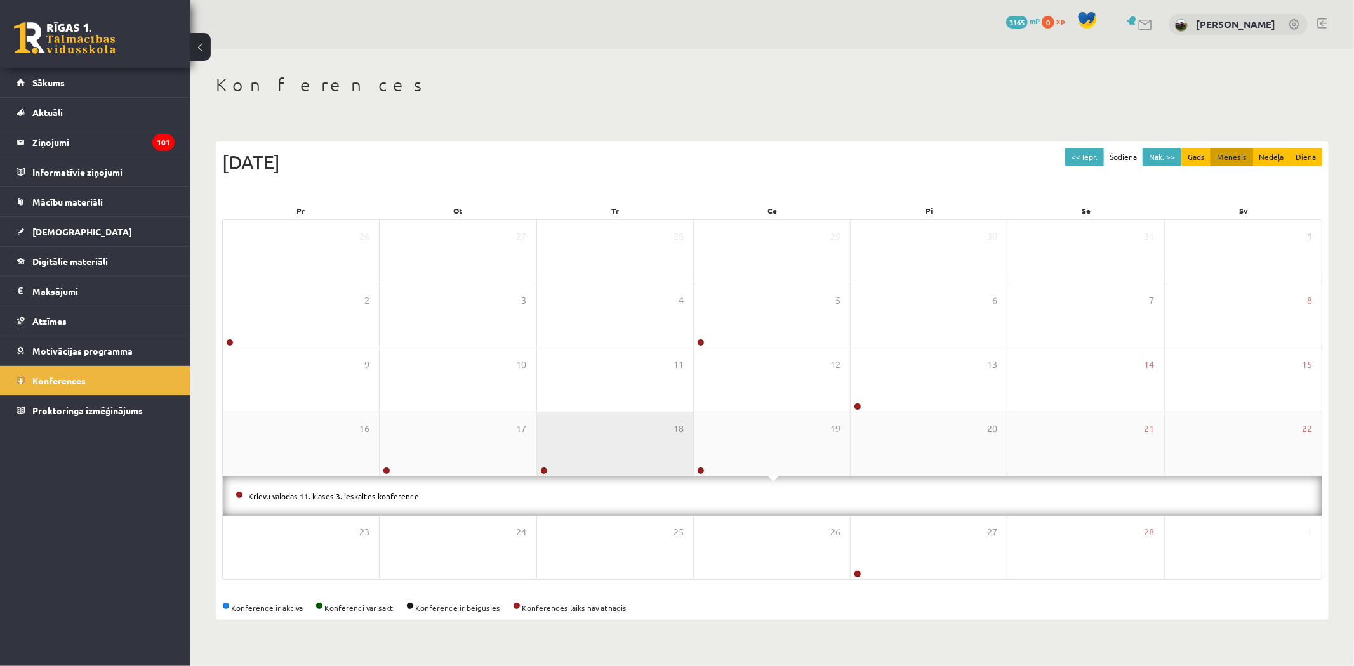
click at [631, 440] on div "18" at bounding box center [615, 444] width 156 height 63
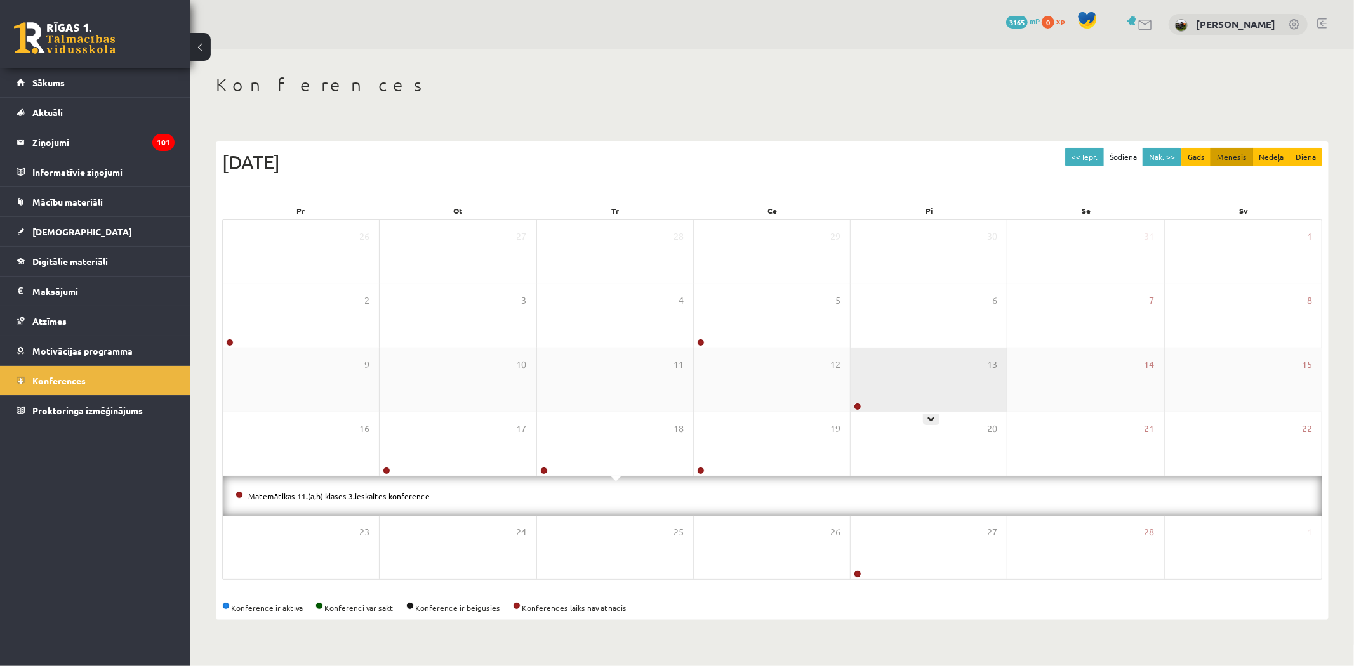
click at [878, 371] on div "13" at bounding box center [928, 379] width 156 height 63
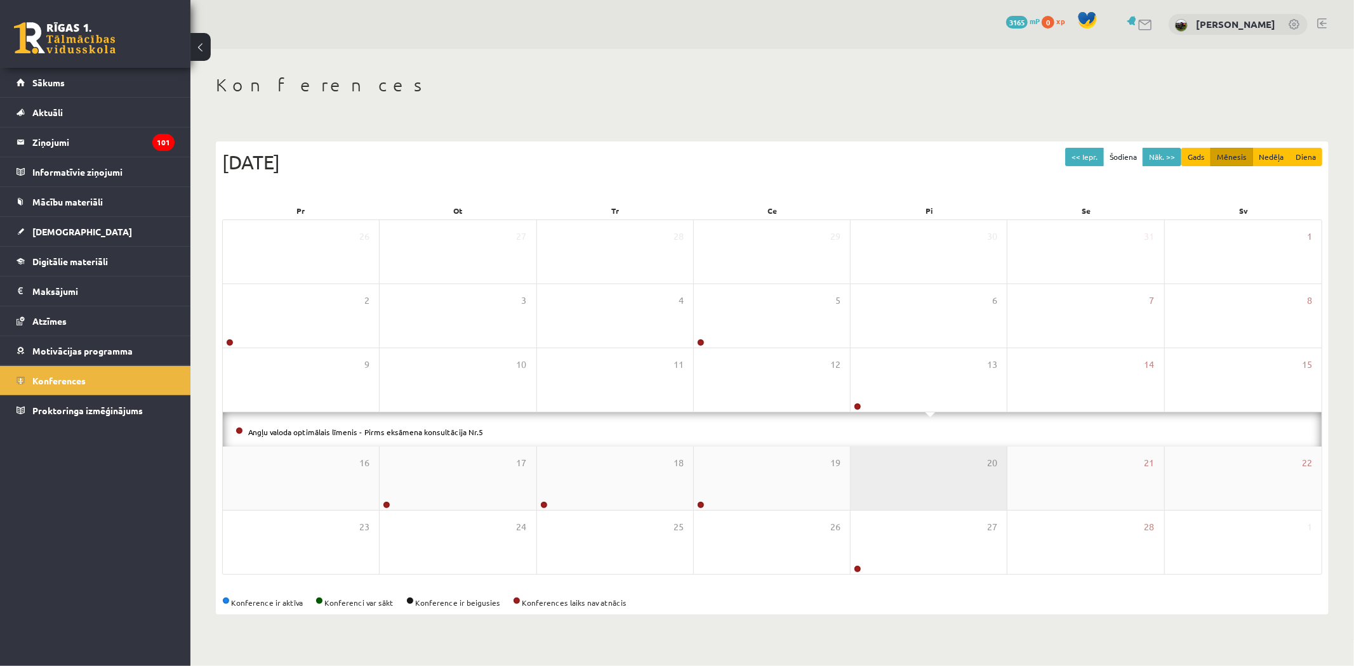
click at [899, 483] on div "20" at bounding box center [928, 478] width 156 height 63
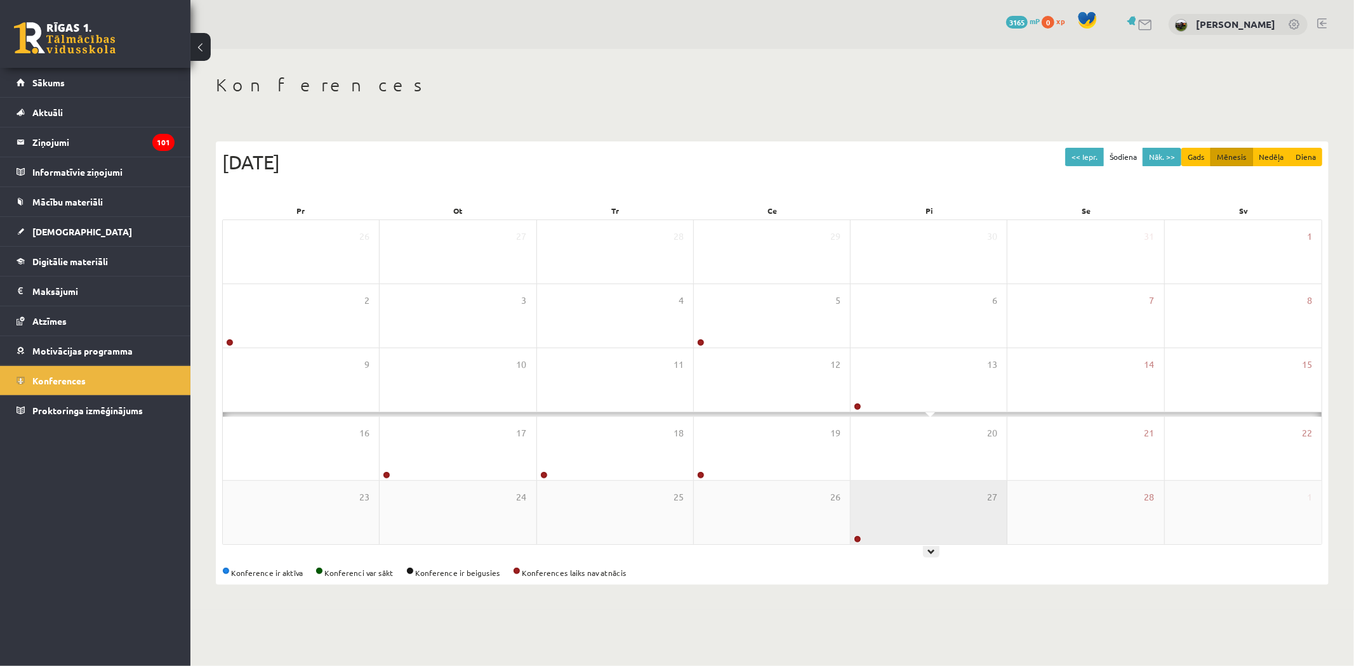
click at [891, 508] on div "27" at bounding box center [928, 512] width 156 height 63
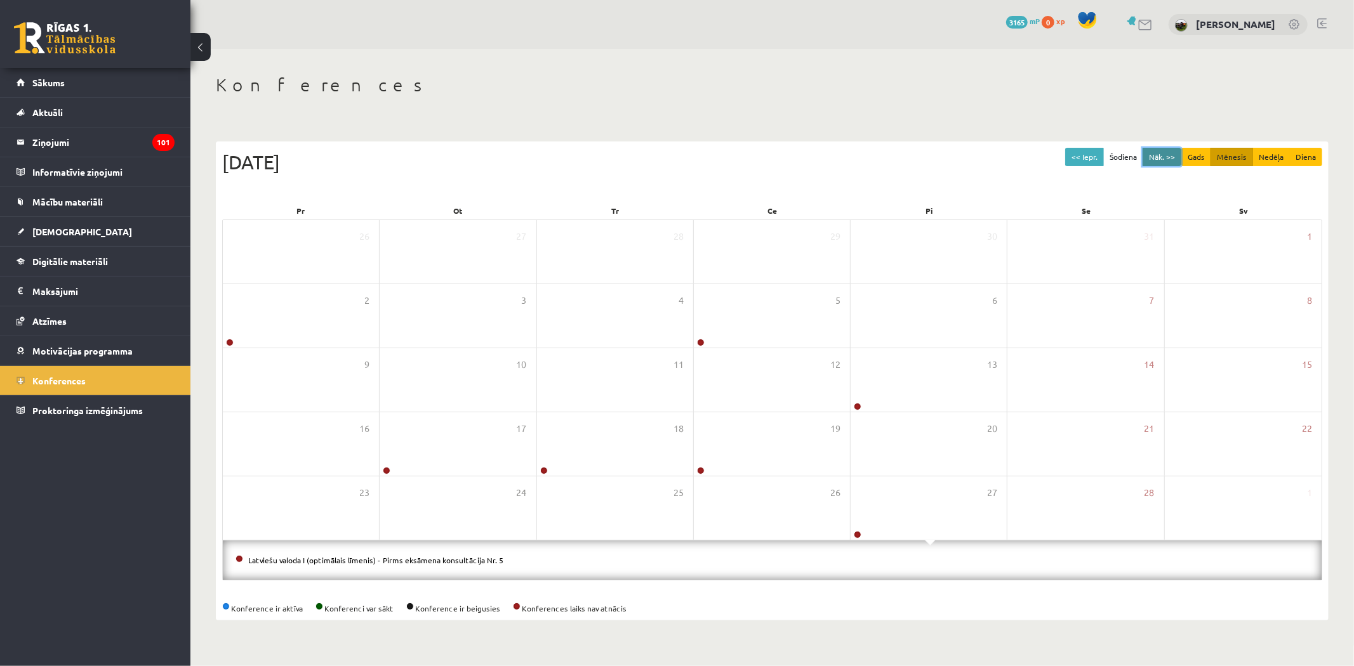
click at [1156, 151] on button "Nāk. >>" at bounding box center [1161, 157] width 39 height 18
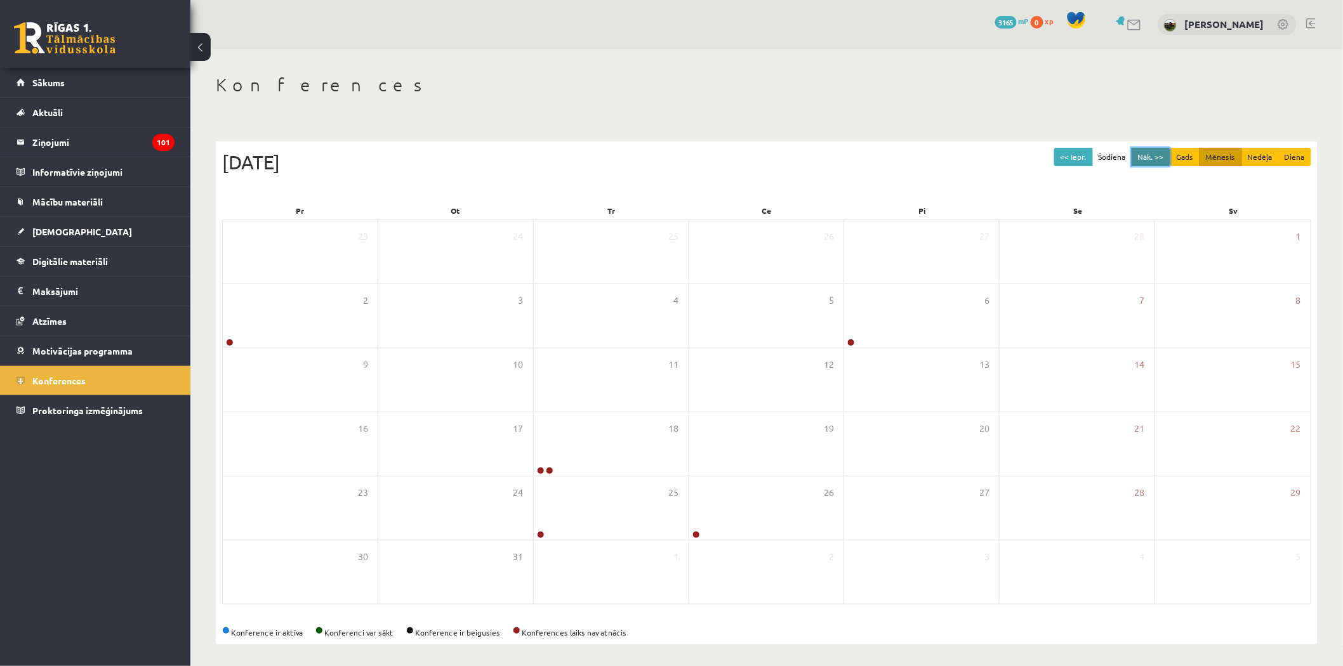
click at [1159, 156] on button "Nāk. >>" at bounding box center [1151, 157] width 39 height 18
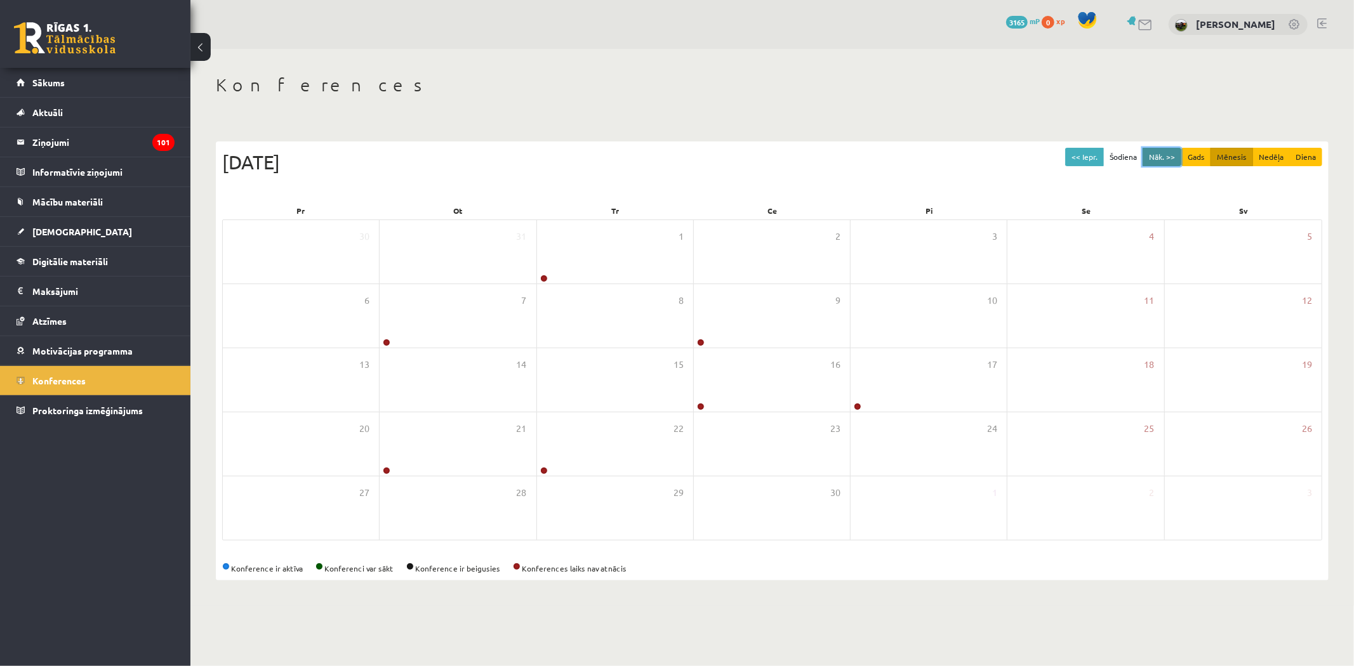
click at [1149, 154] on button "Nāk. >>" at bounding box center [1161, 157] width 39 height 18
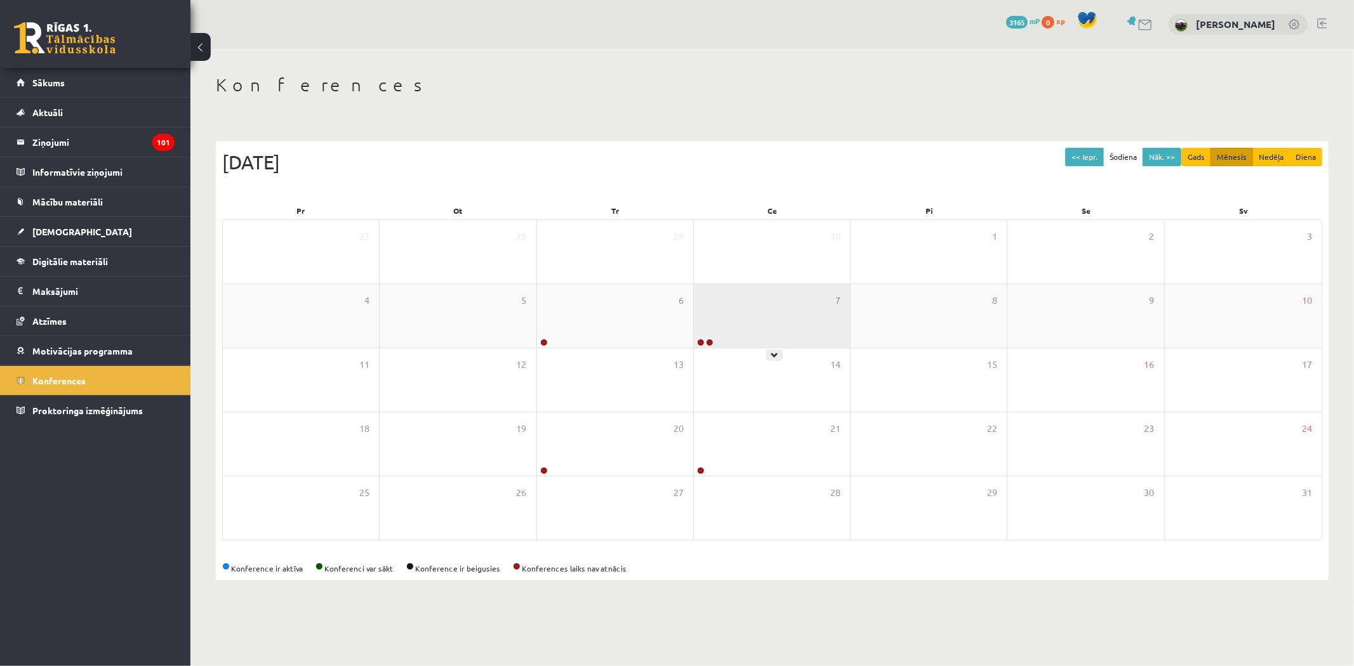
click at [718, 294] on div "7" at bounding box center [772, 315] width 156 height 63
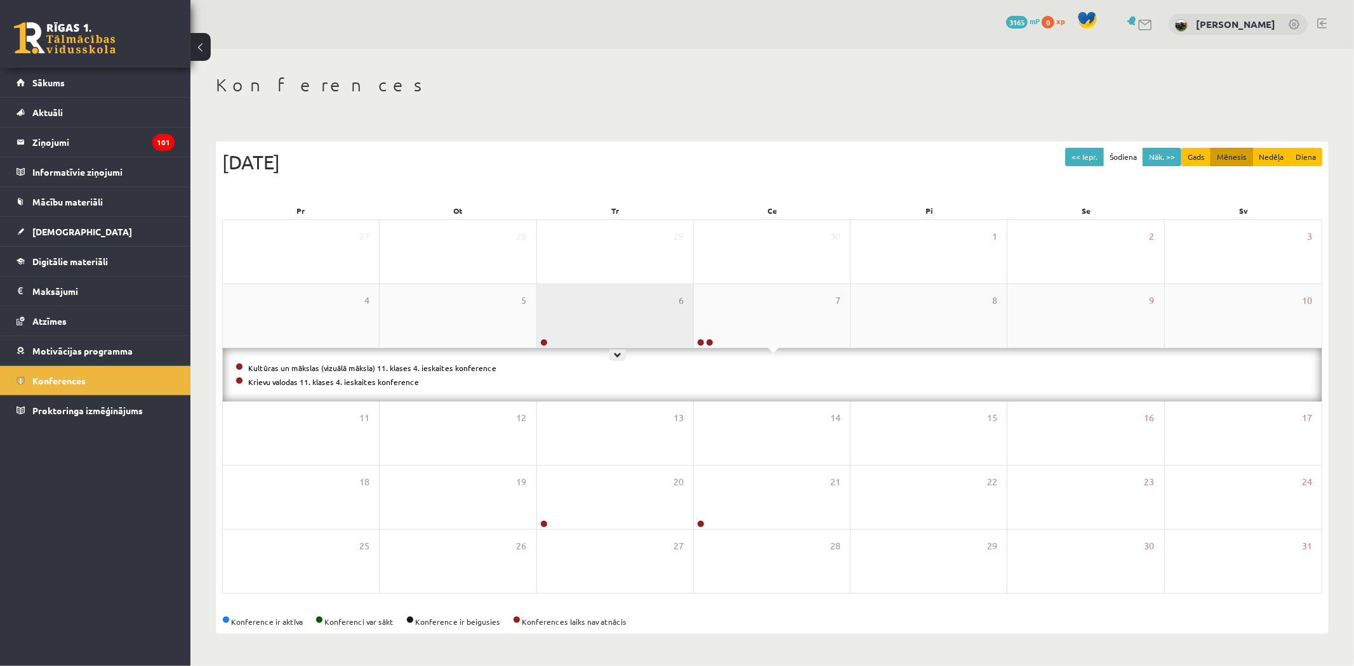
drag, startPoint x: 649, startPoint y: 307, endPoint x: 637, endPoint y: 307, distance: 11.4
drag, startPoint x: 637, startPoint y: 307, endPoint x: 637, endPoint y: 300, distance: 7.6
click at [637, 303] on div "6" at bounding box center [615, 315] width 156 height 63
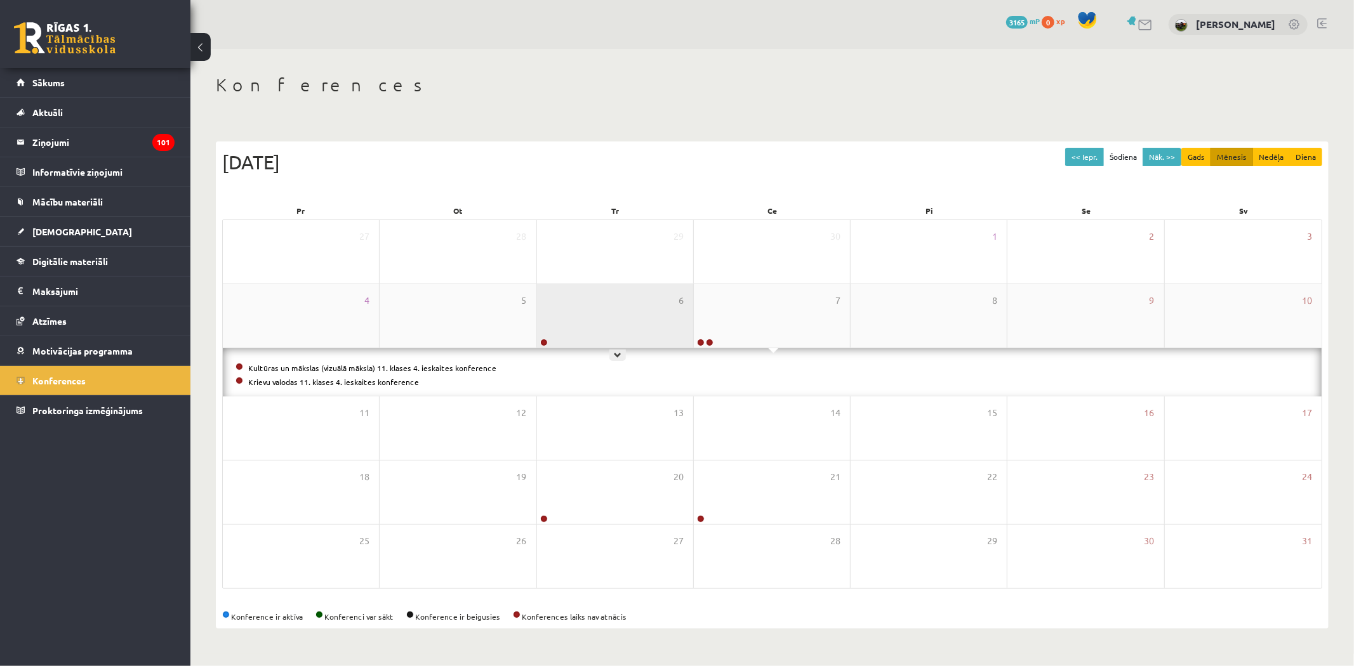
click at [636, 298] on div "6" at bounding box center [615, 315] width 156 height 63
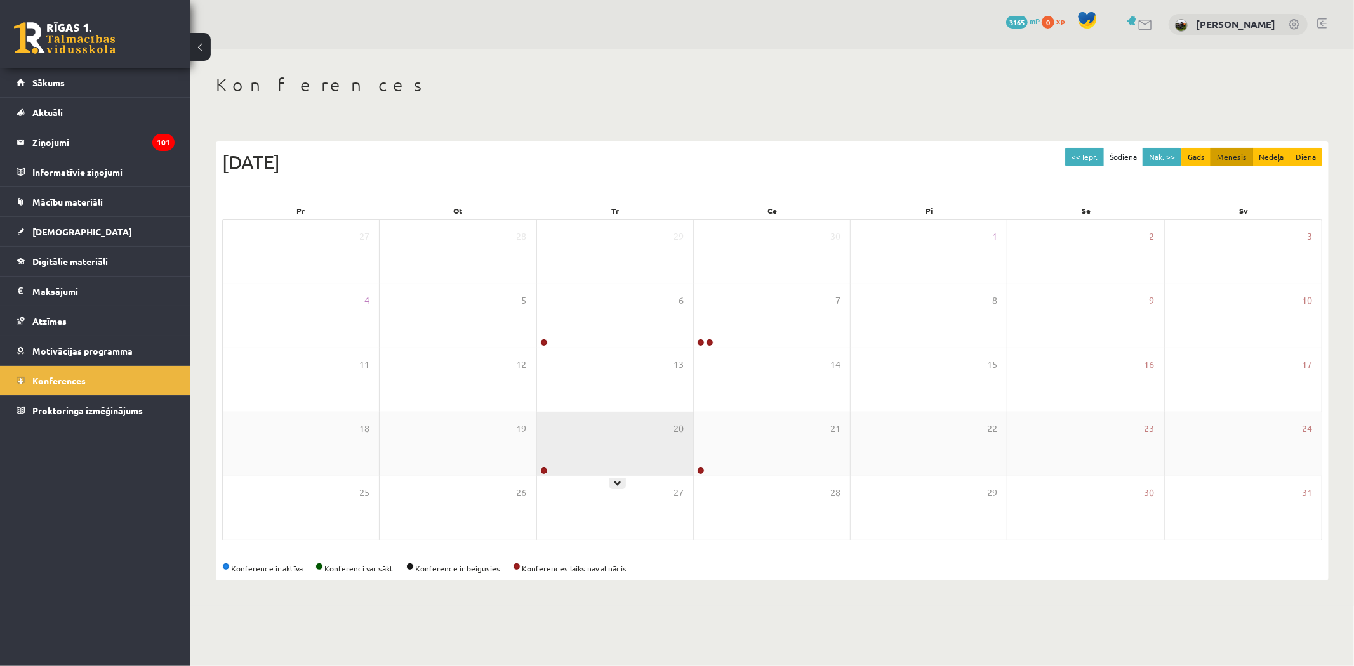
drag, startPoint x: 619, startPoint y: 453, endPoint x: 630, endPoint y: 453, distance: 10.2
click at [619, 453] on div "20" at bounding box center [615, 444] width 156 height 63
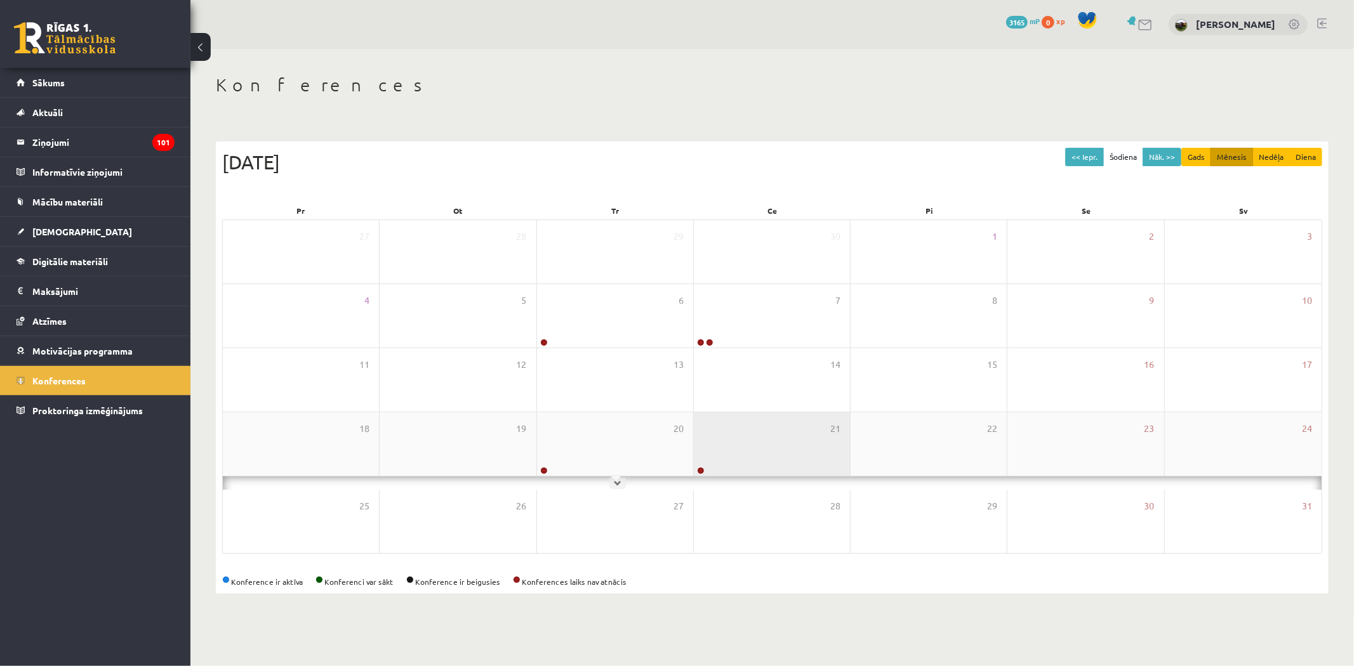
click at [755, 447] on div "21" at bounding box center [772, 444] width 156 height 63
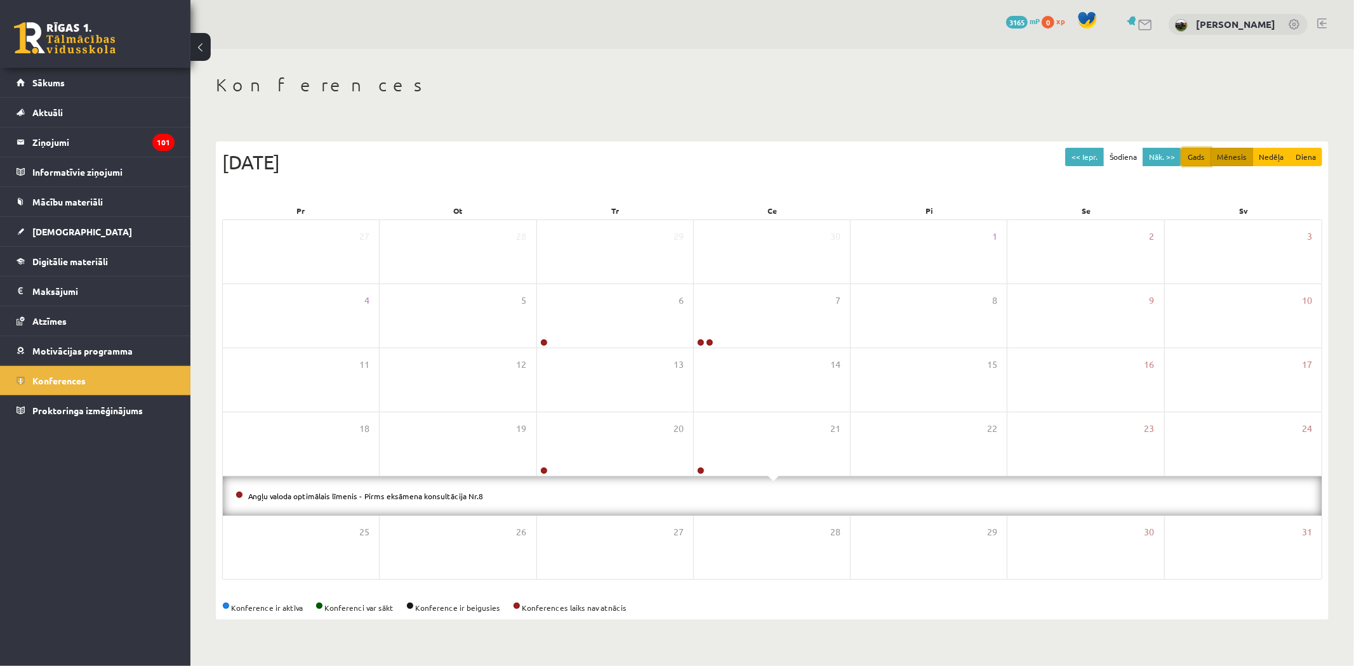
click at [1183, 155] on button "Gads" at bounding box center [1196, 157] width 30 height 18
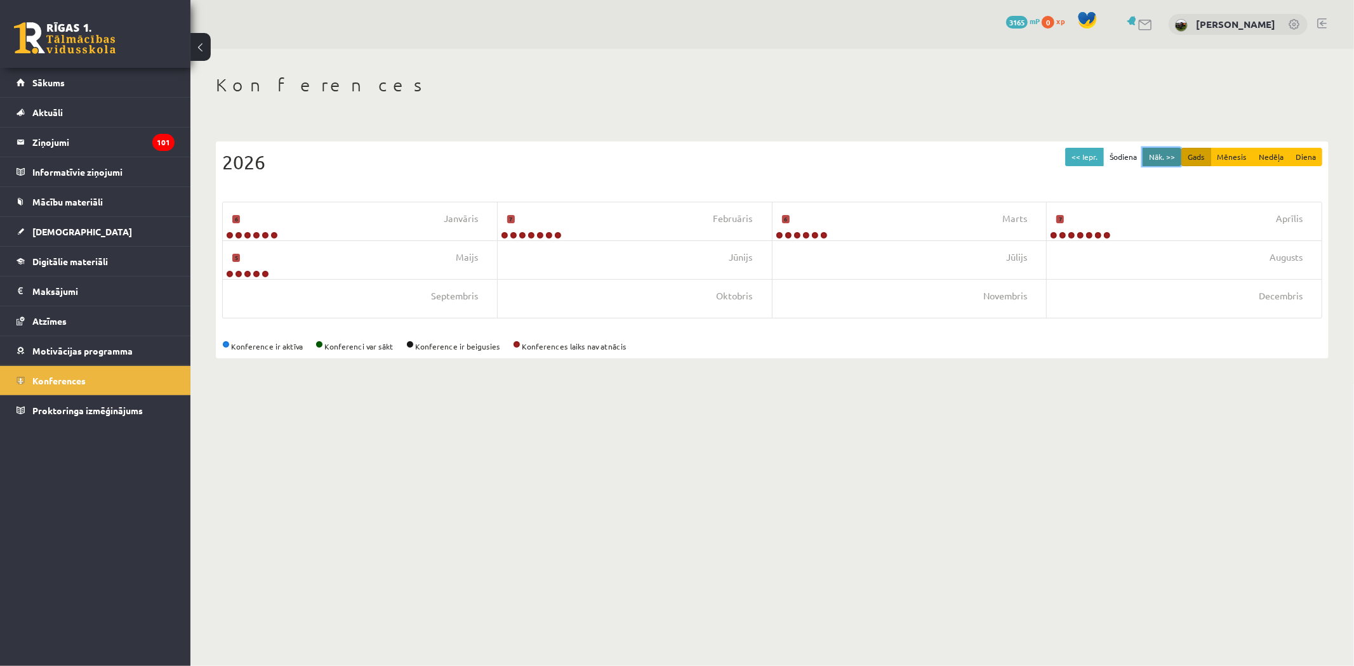
click at [1170, 155] on button "Nāk. >>" at bounding box center [1161, 157] width 39 height 18
click at [1178, 152] on button "Nāk. >>" at bounding box center [1161, 157] width 39 height 18
click at [1189, 151] on button "Gads" at bounding box center [1196, 157] width 30 height 18
click at [1208, 154] on button "Gads" at bounding box center [1196, 157] width 30 height 18
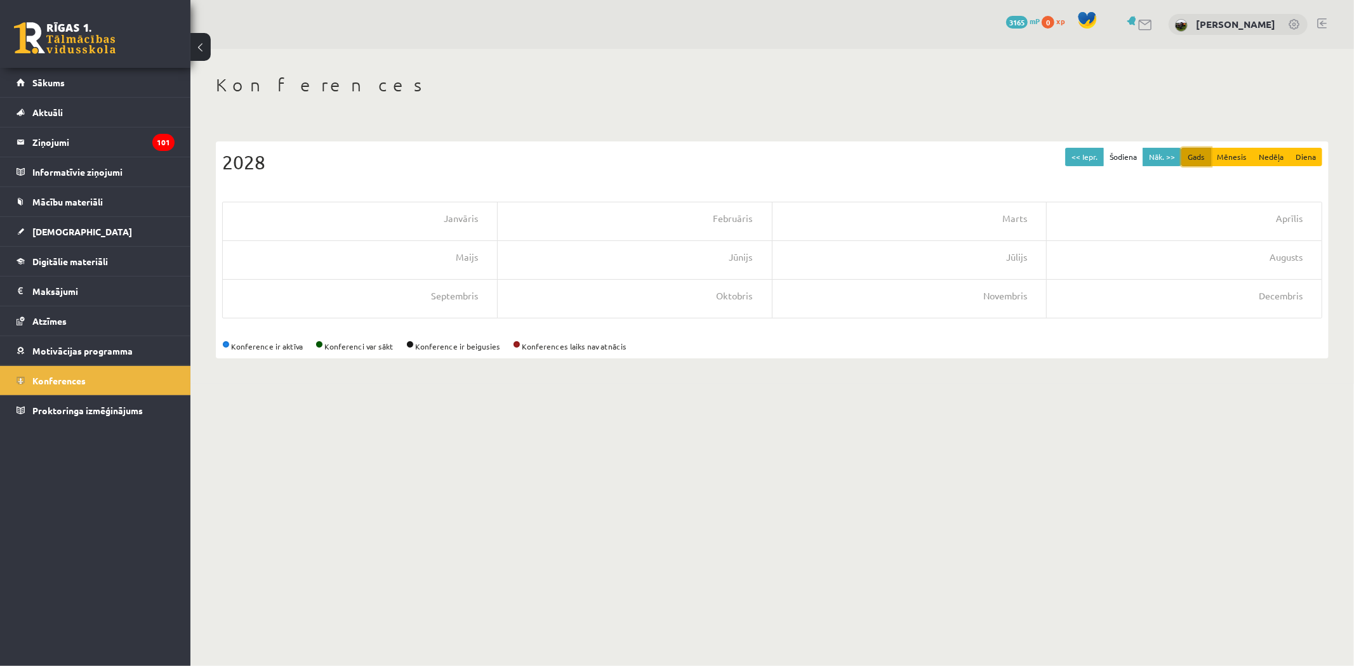
click at [1206, 149] on button "Gads" at bounding box center [1196, 157] width 30 height 18
click at [1052, 149] on div "2028" at bounding box center [772, 162] width 1100 height 29
click at [1087, 154] on button "<< Iepr." at bounding box center [1084, 157] width 39 height 18
click at [1087, 155] on button "<< Iepr." at bounding box center [1084, 157] width 39 height 18
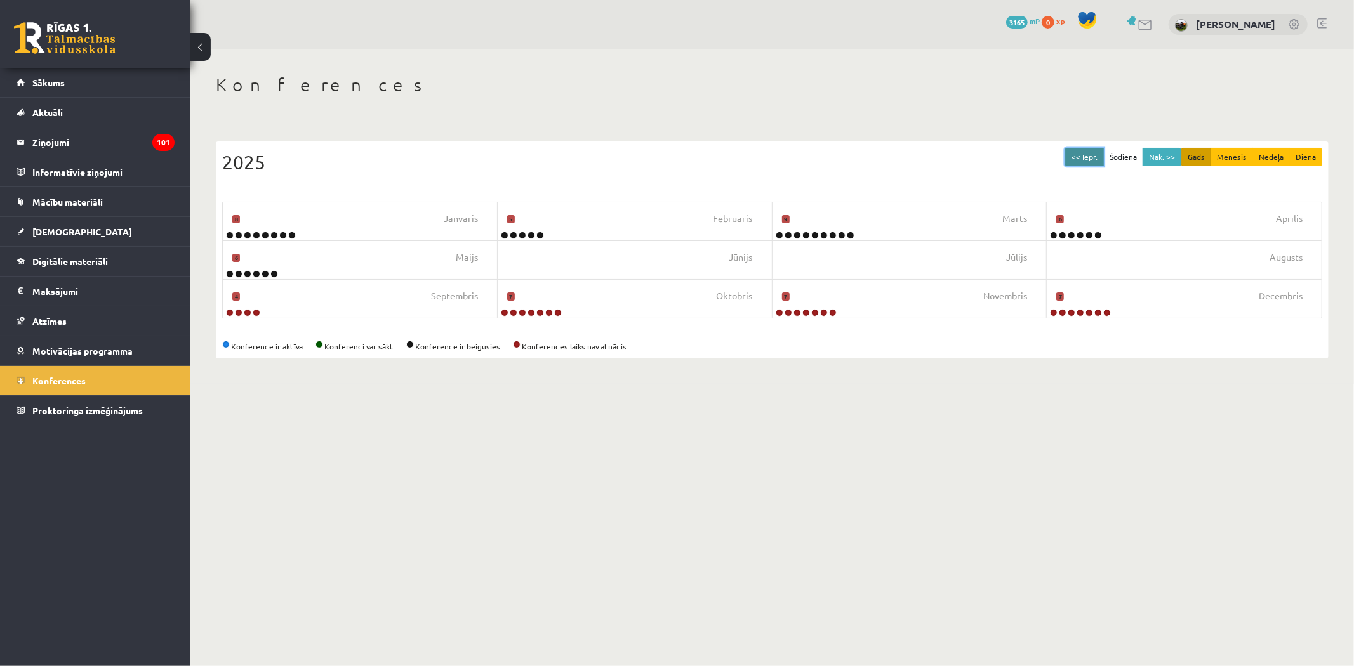
click at [1087, 155] on button "<< Iepr." at bounding box center [1084, 157] width 39 height 18
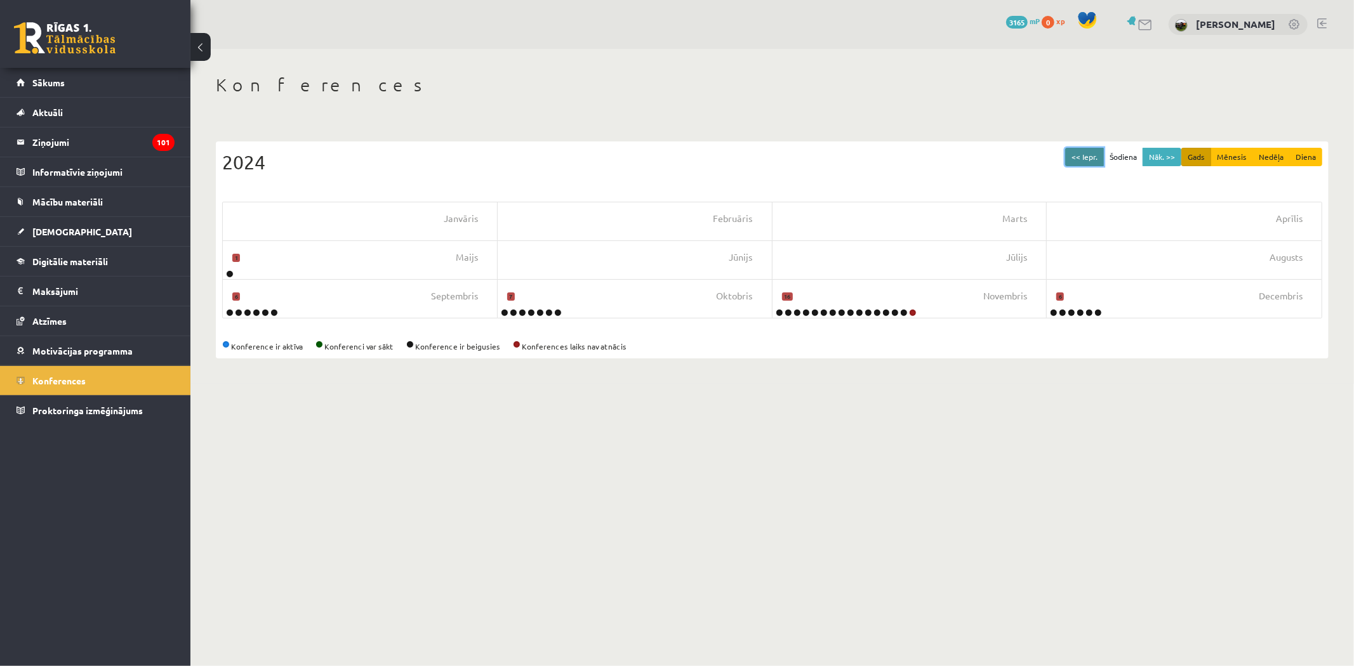
click at [1083, 156] on button "<< Iepr." at bounding box center [1084, 157] width 39 height 18
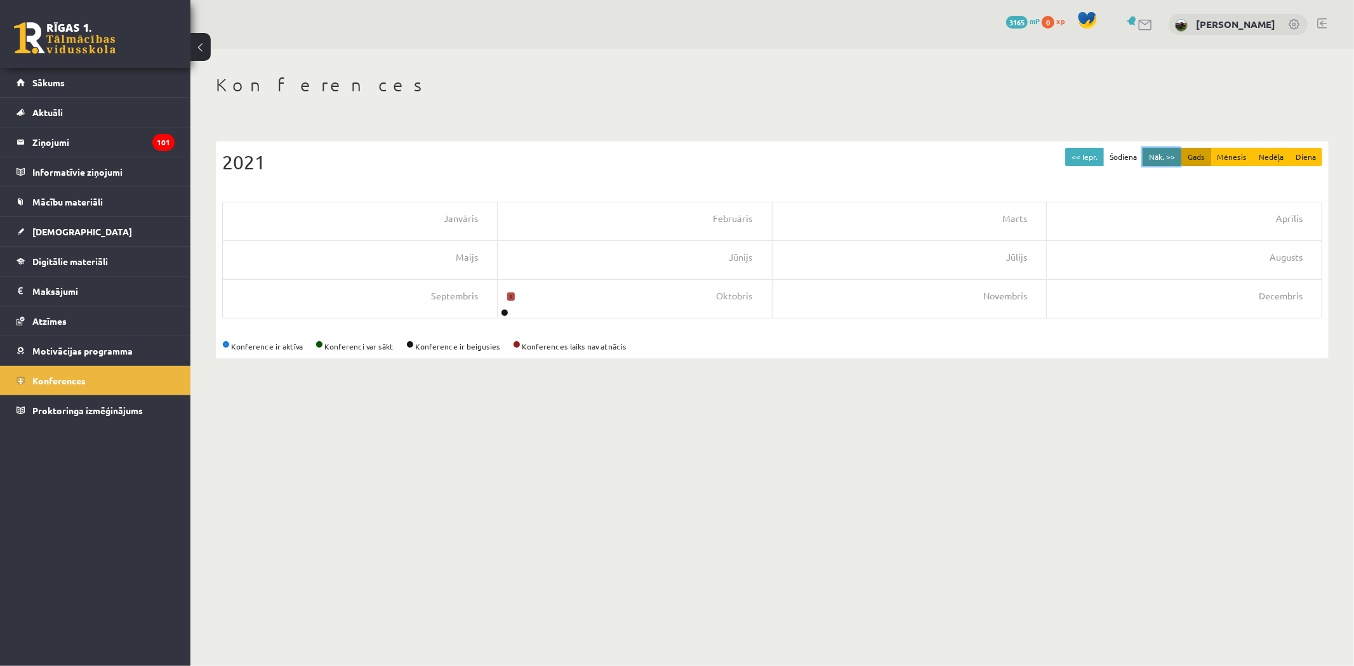
click at [1161, 157] on button "Nāk. >>" at bounding box center [1161, 157] width 39 height 18
click at [1160, 157] on button "Nāk. >>" at bounding box center [1161, 157] width 39 height 18
click at [1159, 157] on button "Nāk. >>" at bounding box center [1161, 157] width 39 height 18
click at [1168, 150] on button "Nāk. >>" at bounding box center [1161, 157] width 39 height 18
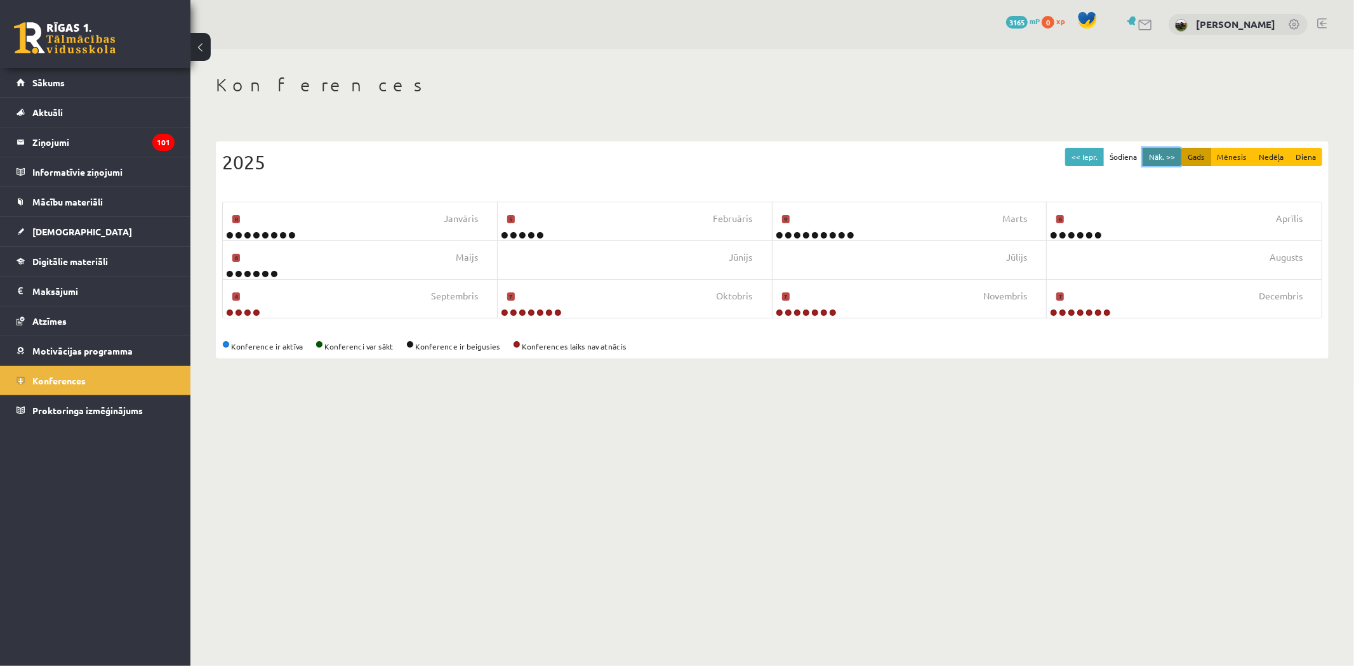
click at [1168, 150] on button "Nāk. >>" at bounding box center [1161, 157] width 39 height 18
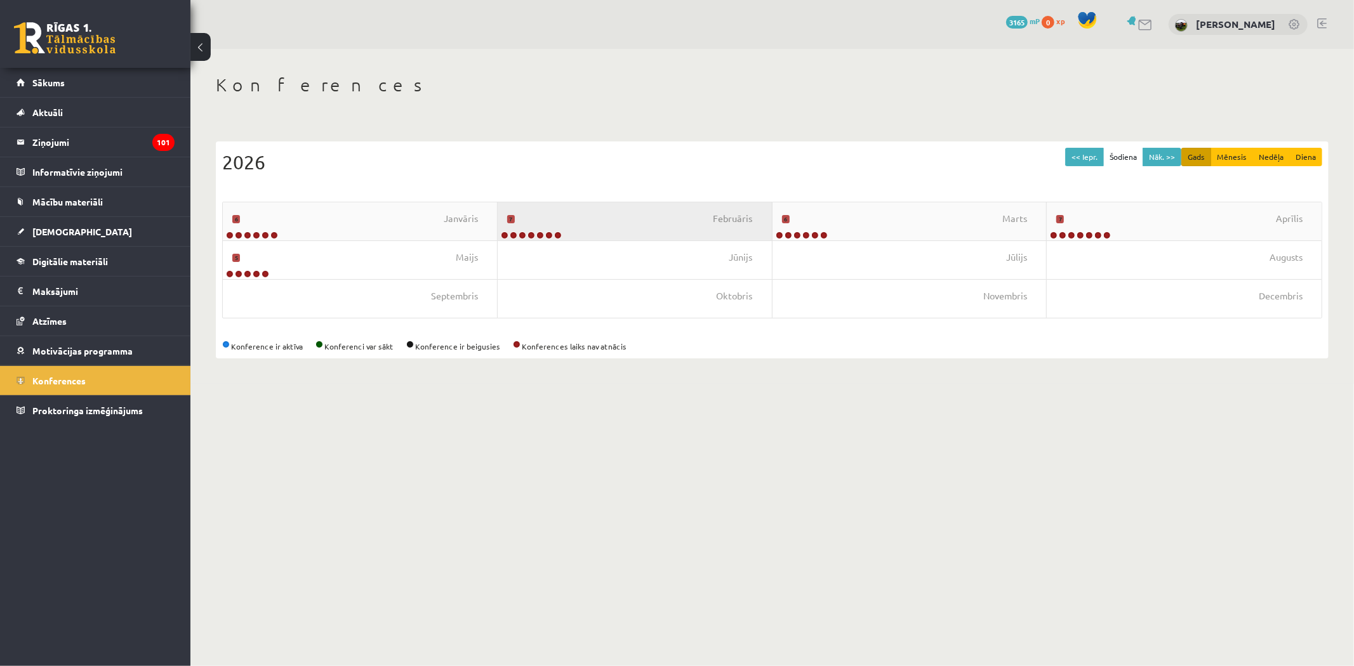
click at [700, 206] on div "Februāris 7" at bounding box center [635, 221] width 275 height 38
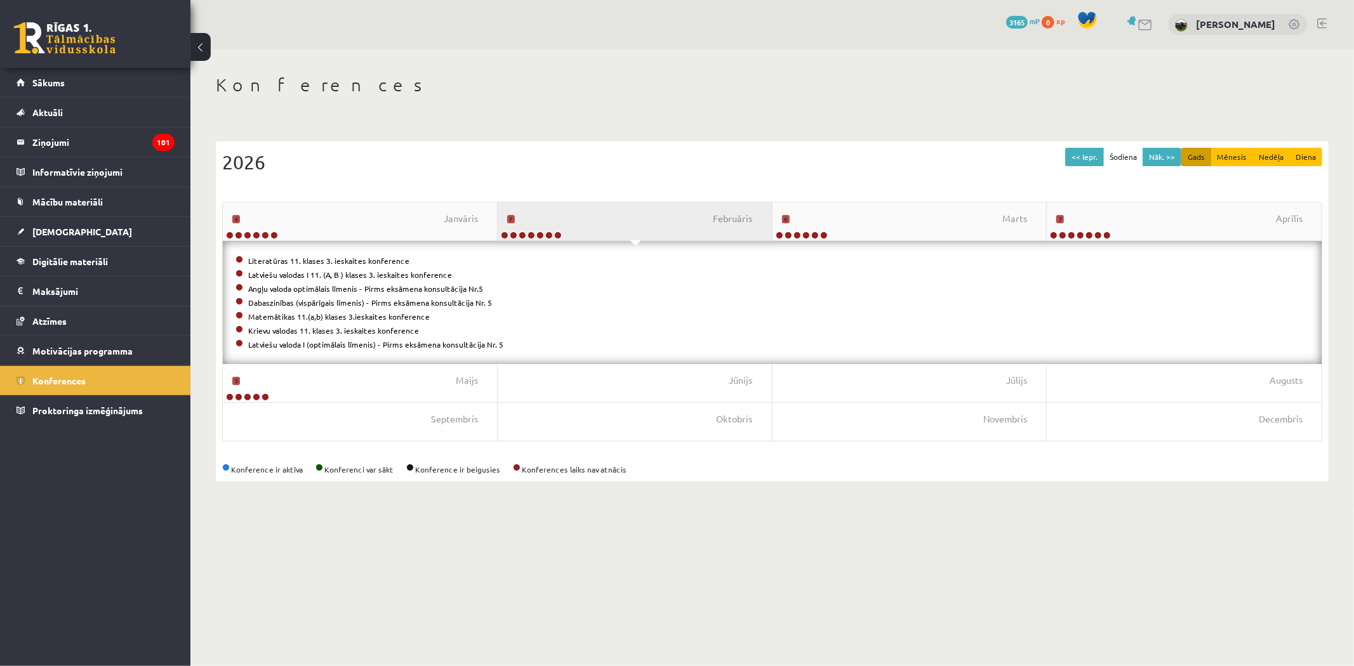
click at [670, 215] on div "Februāris 7" at bounding box center [635, 221] width 275 height 38
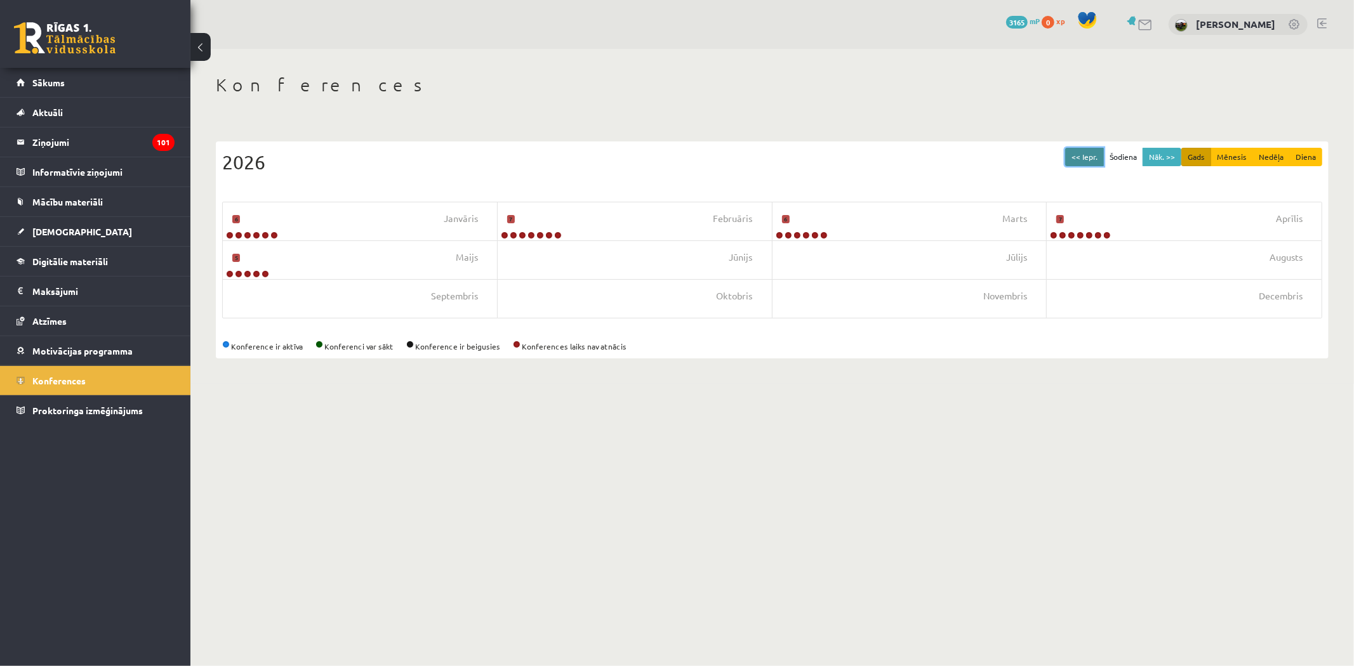
click at [1102, 157] on button "<< Iepr." at bounding box center [1084, 157] width 39 height 18
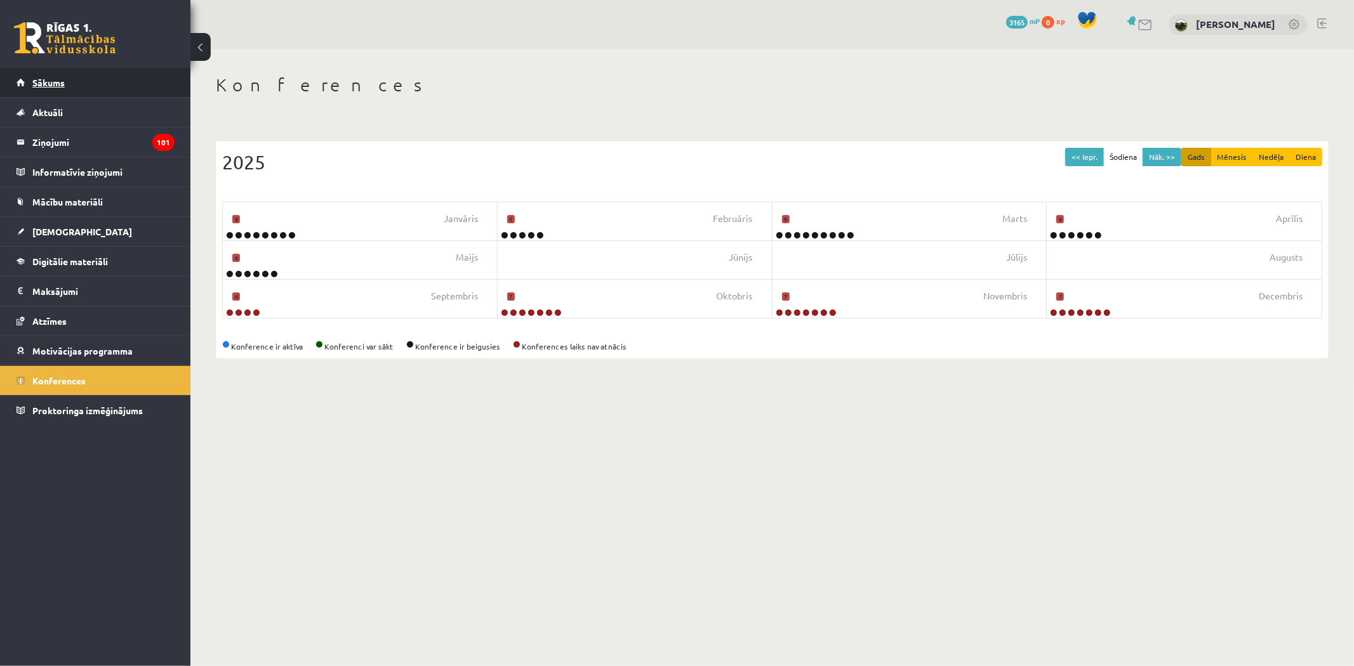
click at [41, 74] on link "Sākums" at bounding box center [96, 82] width 158 height 29
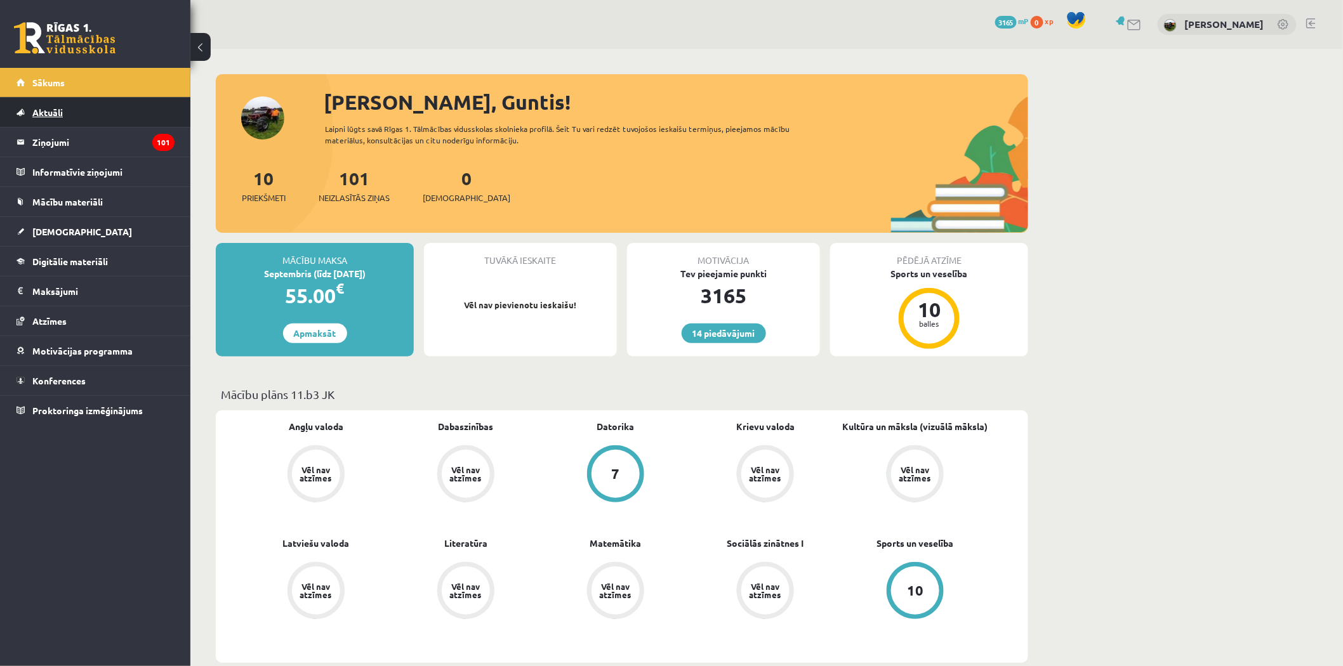
click at [86, 121] on link "Aktuāli" at bounding box center [96, 112] width 158 height 29
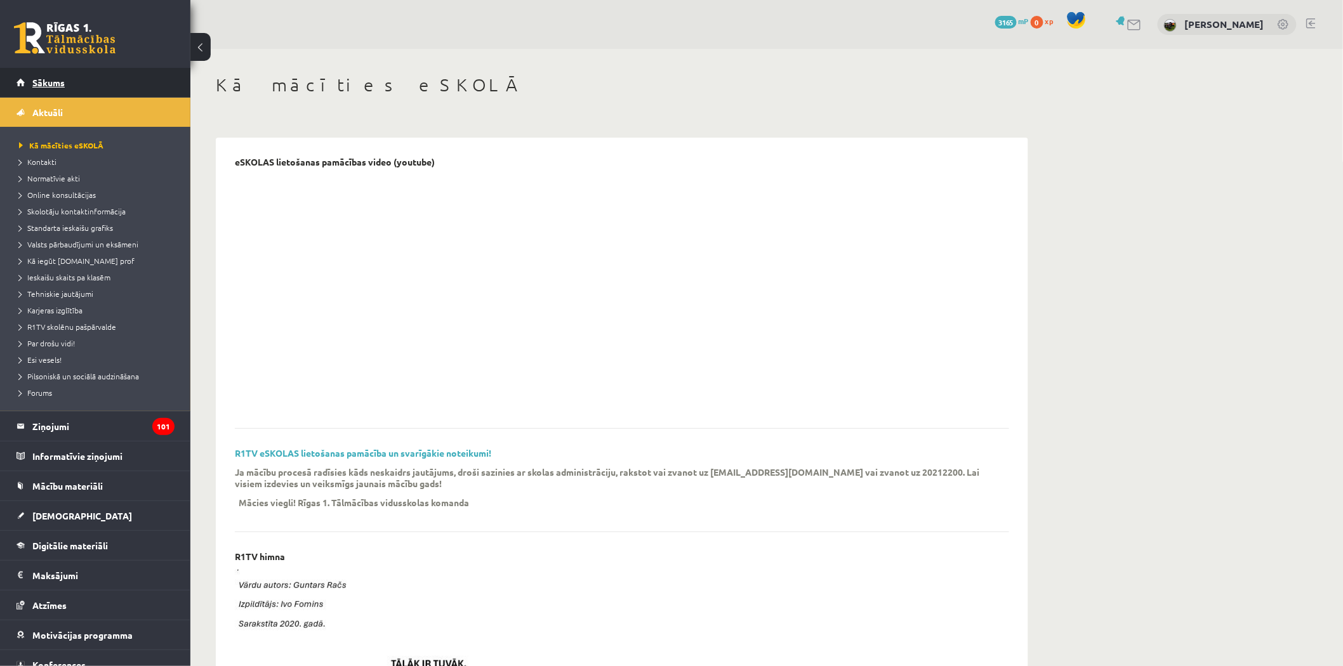
click at [62, 80] on span "Sākums" at bounding box center [48, 82] width 32 height 11
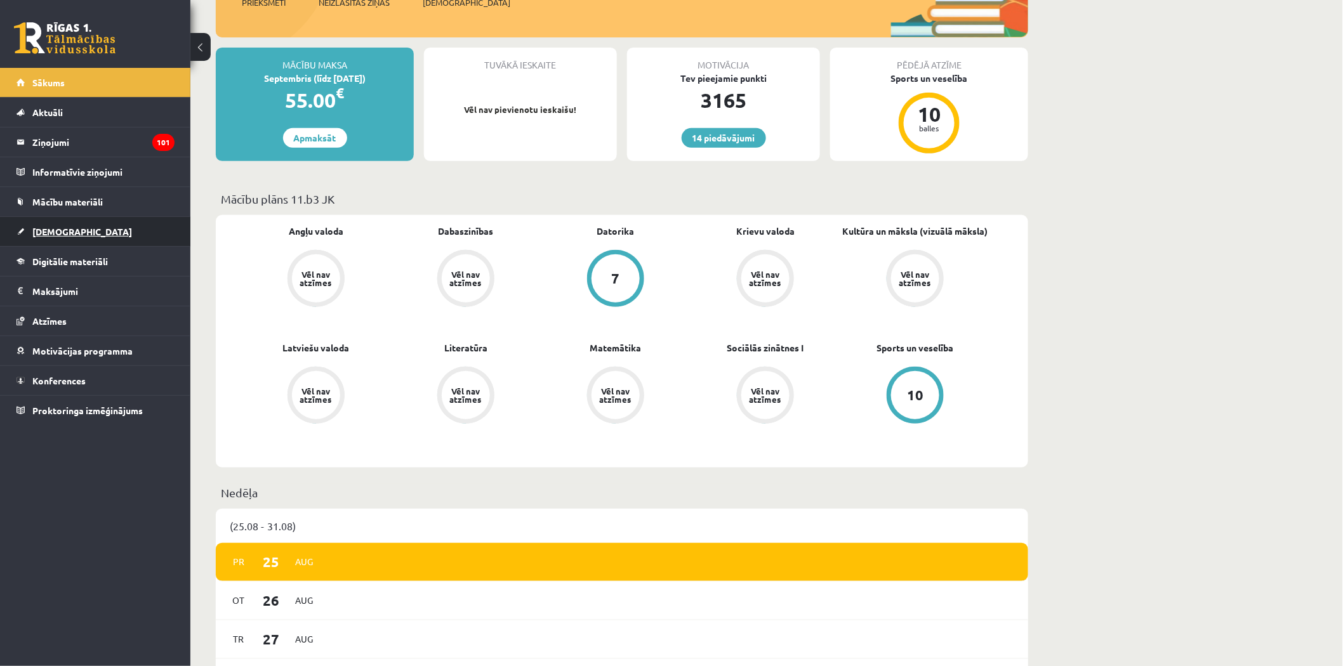
scroll to position [211, 0]
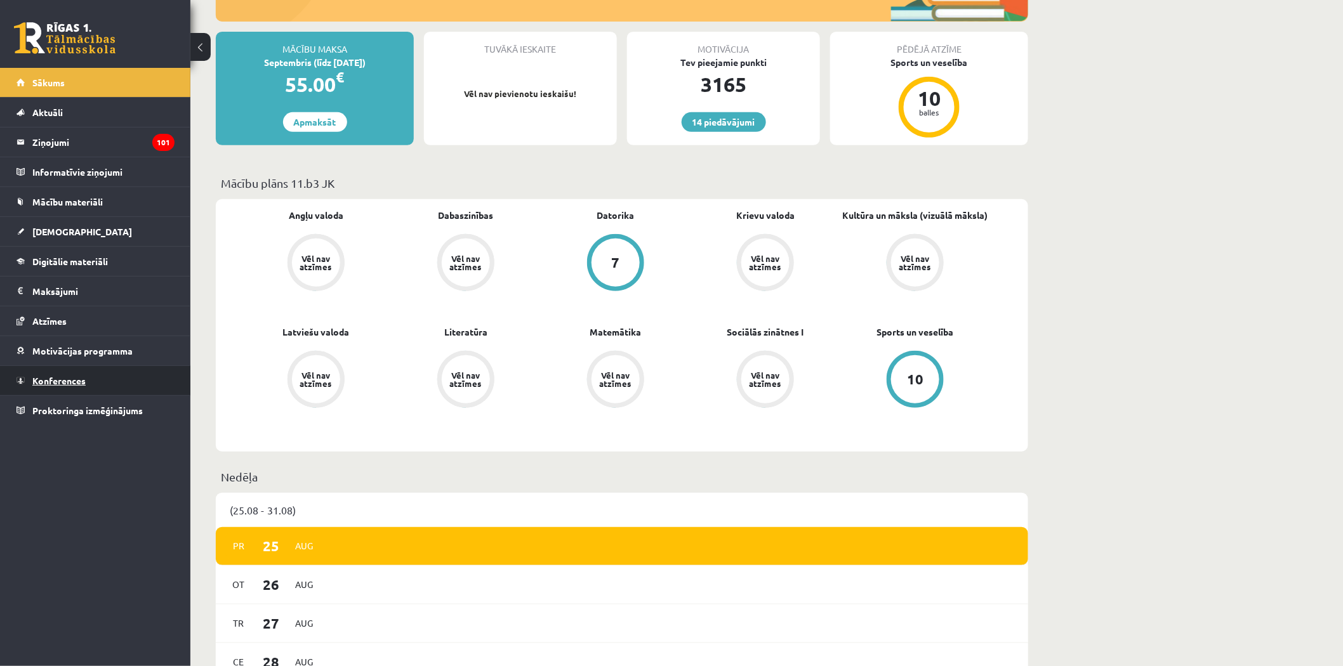
click at [68, 378] on span "Konferences" at bounding box center [58, 380] width 53 height 11
